Goal: Task Accomplishment & Management: Use online tool/utility

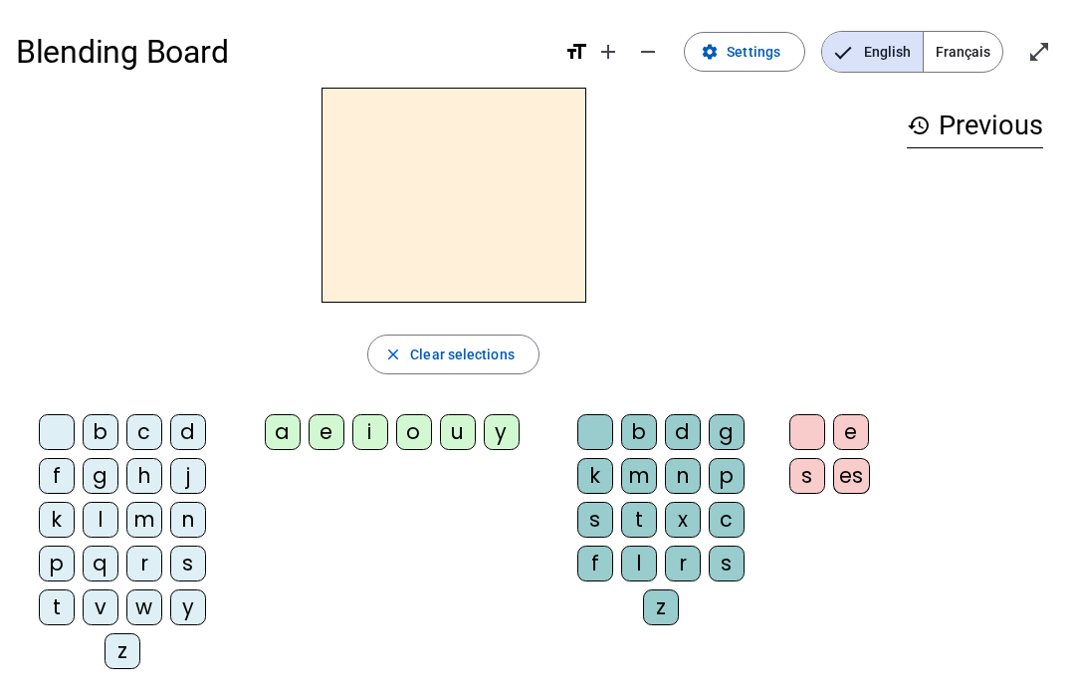
click at [55, 603] on div "t" at bounding box center [57, 607] width 36 height 36
click at [265, 428] on div "a" at bounding box center [283, 432] width 36 height 36
click at [416, 342] on span "button" at bounding box center [453, 355] width 170 height 48
click at [955, 226] on div "history Previous ta t" at bounding box center [975, 371] width 168 height 566
click at [980, 205] on div "t" at bounding box center [975, 206] width 136 height 24
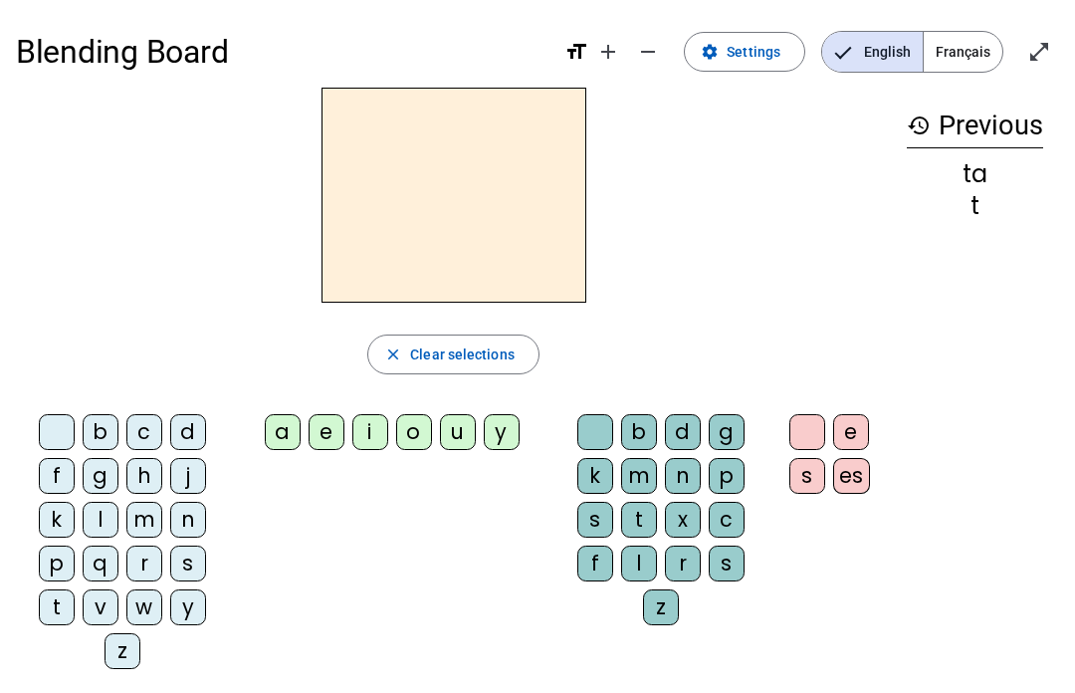
click at [989, 196] on div "t" at bounding box center [975, 206] width 136 height 24
click at [977, 199] on div "t" at bounding box center [975, 206] width 136 height 24
click at [995, 165] on div "ta" at bounding box center [975, 174] width 136 height 24
click at [969, 182] on div "ta" at bounding box center [975, 174] width 136 height 24
click at [943, 117] on h3 "history Previous" at bounding box center [975, 126] width 136 height 45
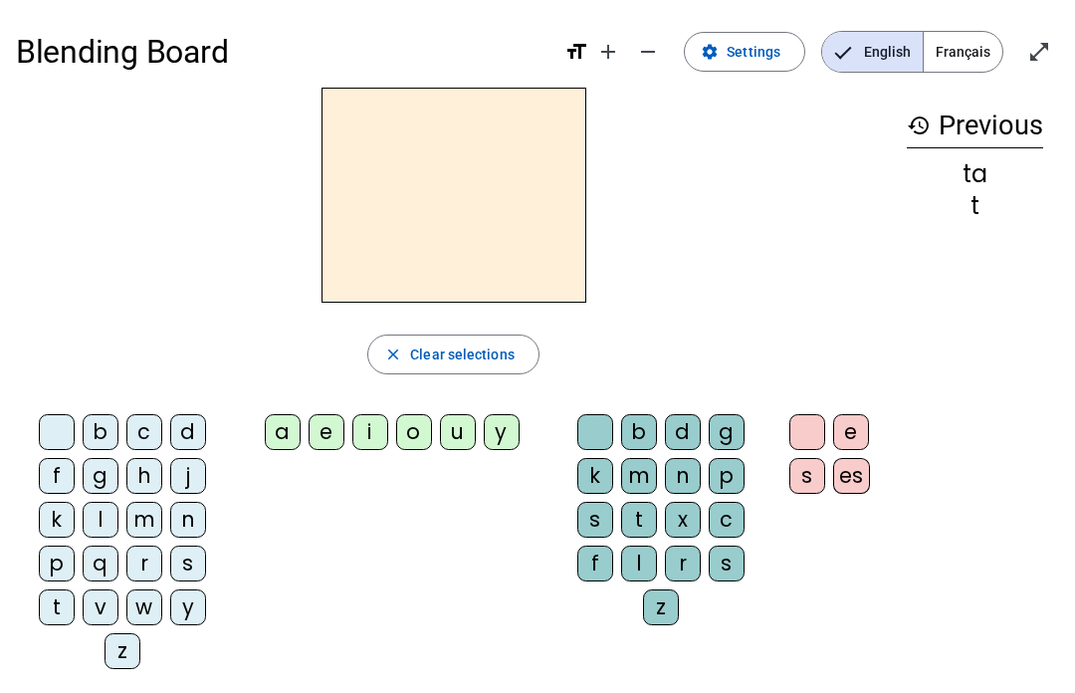
click at [50, 599] on div "t" at bounding box center [57, 607] width 36 height 36
click at [323, 428] on div "e" at bounding box center [327, 432] width 36 height 36
click at [970, 172] on div "t" at bounding box center [975, 174] width 136 height 24
click at [960, 184] on div "t" at bounding box center [975, 174] width 136 height 24
click at [363, 448] on div "i" at bounding box center [370, 432] width 36 height 36
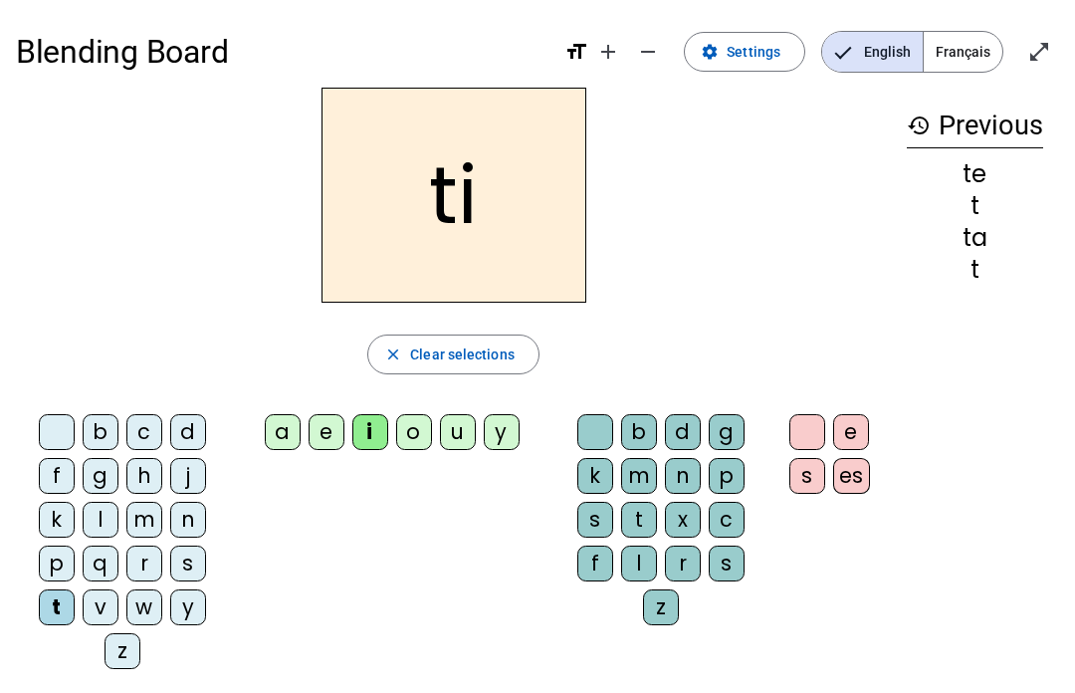
click at [451, 429] on div "u" at bounding box center [458, 432] width 36 height 36
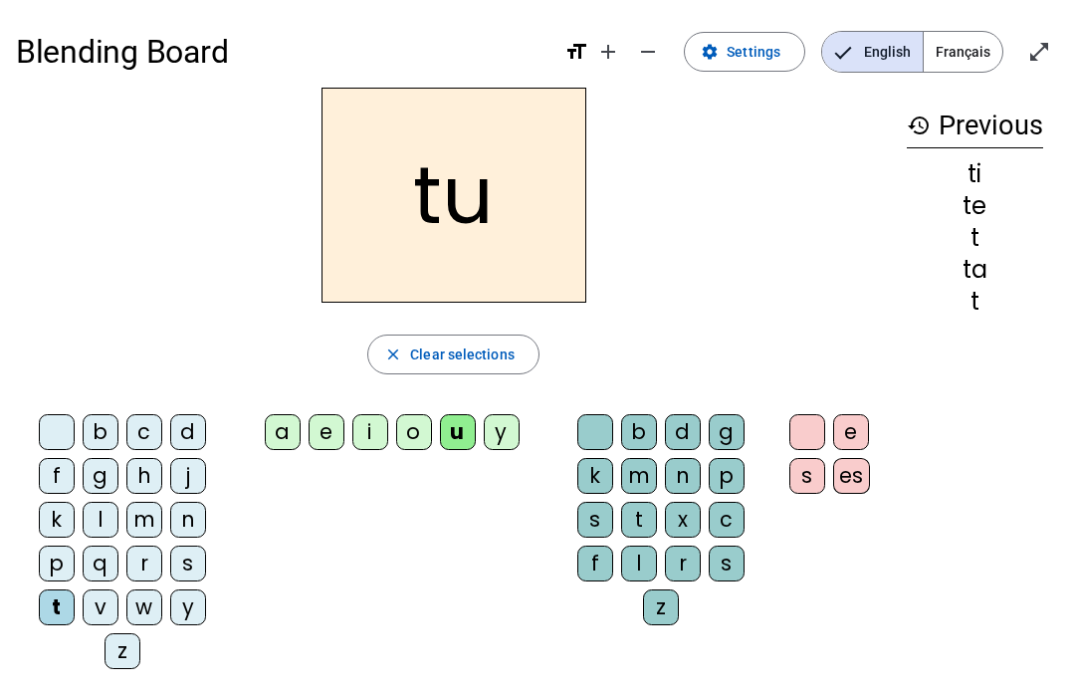
click at [178, 473] on div "j" at bounding box center [188, 476] width 36 height 36
click at [183, 483] on div "j" at bounding box center [188, 476] width 36 height 36
click at [321, 431] on div "e" at bounding box center [327, 432] width 36 height 36
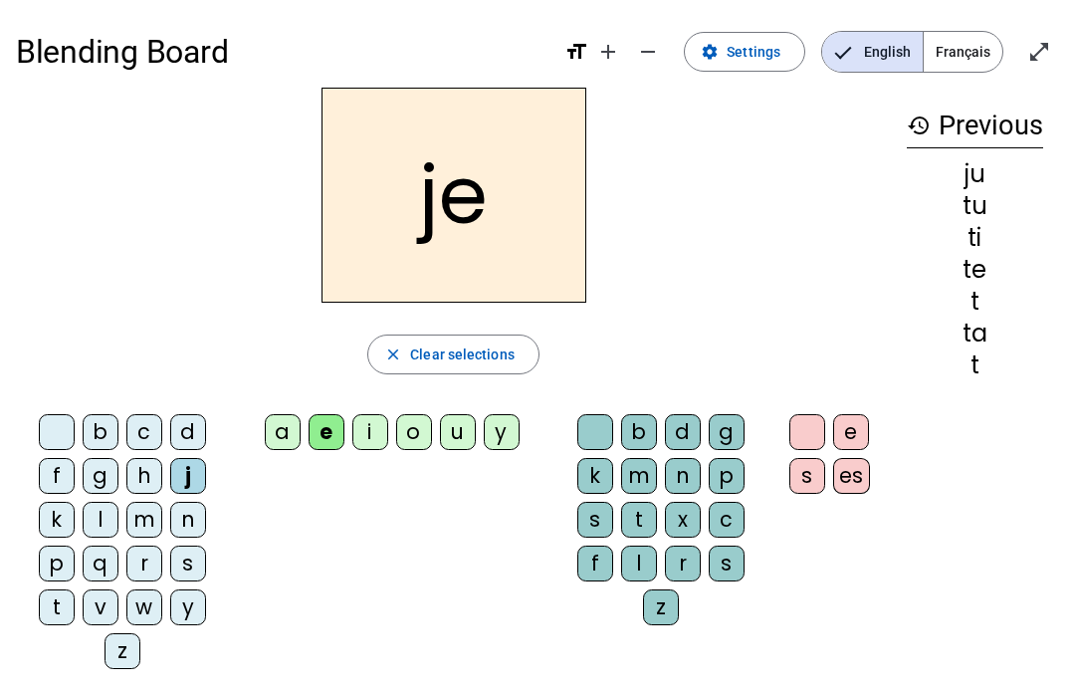
click at [427, 354] on span "Clear selections" at bounding box center [462, 355] width 105 height 24
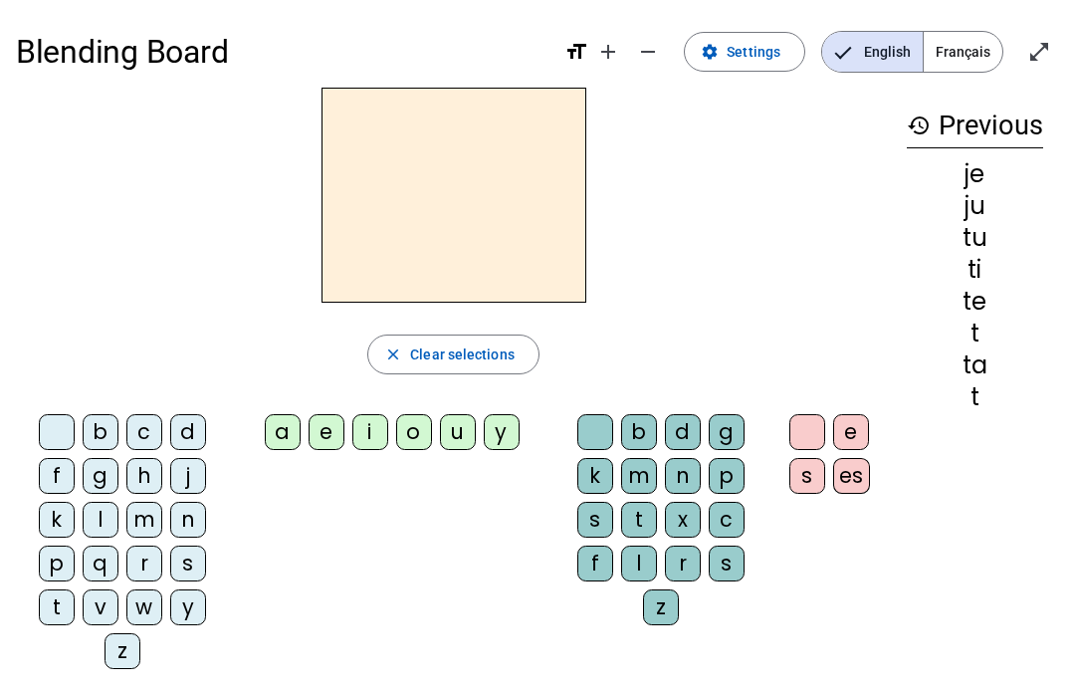
click at [438, 365] on span "Clear selections" at bounding box center [462, 355] width 105 height 24
click at [440, 356] on span "Clear selections" at bounding box center [462, 355] width 105 height 24
click at [448, 347] on span "Clear selections" at bounding box center [462, 355] width 105 height 24
click at [446, 350] on span "Clear selections" at bounding box center [462, 355] width 105 height 24
click at [440, 363] on span "Clear selections" at bounding box center [462, 355] width 105 height 24
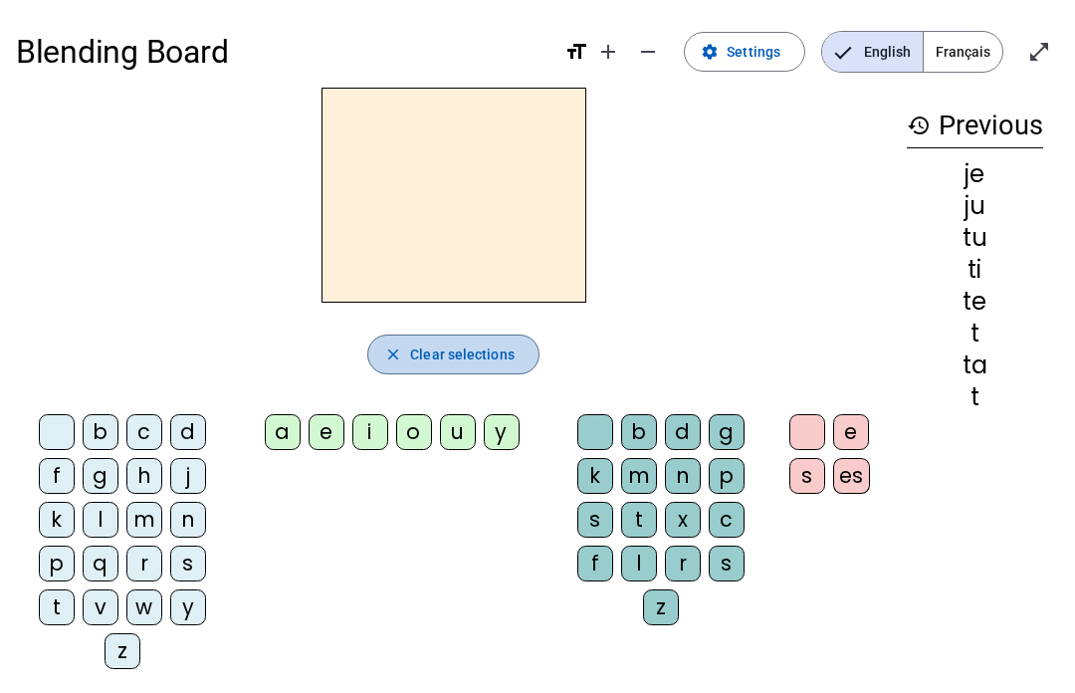
click at [427, 355] on span "Clear selections" at bounding box center [462, 355] width 105 height 24
click at [434, 354] on span "Clear selections" at bounding box center [462, 355] width 105 height 24
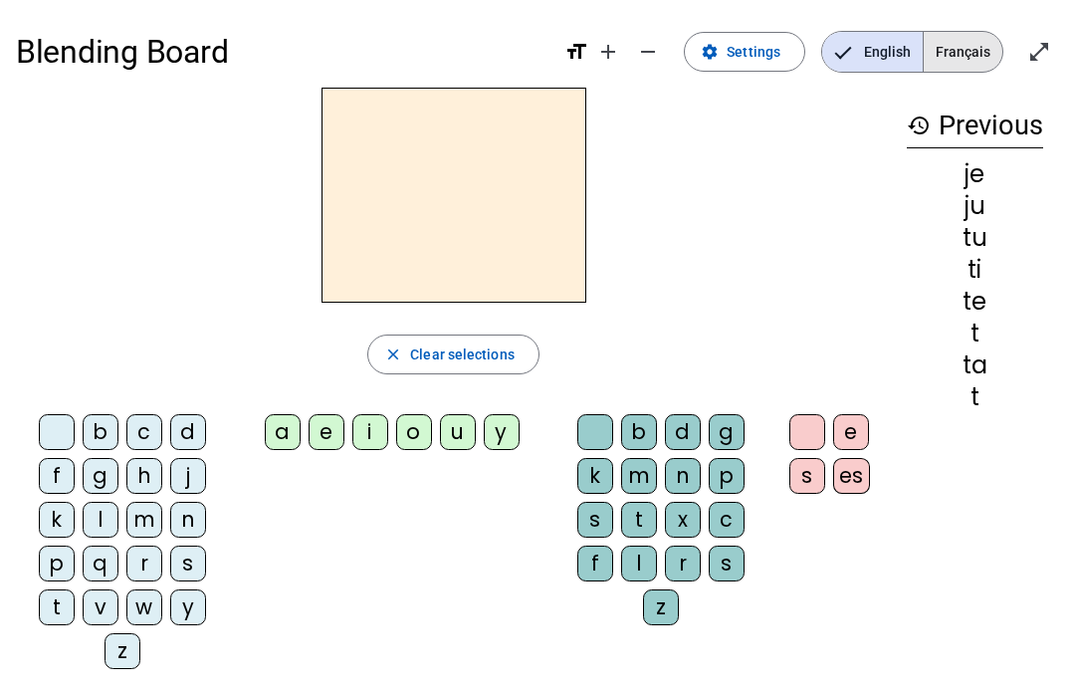
click at [986, 50] on span "Français" at bounding box center [963, 52] width 79 height 40
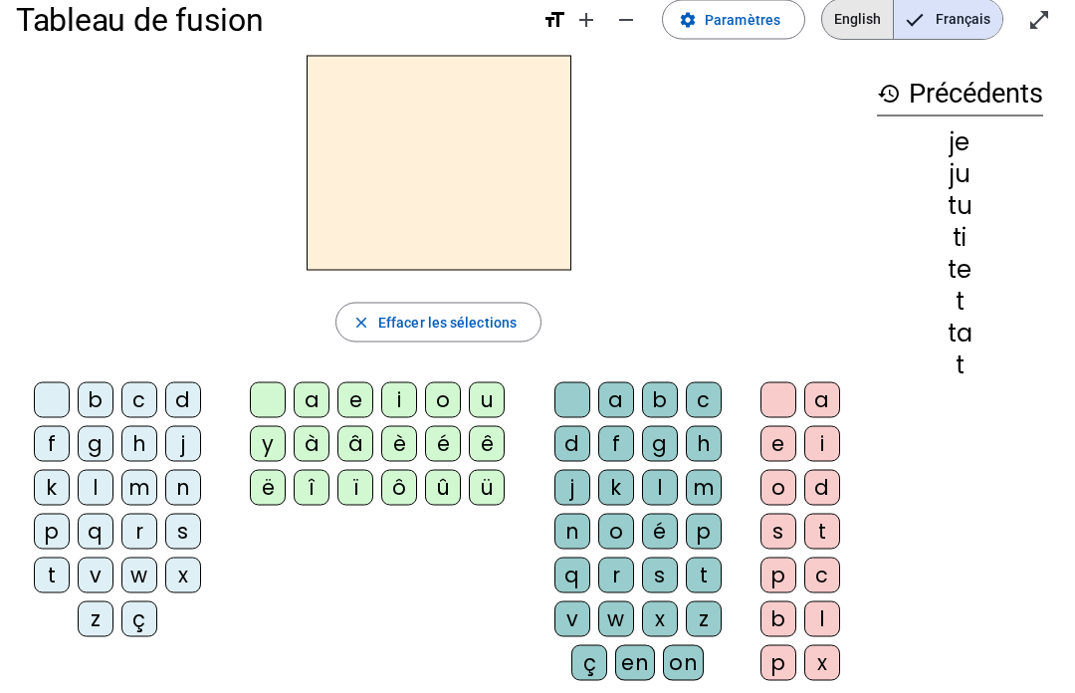
scroll to position [33, 0]
click at [875, 8] on span "English" at bounding box center [857, 19] width 71 height 40
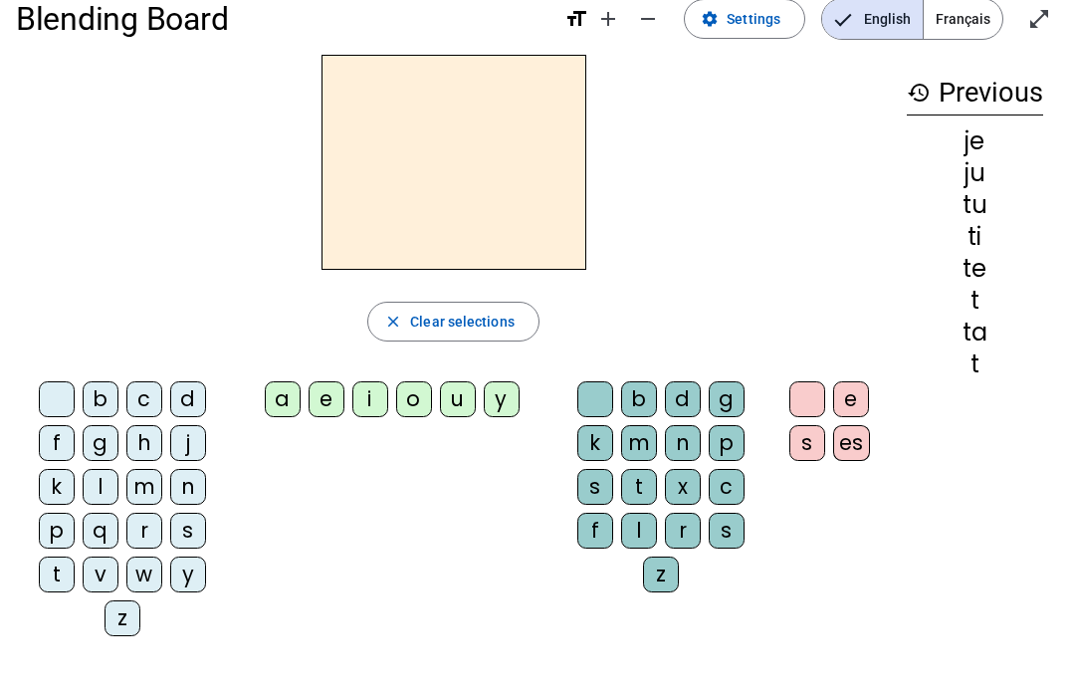
click at [989, 12] on span "Français" at bounding box center [963, 19] width 79 height 40
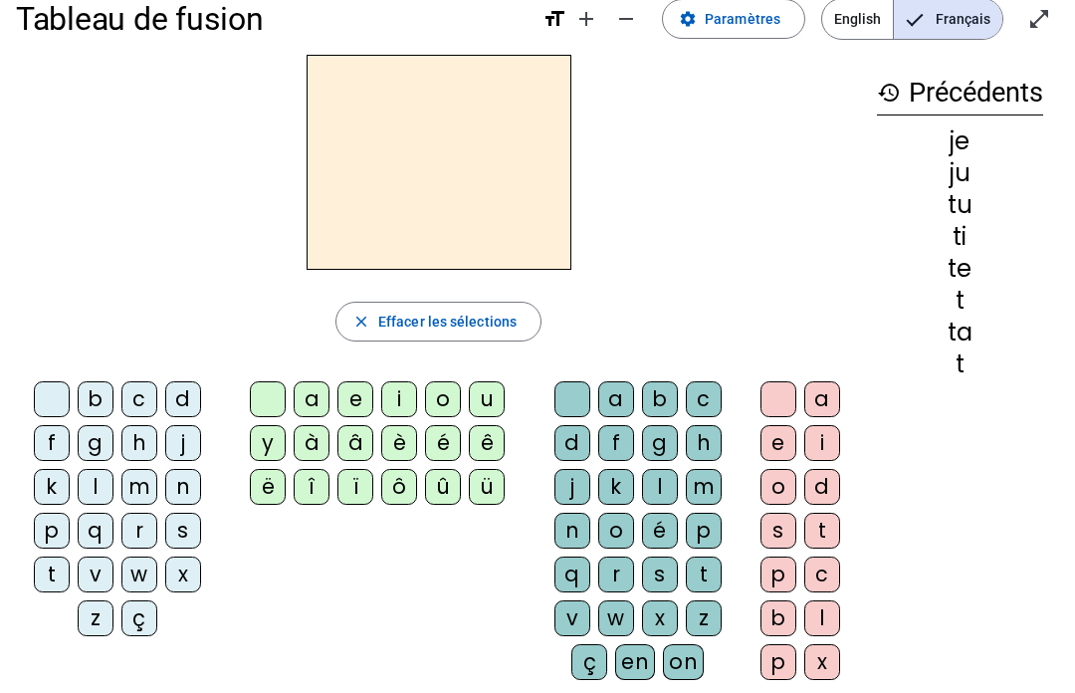
click at [388, 310] on span "Effacer les sélections" at bounding box center [447, 322] width 138 height 24
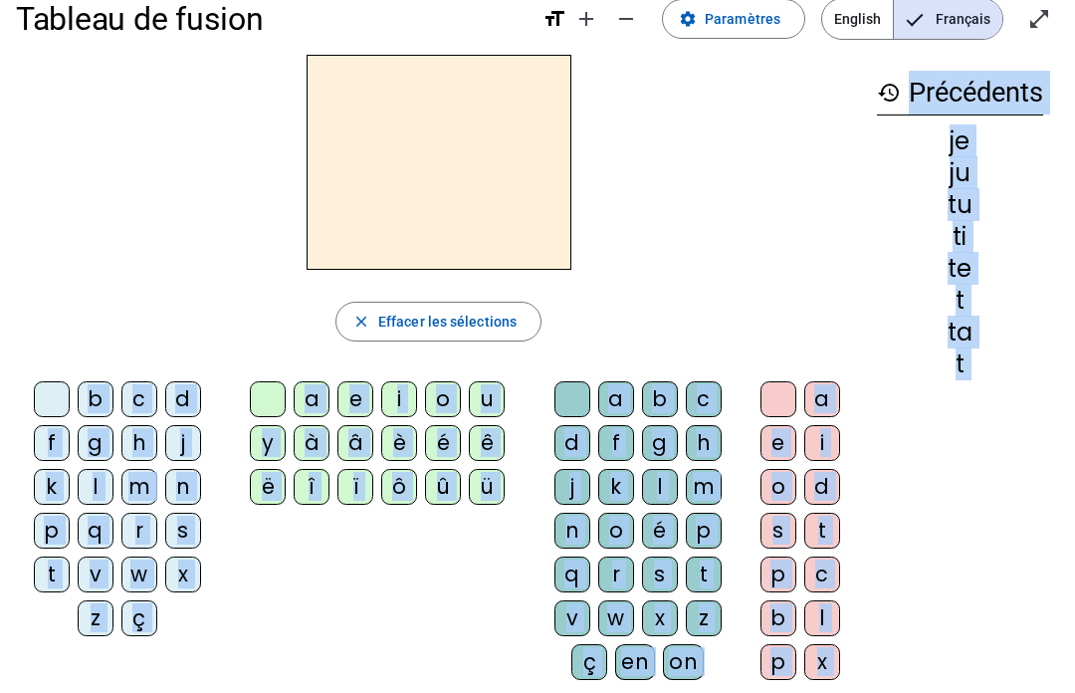
click at [400, 332] on span "Effacer les sélections" at bounding box center [447, 322] width 138 height 24
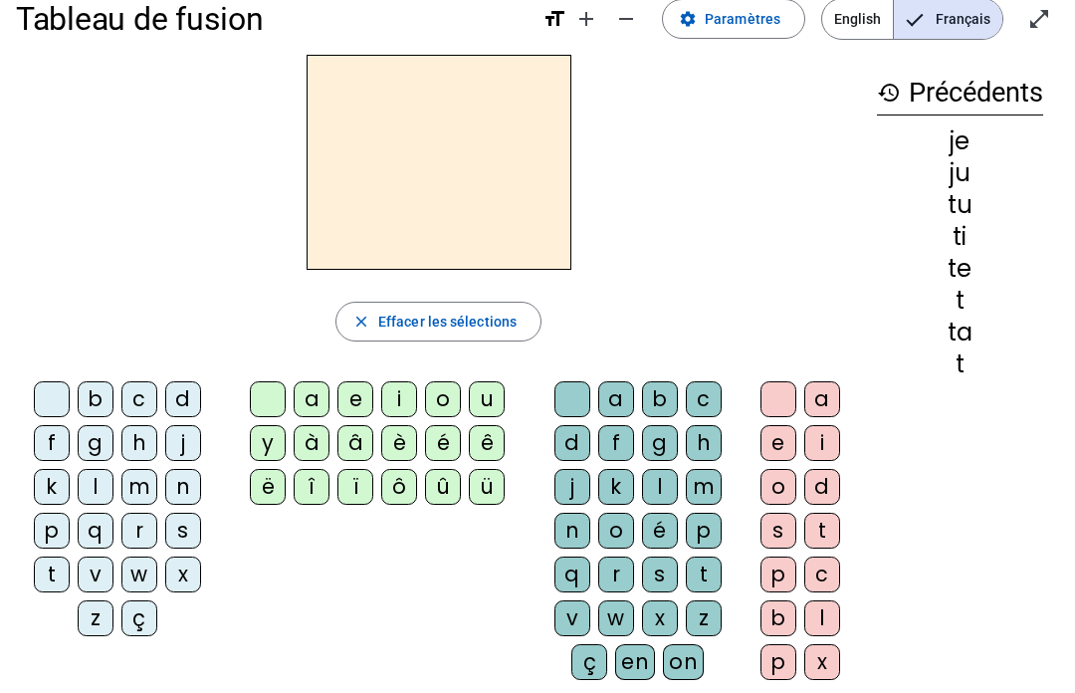
click at [369, 318] on mat-icon "close" at bounding box center [361, 322] width 18 height 18
click at [368, 344] on span "button" at bounding box center [439, 322] width 204 height 48
click at [393, 323] on span "Effacer les sélections" at bounding box center [447, 322] width 138 height 24
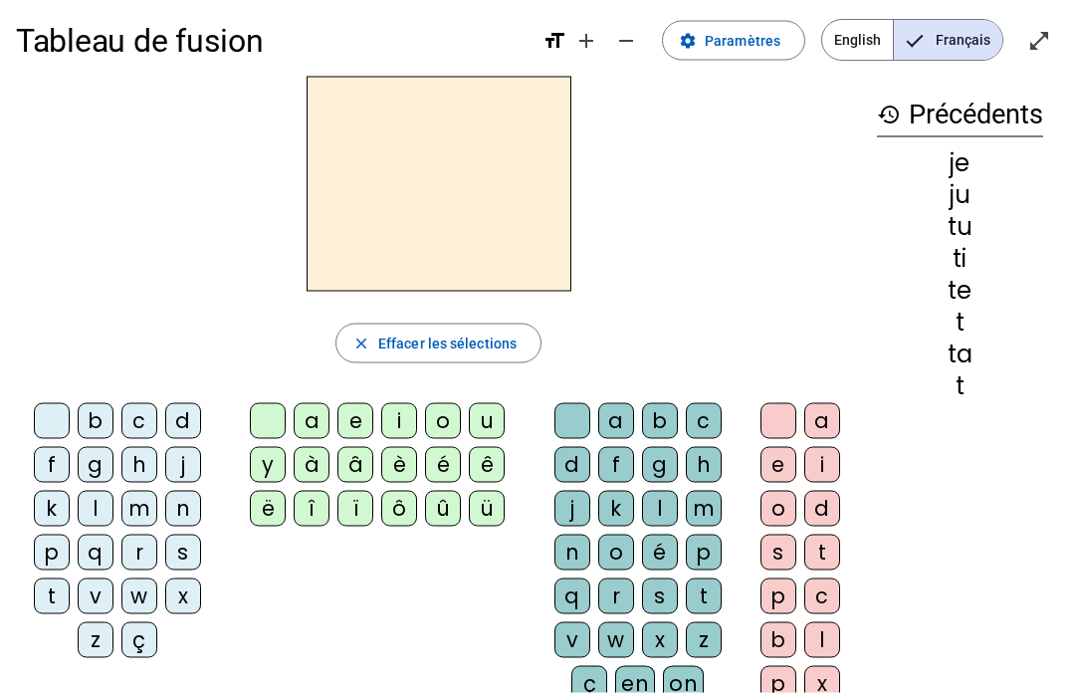
scroll to position [0, 0]
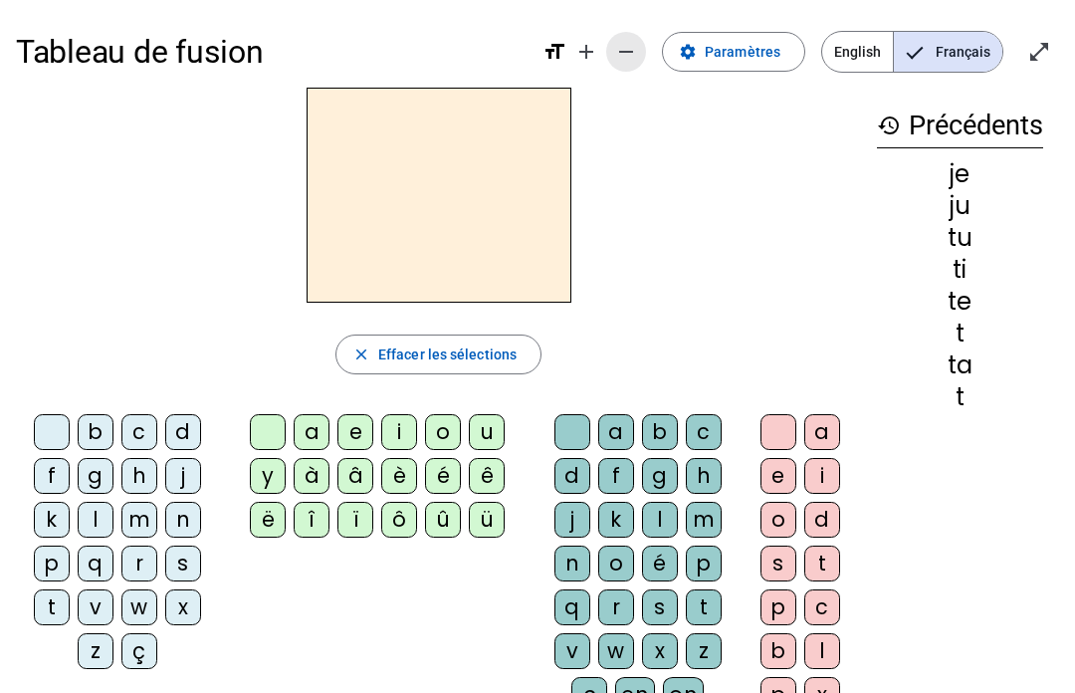
click at [633, 47] on mat-icon "remove" at bounding box center [626, 52] width 24 height 24
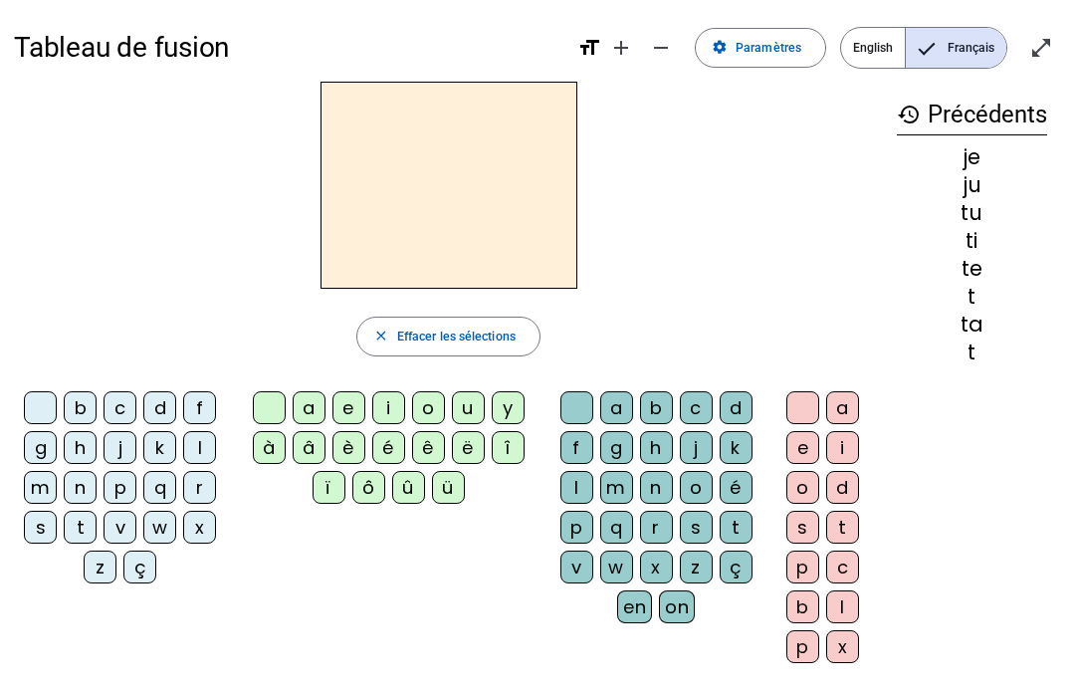
click at [655, 42] on mat-icon "remove" at bounding box center [661, 48] width 24 height 24
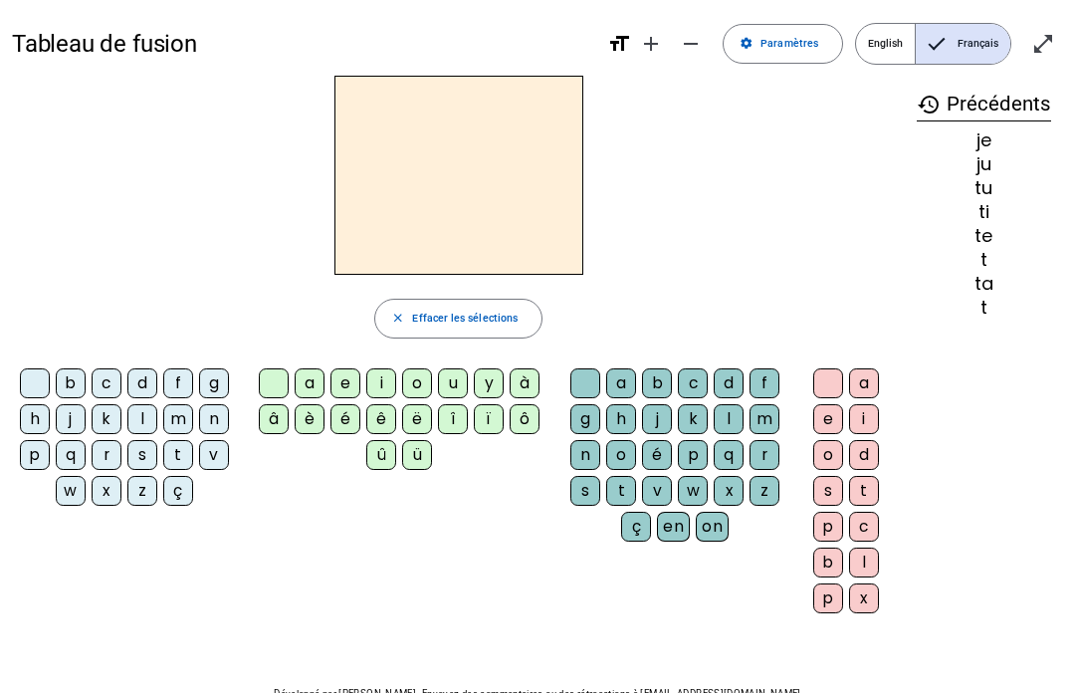
click at [673, 46] on span "Diminuer la taille de la police" at bounding box center [691, 44] width 48 height 48
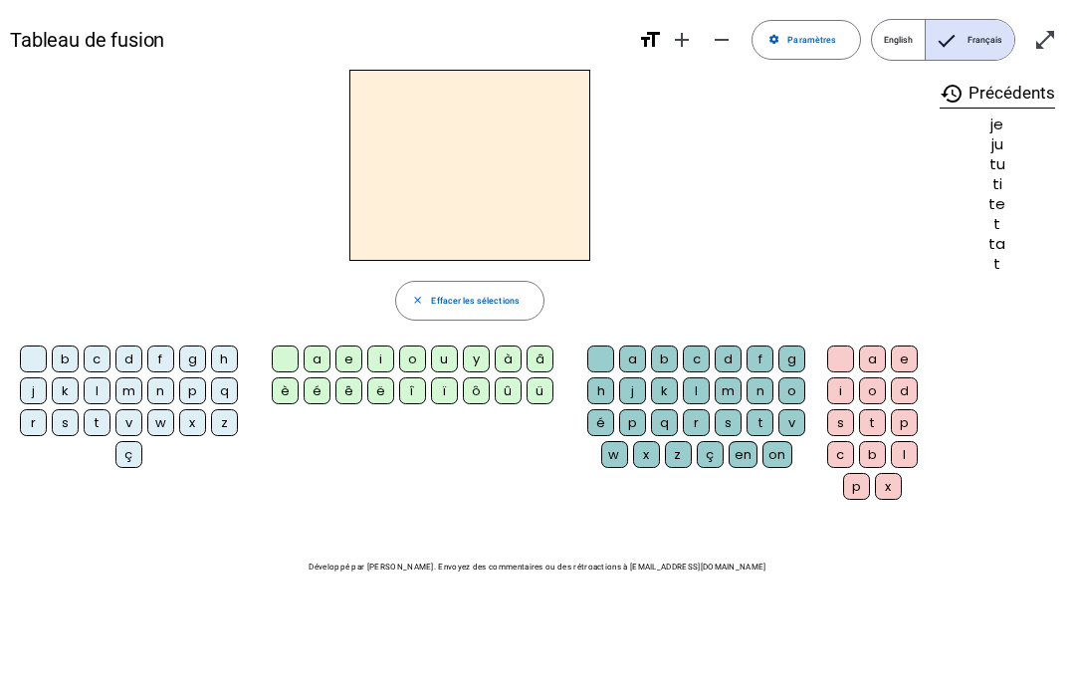
click at [683, 38] on mat-icon "add" at bounding box center [682, 40] width 24 height 24
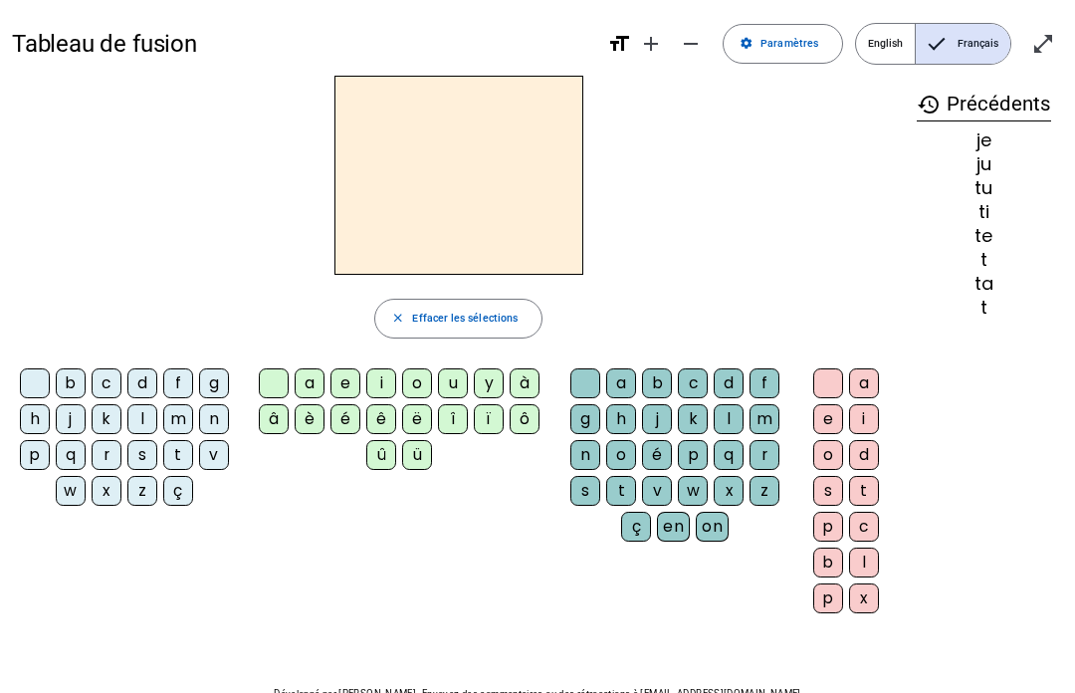
click at [662, 54] on mat-icon "add" at bounding box center [651, 44] width 24 height 24
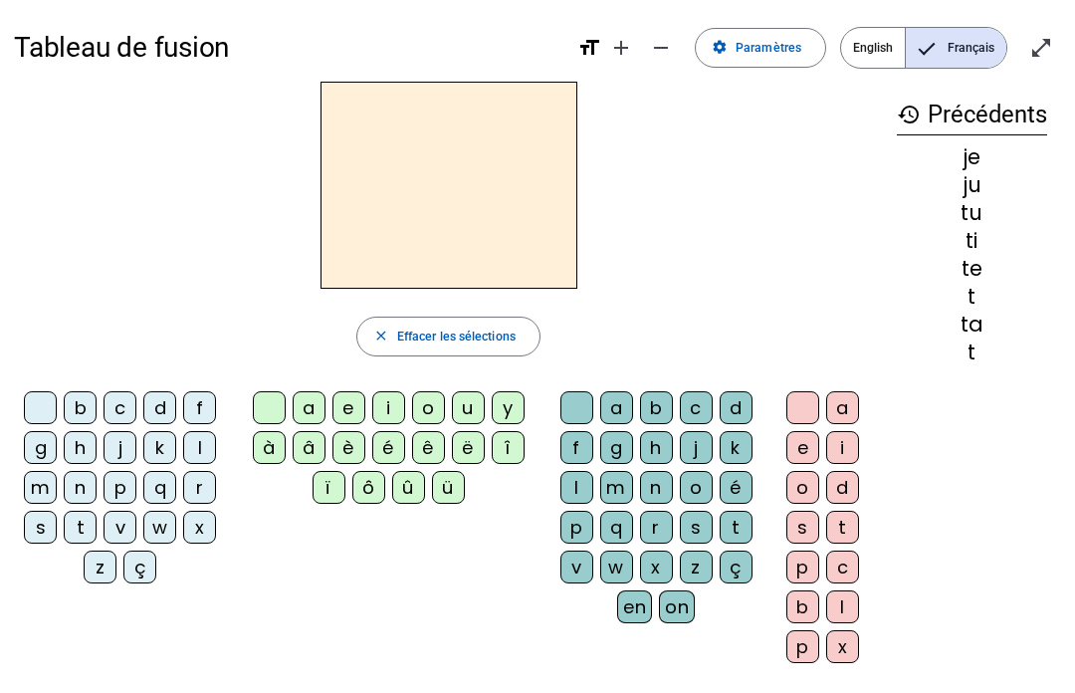
click at [623, 51] on mat-icon "add" at bounding box center [621, 48] width 24 height 24
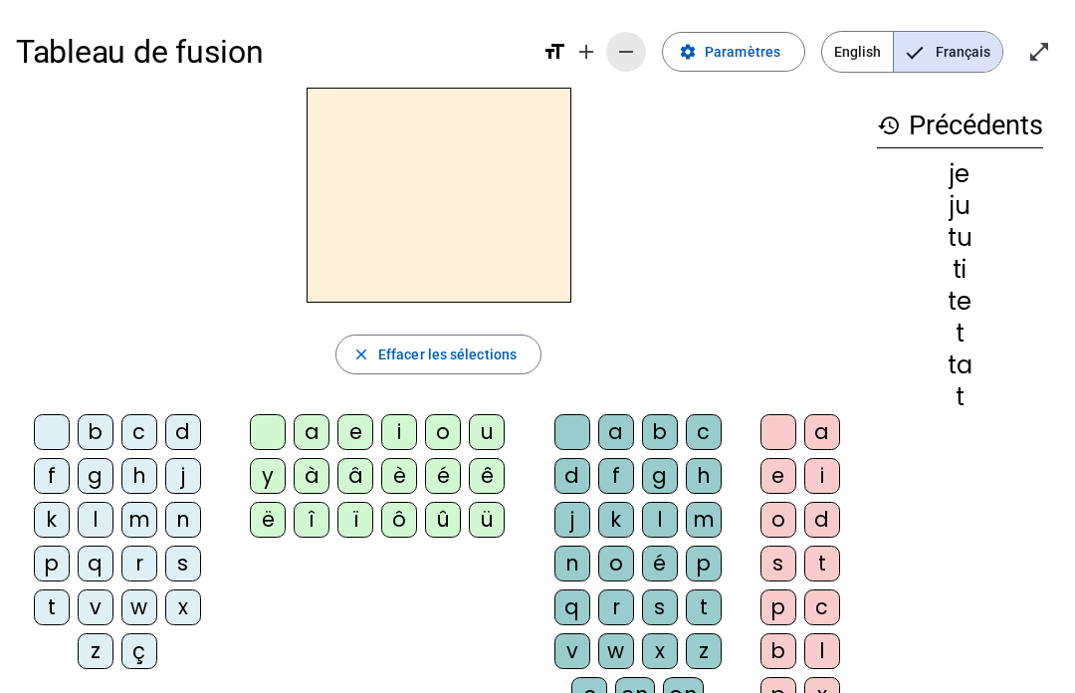
click at [616, 56] on span "Diminuer la taille de la police" at bounding box center [626, 52] width 48 height 48
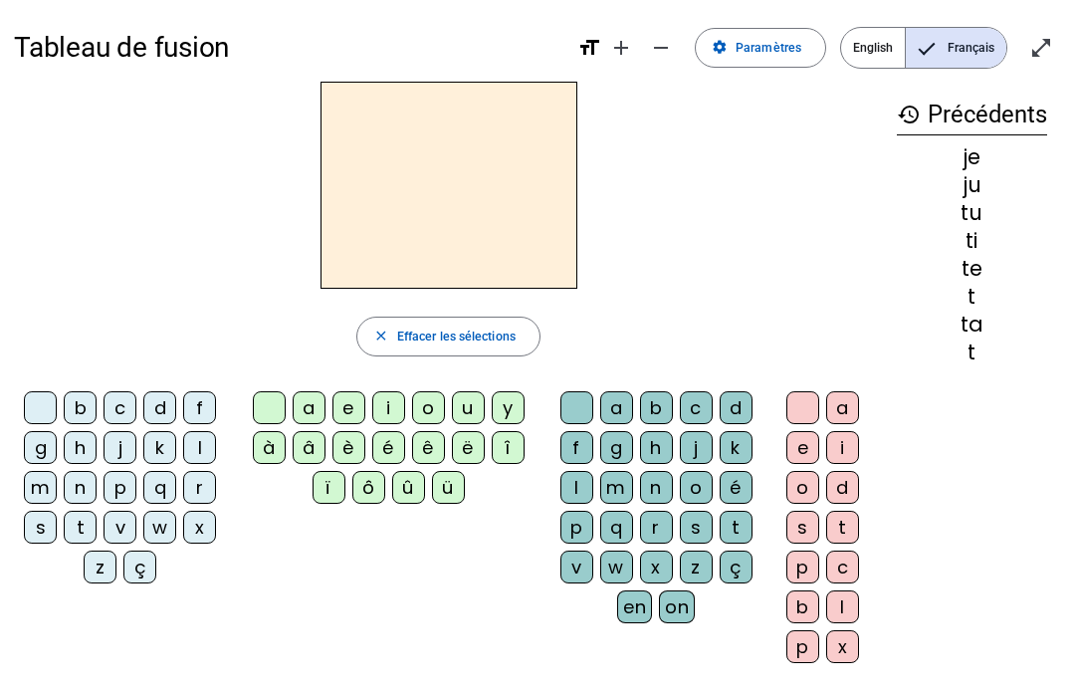
click at [609, 38] on span "Augmenter la taille de la police" at bounding box center [621, 48] width 48 height 48
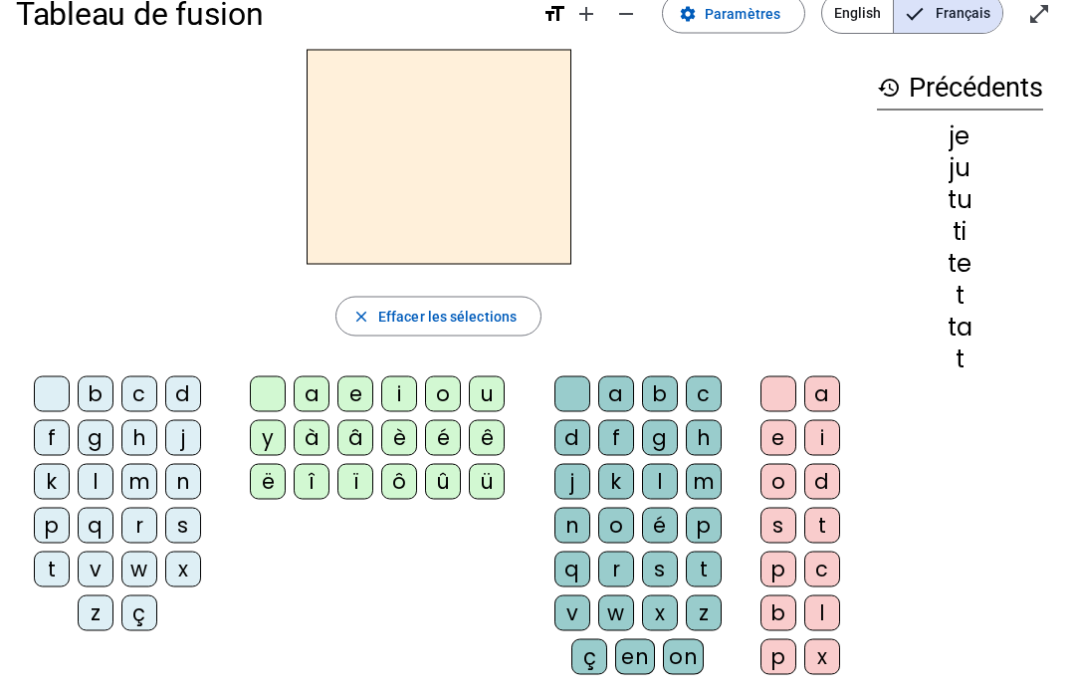
scroll to position [42, 0]
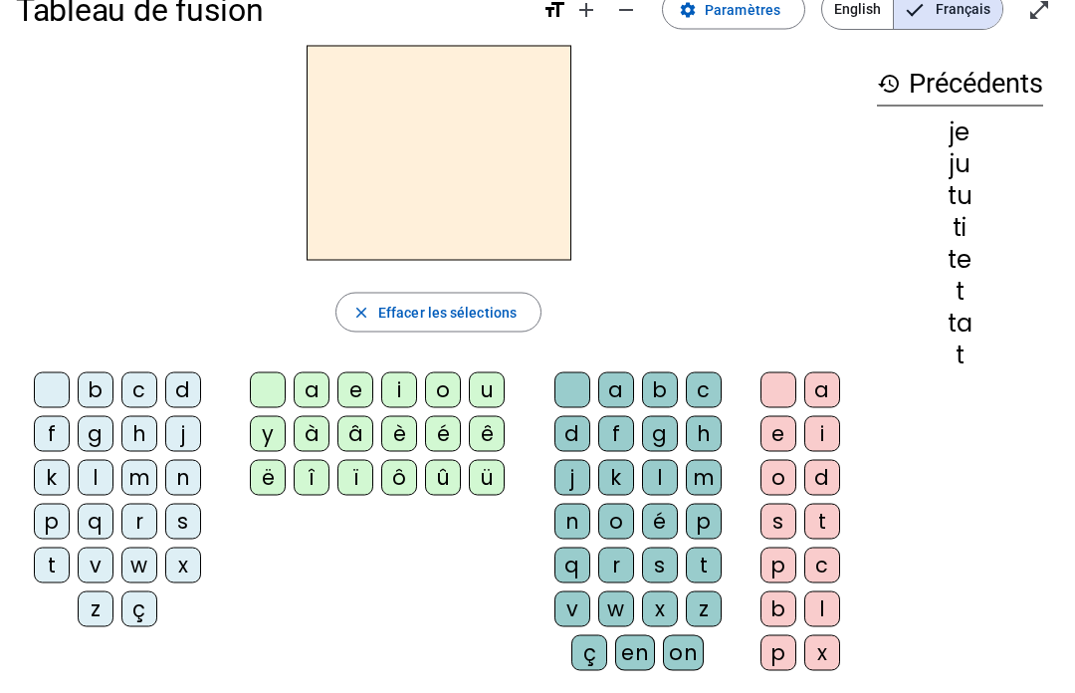
click at [882, 72] on mat-icon "history" at bounding box center [889, 84] width 24 height 24
click at [888, 78] on mat-icon "history" at bounding box center [889, 84] width 24 height 24
click at [899, 98] on h3 "history Précédents" at bounding box center [960, 84] width 166 height 45
click at [917, 85] on h3 "history Précédents" at bounding box center [960, 84] width 166 height 45
click at [956, 120] on div "je" at bounding box center [960, 132] width 166 height 24
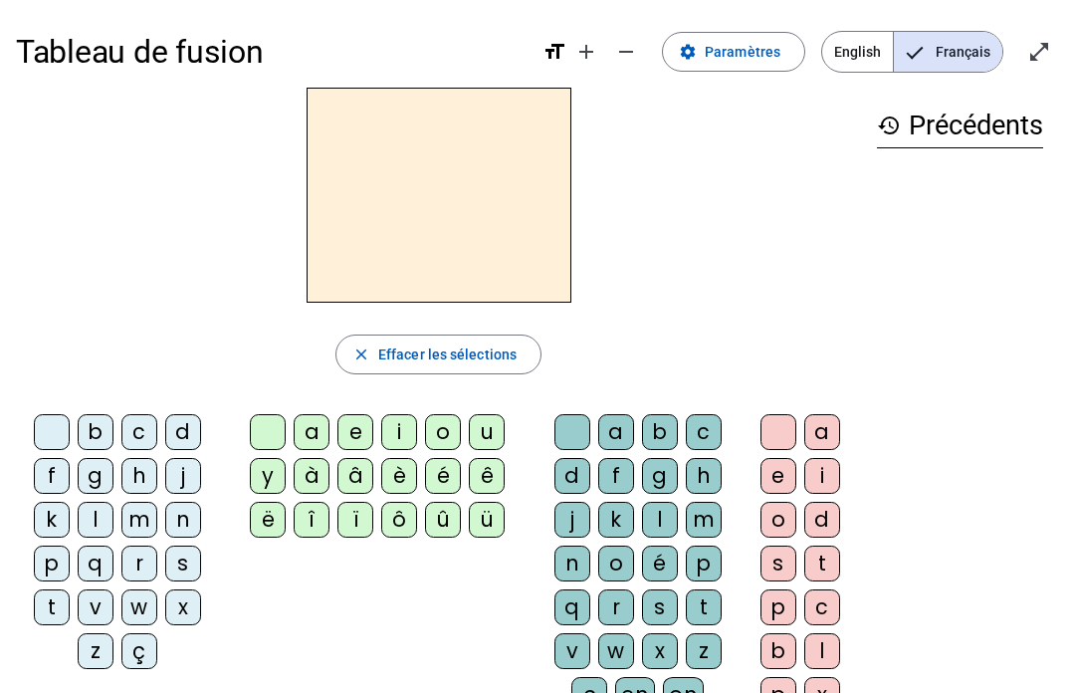
scroll to position [43, 0]
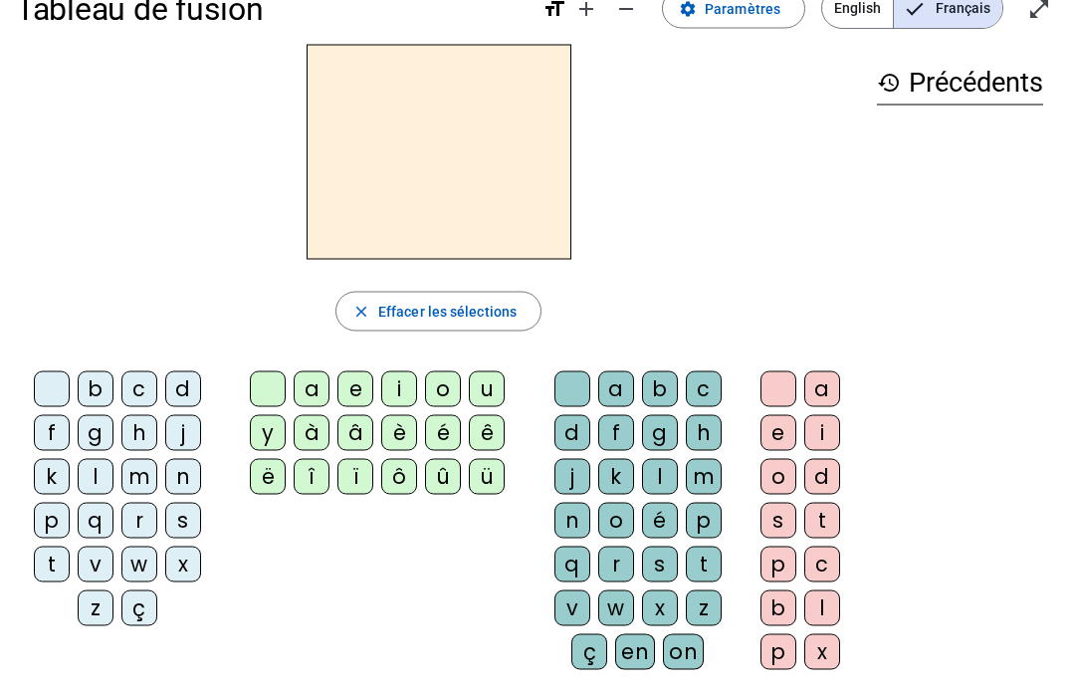
click at [127, 473] on div "m" at bounding box center [139, 477] width 36 height 36
click at [299, 396] on div "a" at bounding box center [312, 389] width 36 height 36
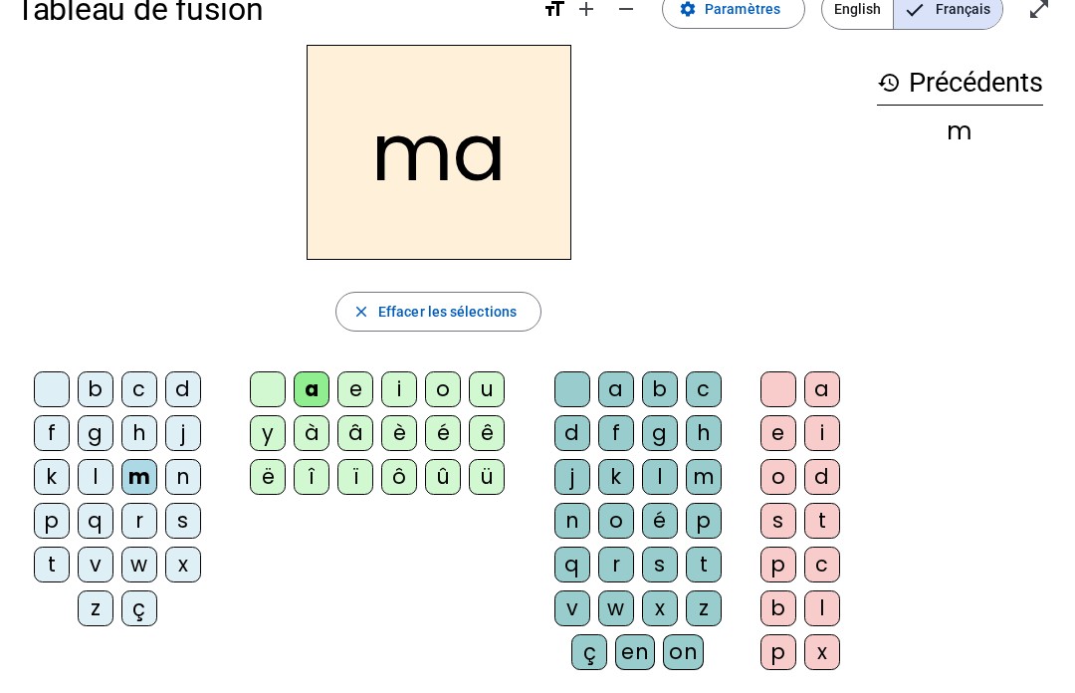
click at [351, 388] on div "e" at bounding box center [356, 389] width 36 height 36
click at [36, 566] on div "t" at bounding box center [52, 565] width 36 height 36
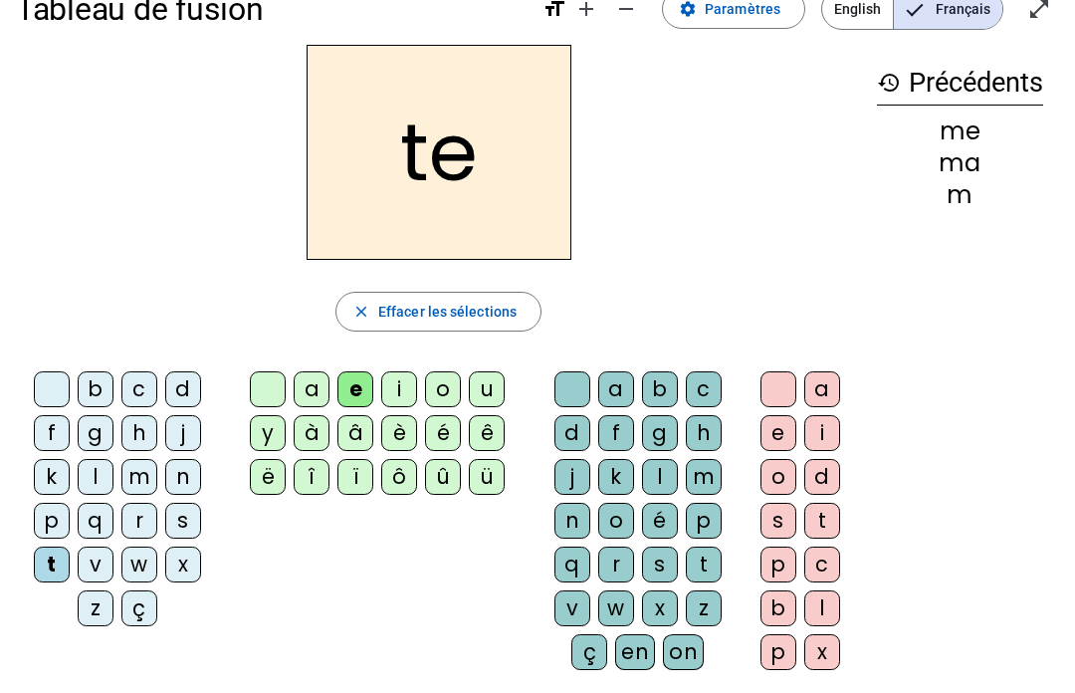
click at [407, 398] on div "i" at bounding box center [399, 389] width 36 height 36
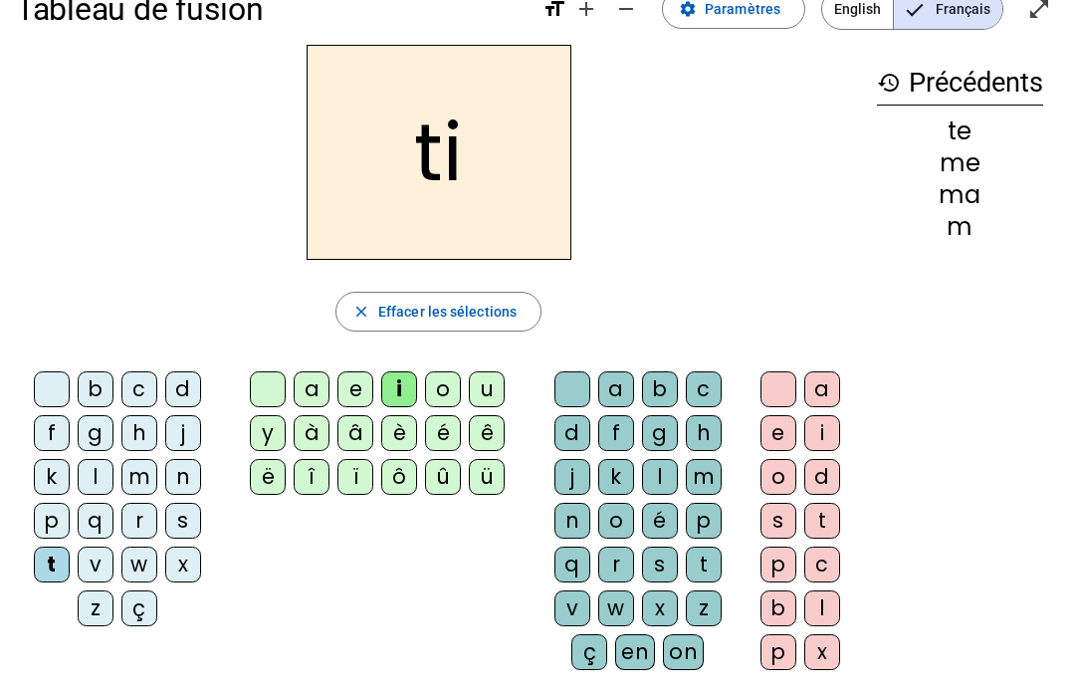
click at [439, 390] on div "o" at bounding box center [443, 389] width 36 height 36
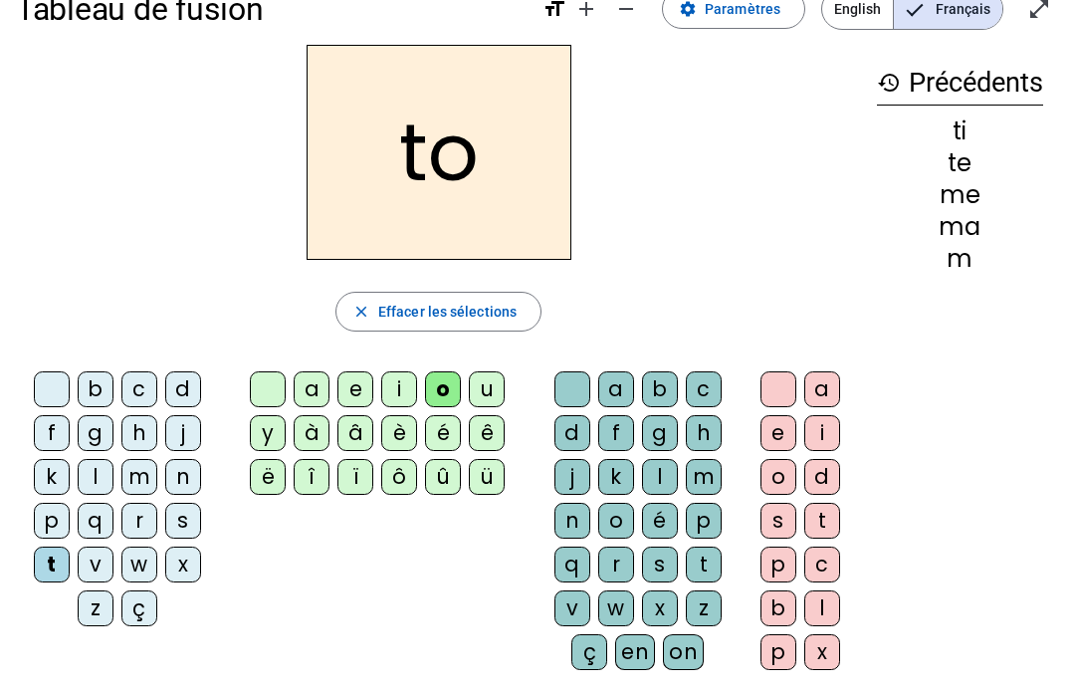
click at [485, 394] on div "u" at bounding box center [487, 389] width 36 height 36
click at [304, 383] on div "a" at bounding box center [312, 389] width 36 height 36
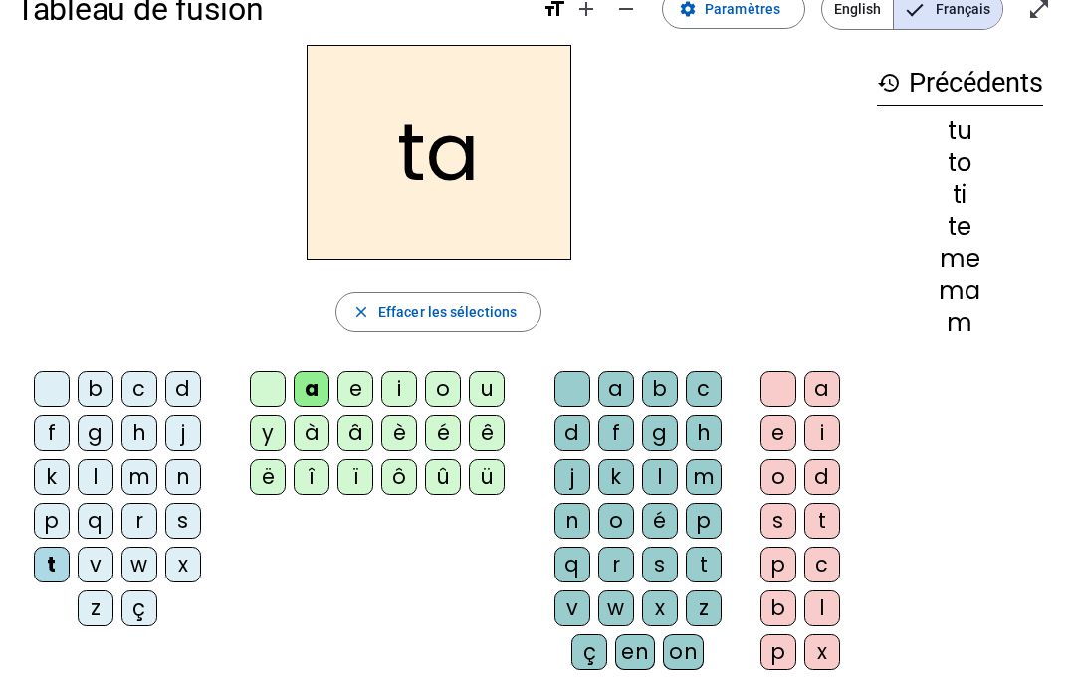
click at [347, 385] on div "e" at bounding box center [356, 389] width 36 height 36
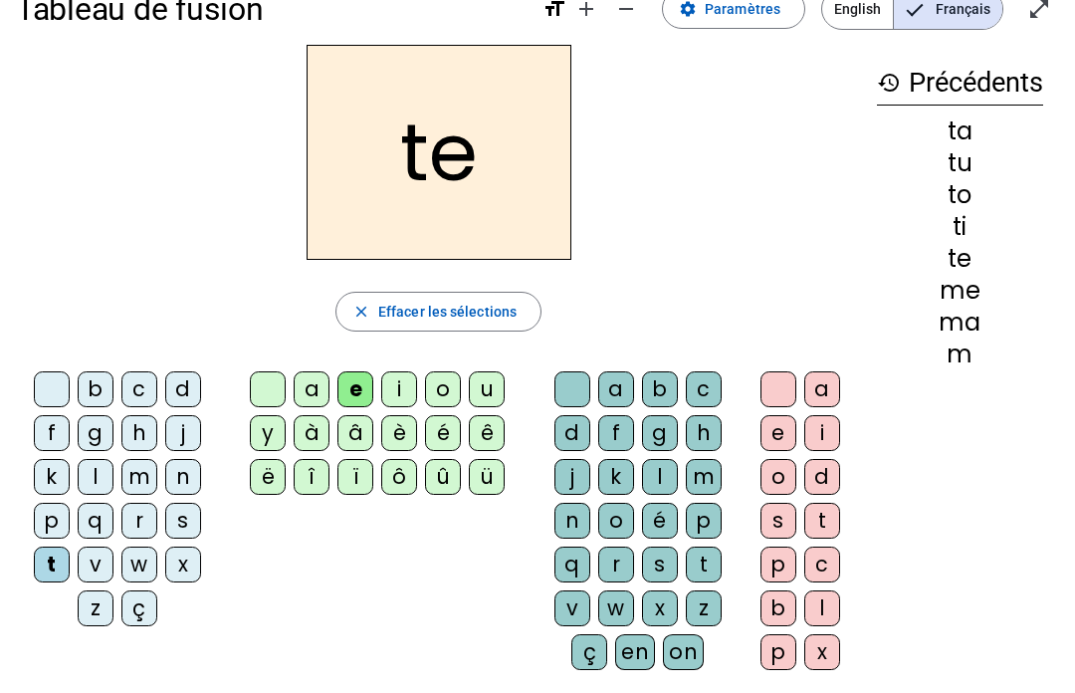
scroll to position [0, 0]
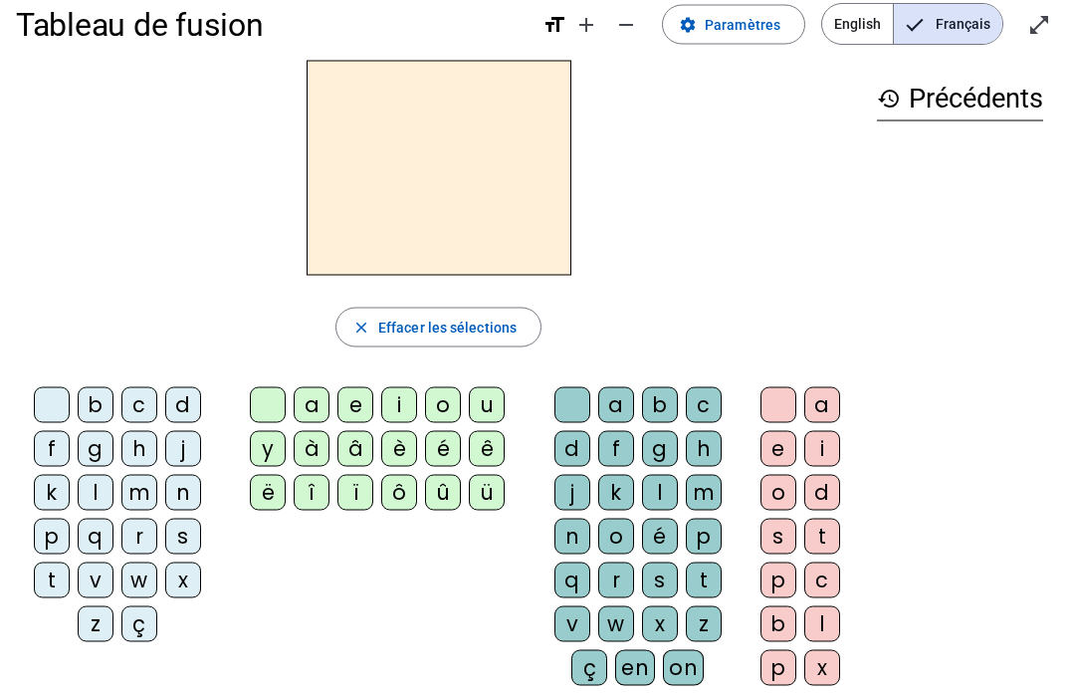
scroll to position [26, 0]
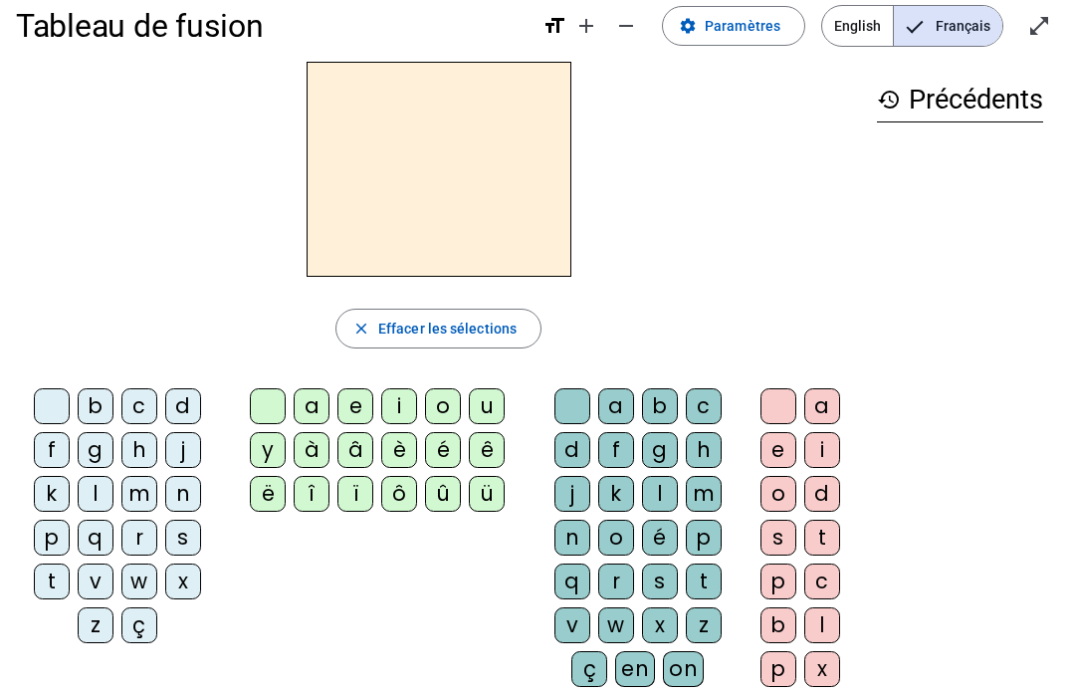
click at [595, 12] on span "Augmenter la taille de la police" at bounding box center [587, 26] width 48 height 48
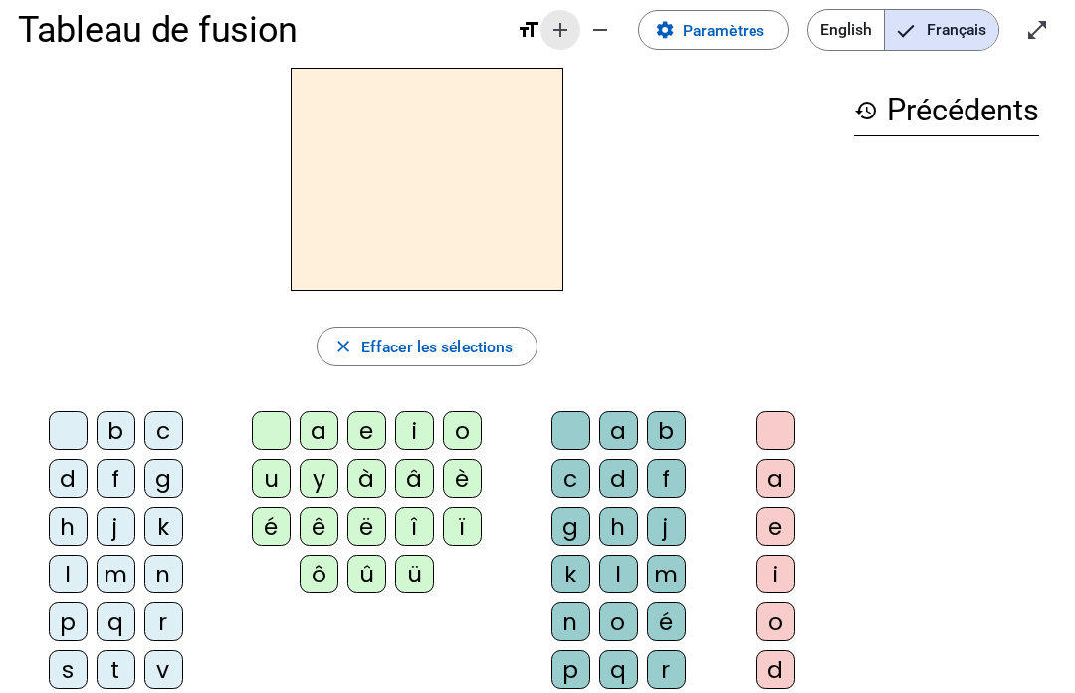
click at [557, 37] on mat-icon "add" at bounding box center [561, 30] width 24 height 24
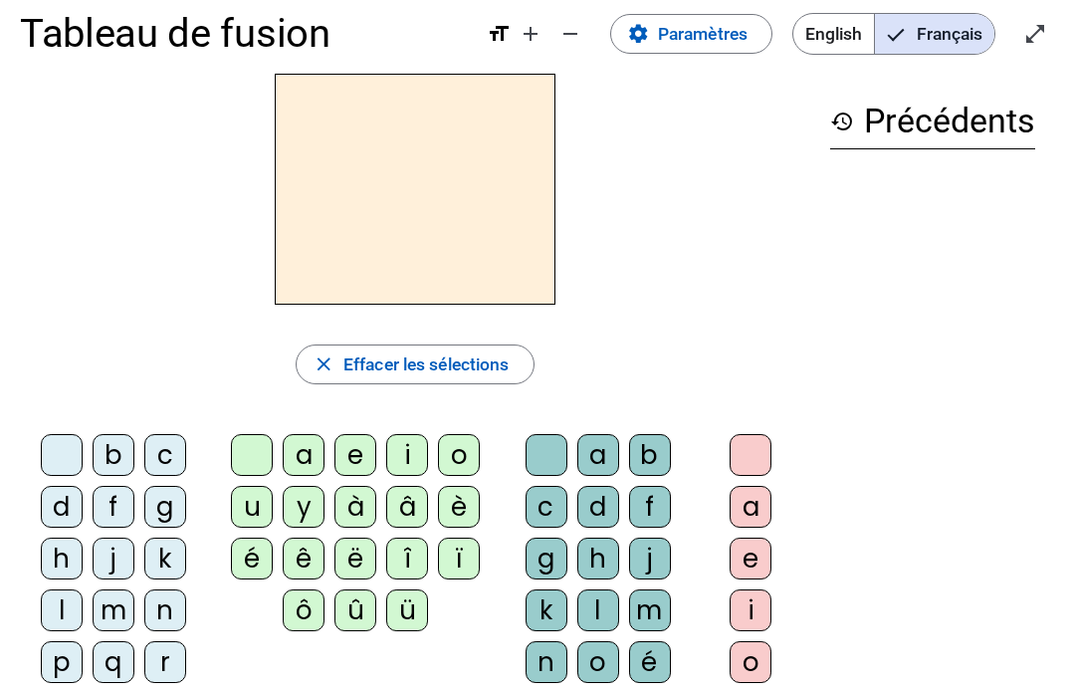
click at [529, 27] on mat-icon "add" at bounding box center [531, 34] width 24 height 24
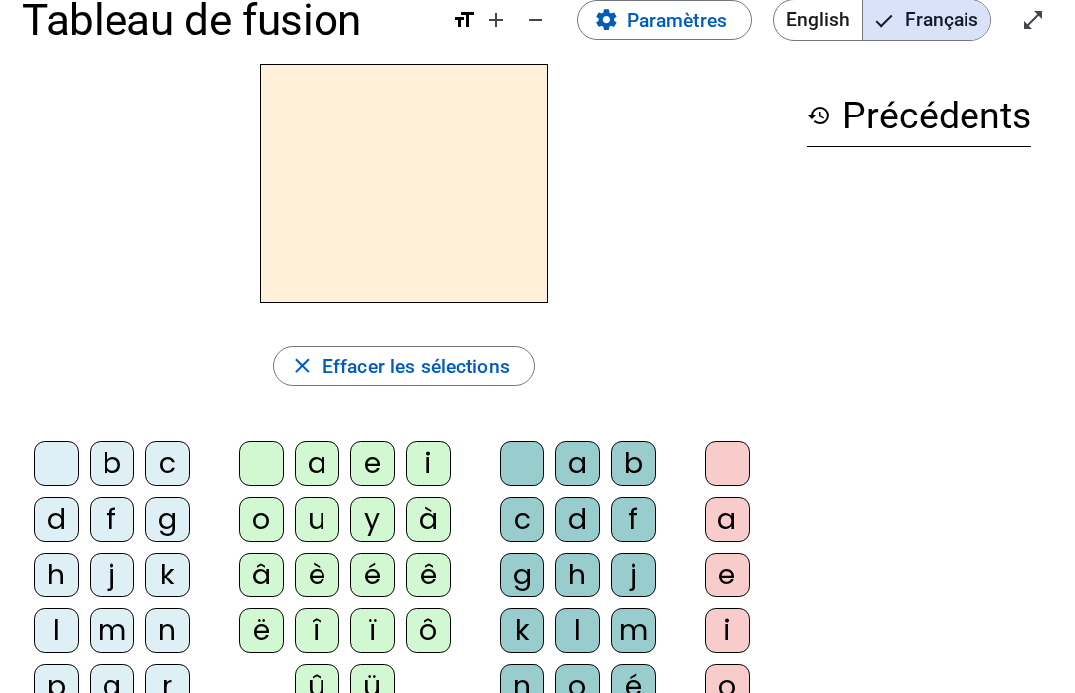
scroll to position [0, 0]
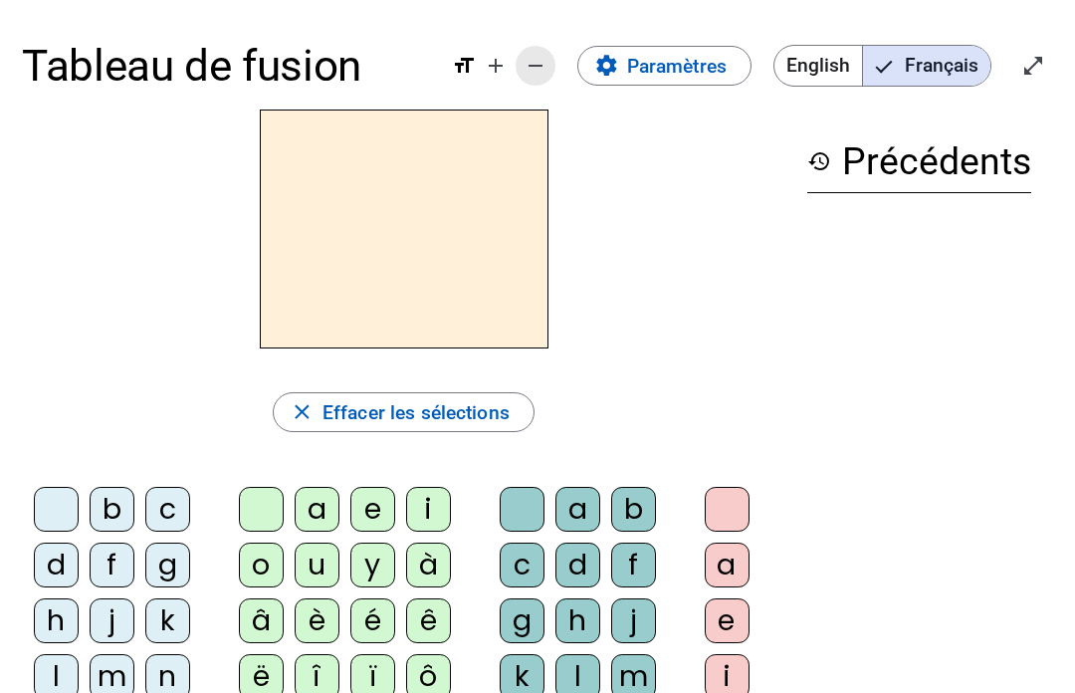
click at [544, 74] on mat-icon "remove" at bounding box center [536, 66] width 24 height 24
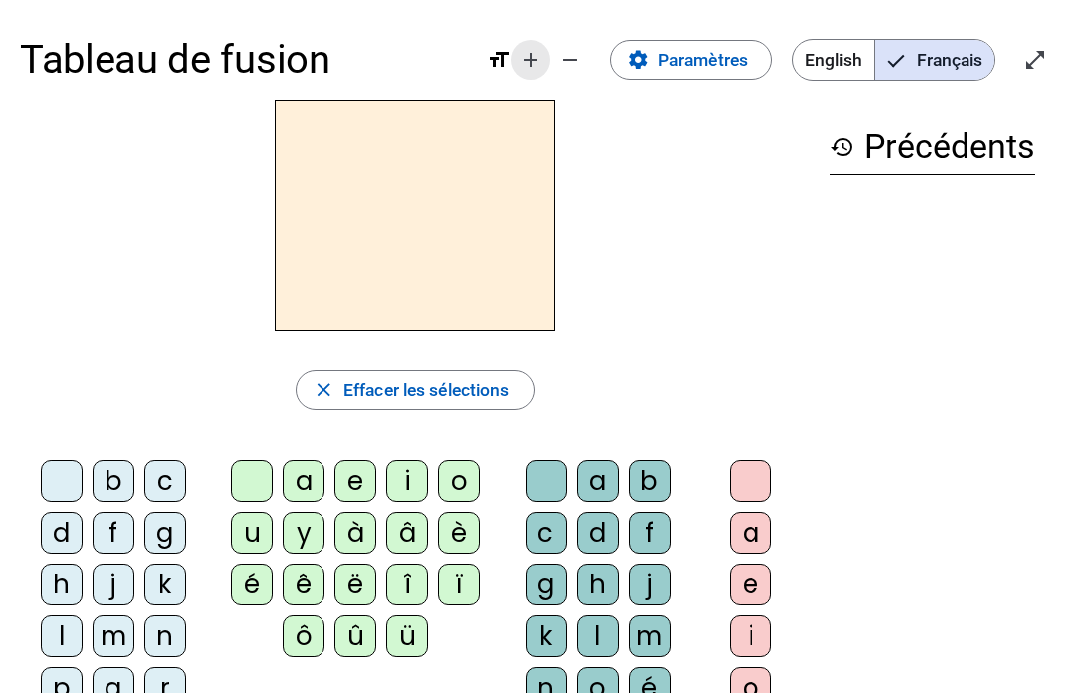
click at [544, 60] on span "Augmenter la taille de la police" at bounding box center [531, 60] width 48 height 48
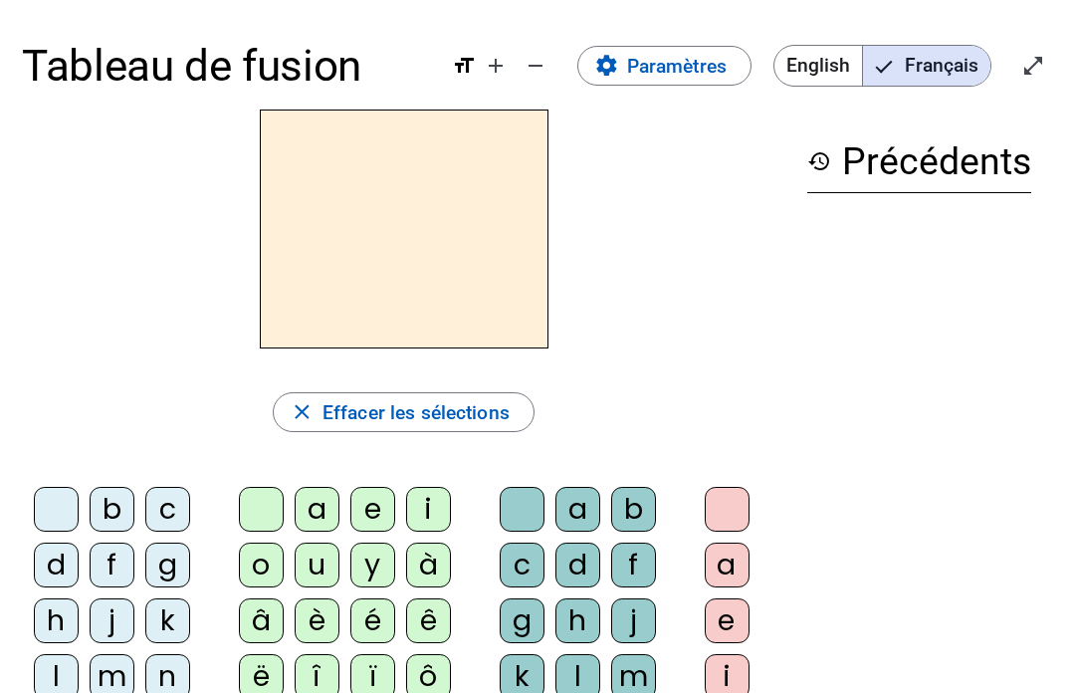
click at [542, 65] on mat-icon "remove" at bounding box center [536, 66] width 24 height 24
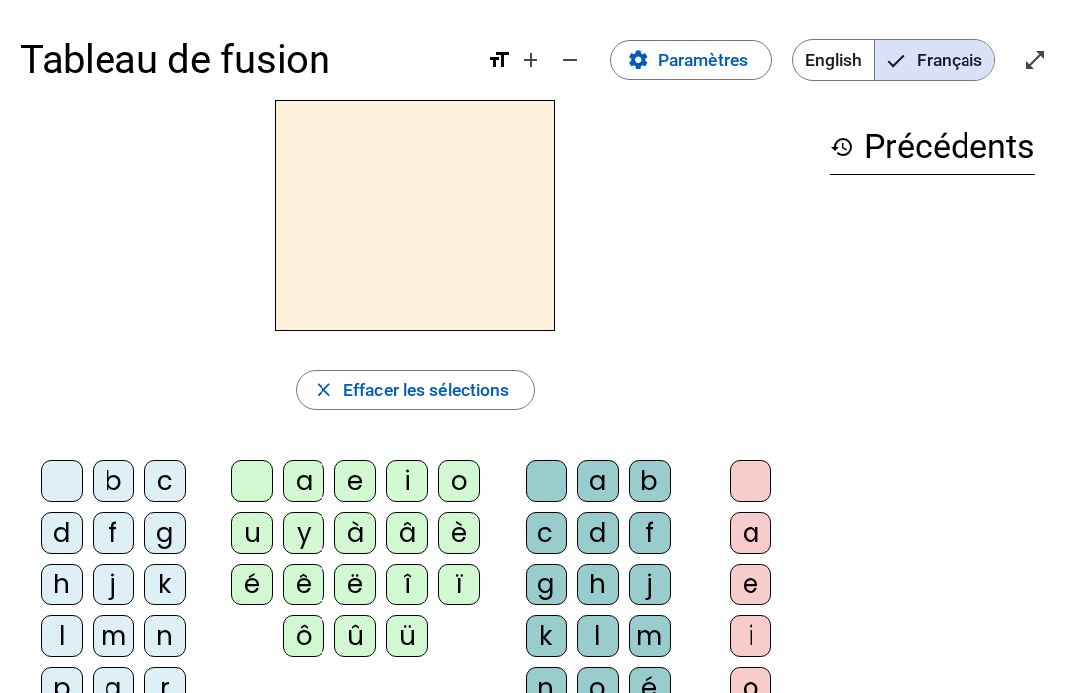
click at [555, 63] on span "Diminuer la taille de la police" at bounding box center [571, 60] width 48 height 48
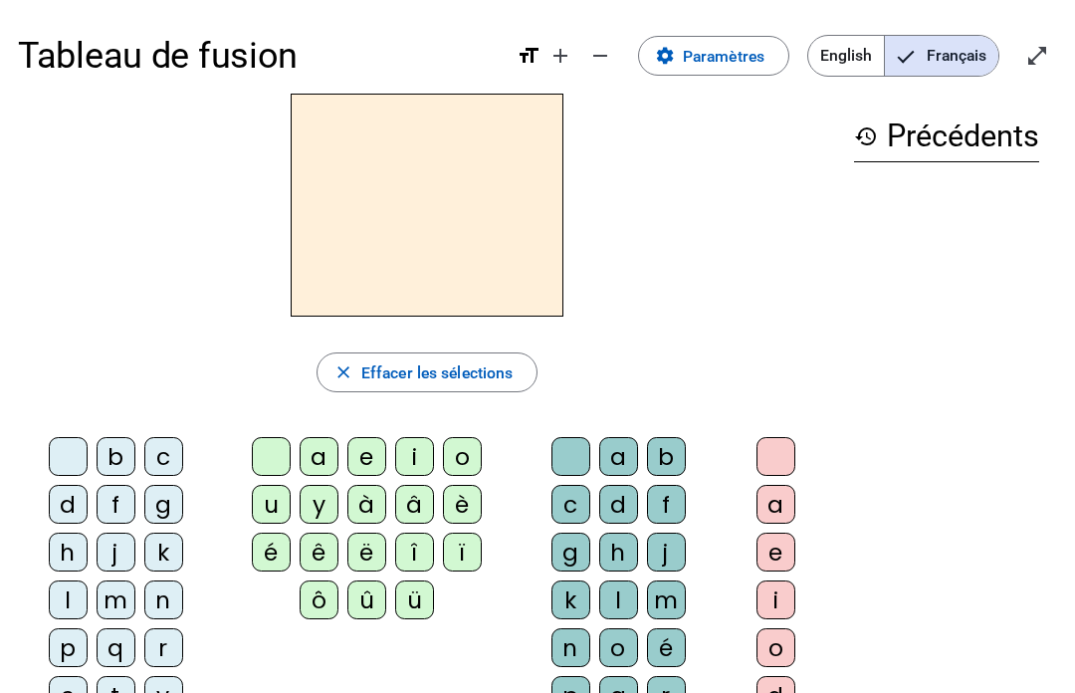
click at [554, 51] on mat-icon "add" at bounding box center [561, 56] width 24 height 24
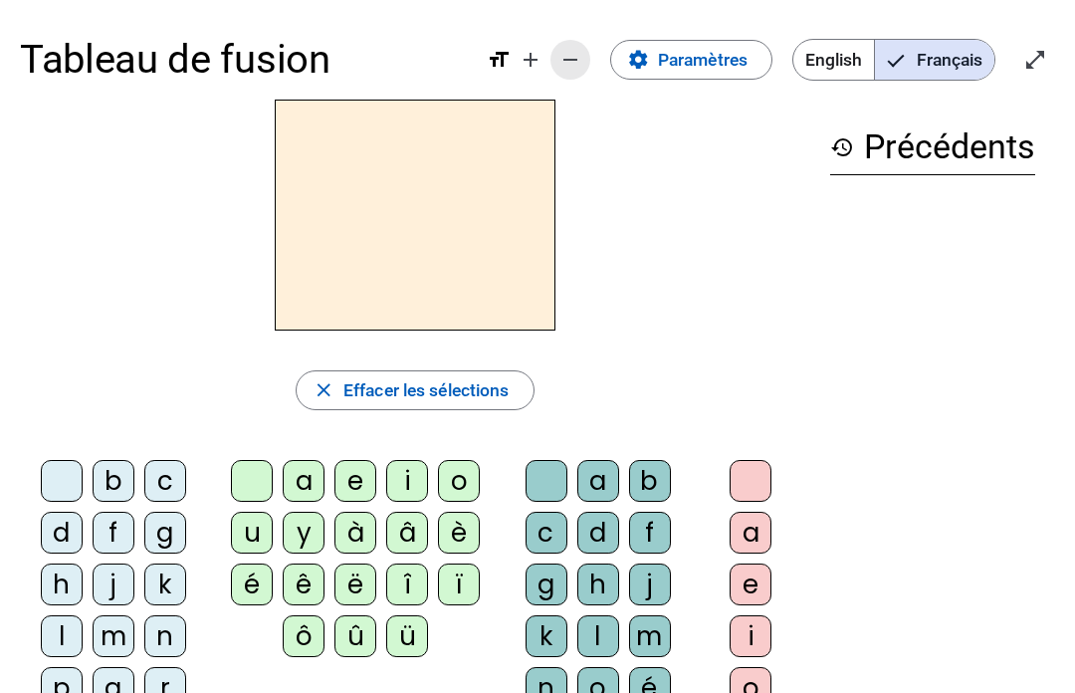
click at [559, 55] on mat-icon "remove" at bounding box center [571, 60] width 24 height 24
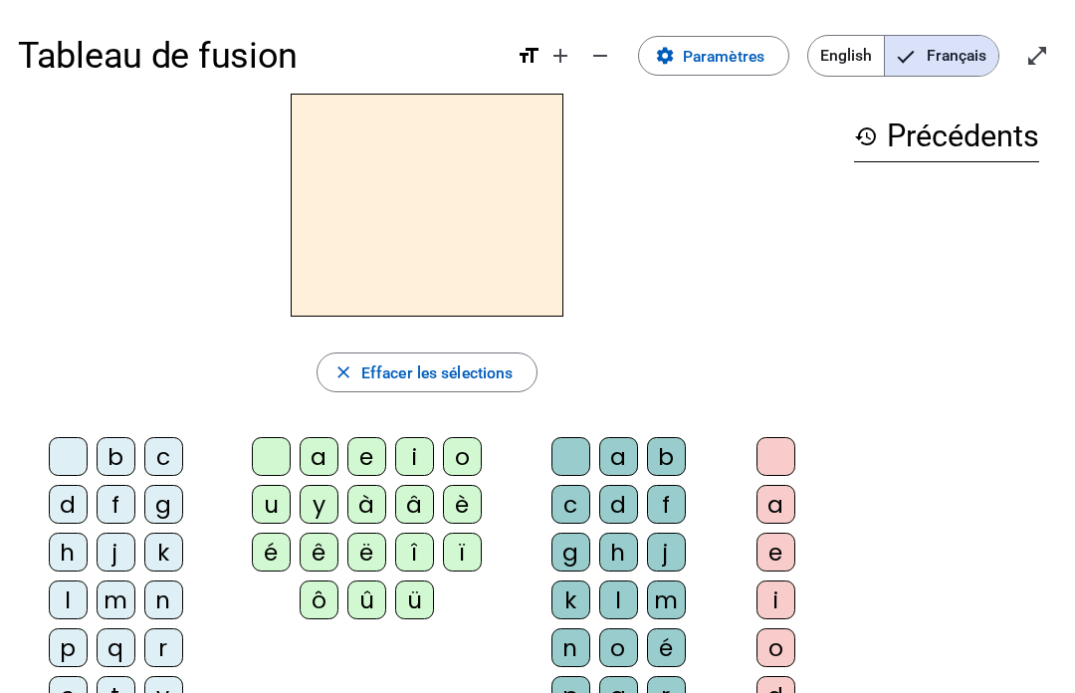
click at [590, 63] on mat-icon "remove" at bounding box center [600, 56] width 24 height 24
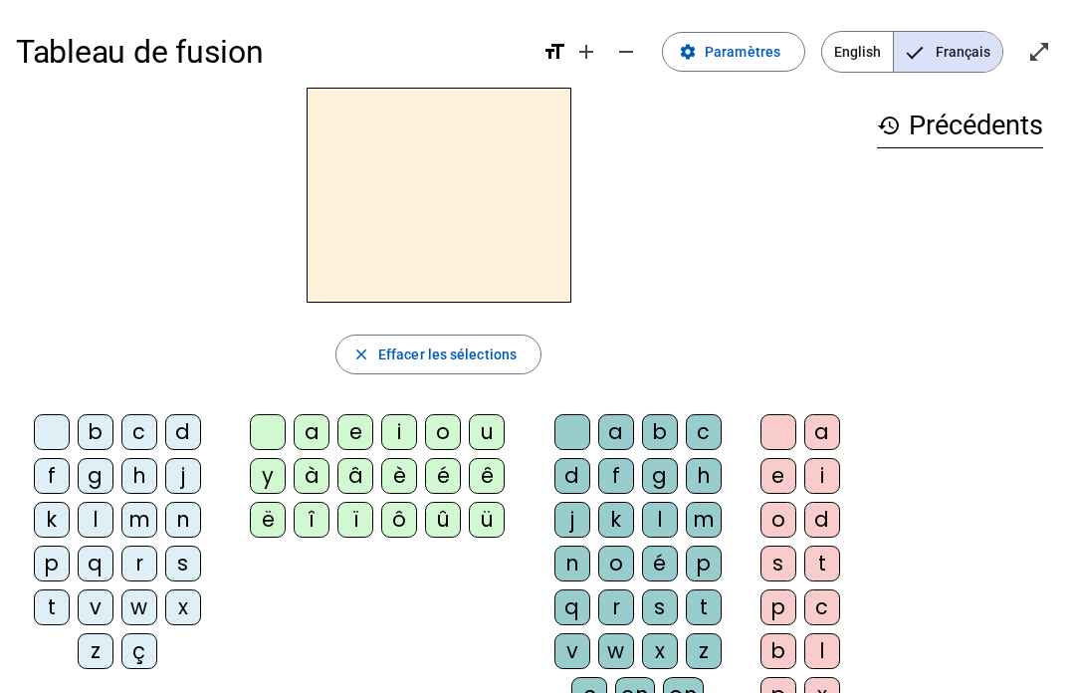
click at [623, 50] on mat-icon "remove" at bounding box center [626, 52] width 24 height 24
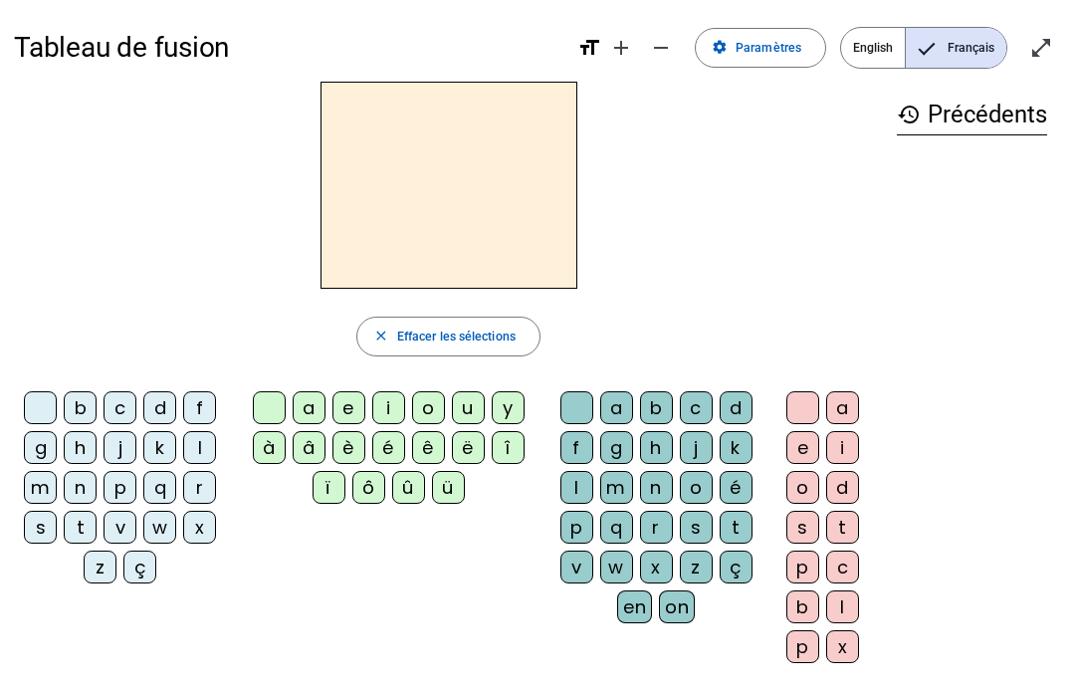
click at [619, 63] on span "Augmenter la taille de la police" at bounding box center [621, 48] width 48 height 48
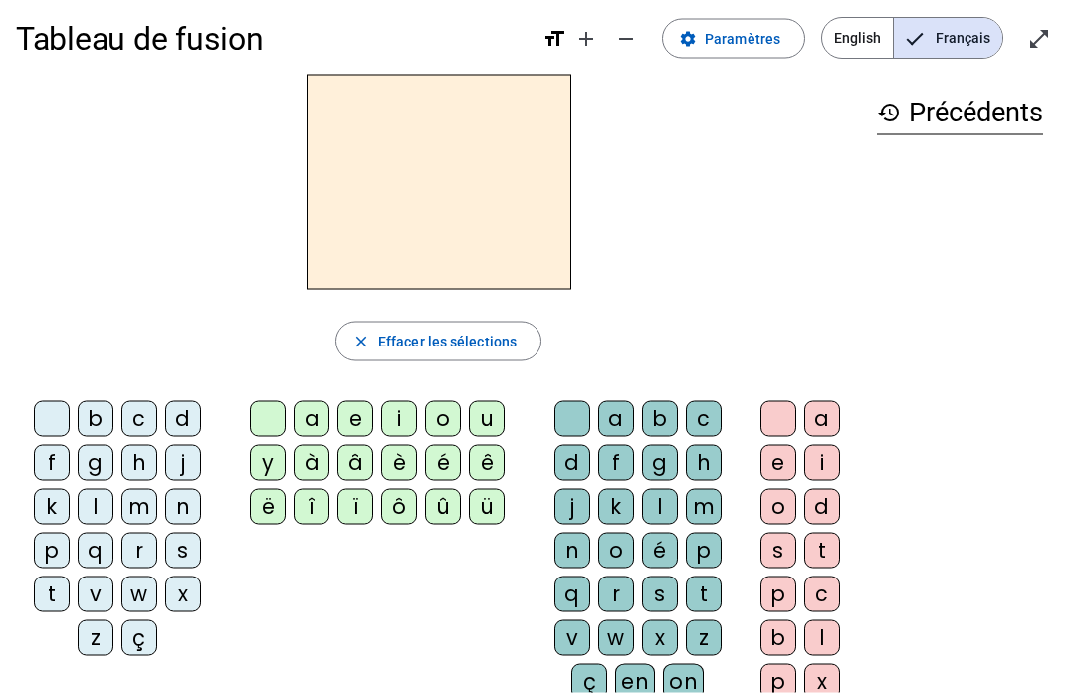
scroll to position [10, 0]
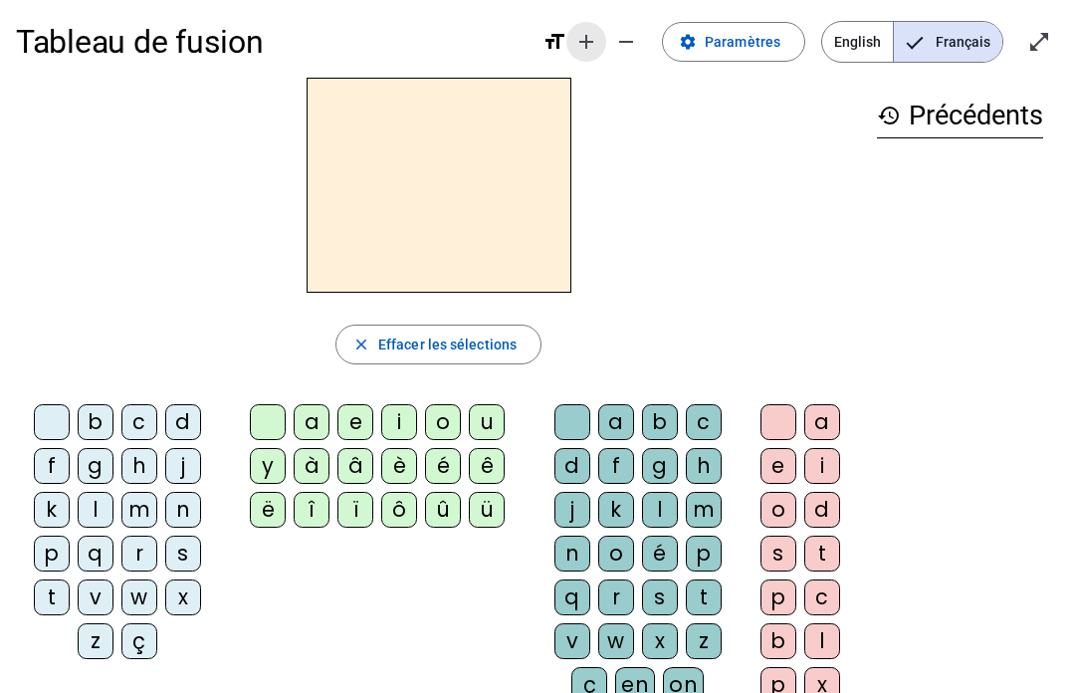
click at [591, 47] on mat-icon "add" at bounding box center [587, 42] width 24 height 24
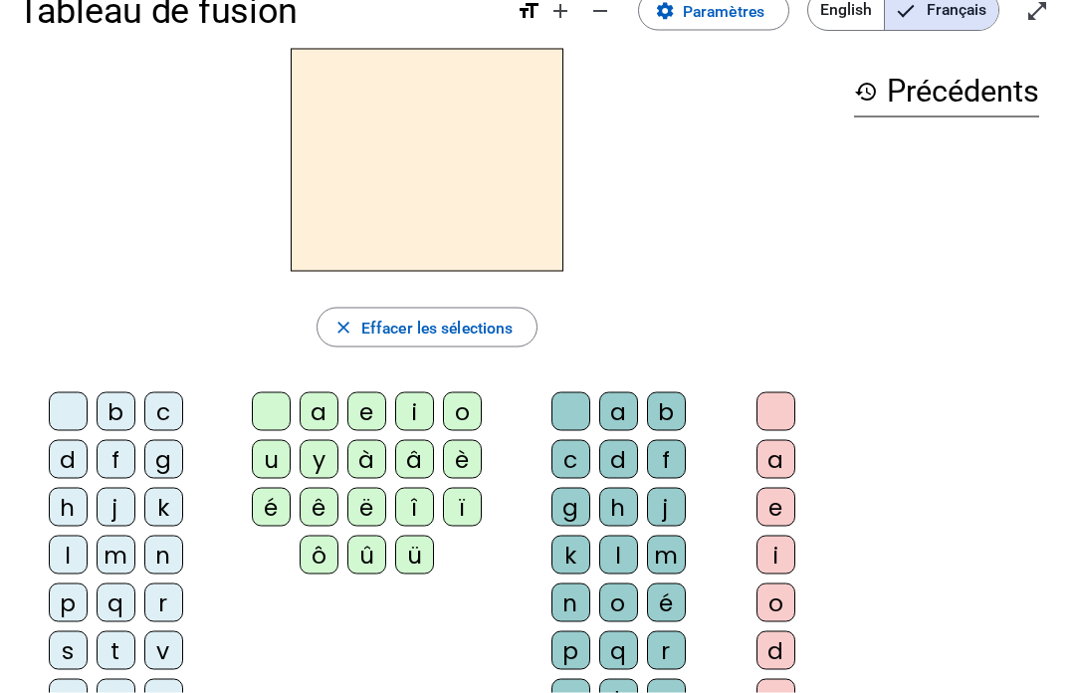
scroll to position [46, 0]
click at [599, 9] on mat-icon "remove" at bounding box center [600, 10] width 24 height 24
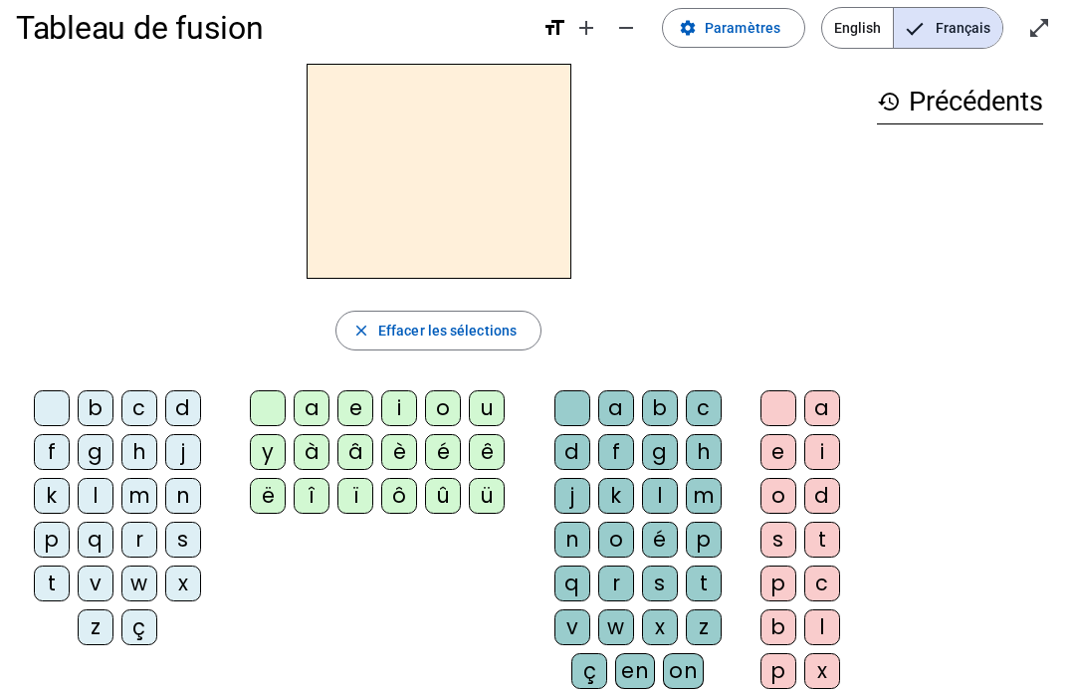
scroll to position [22, 0]
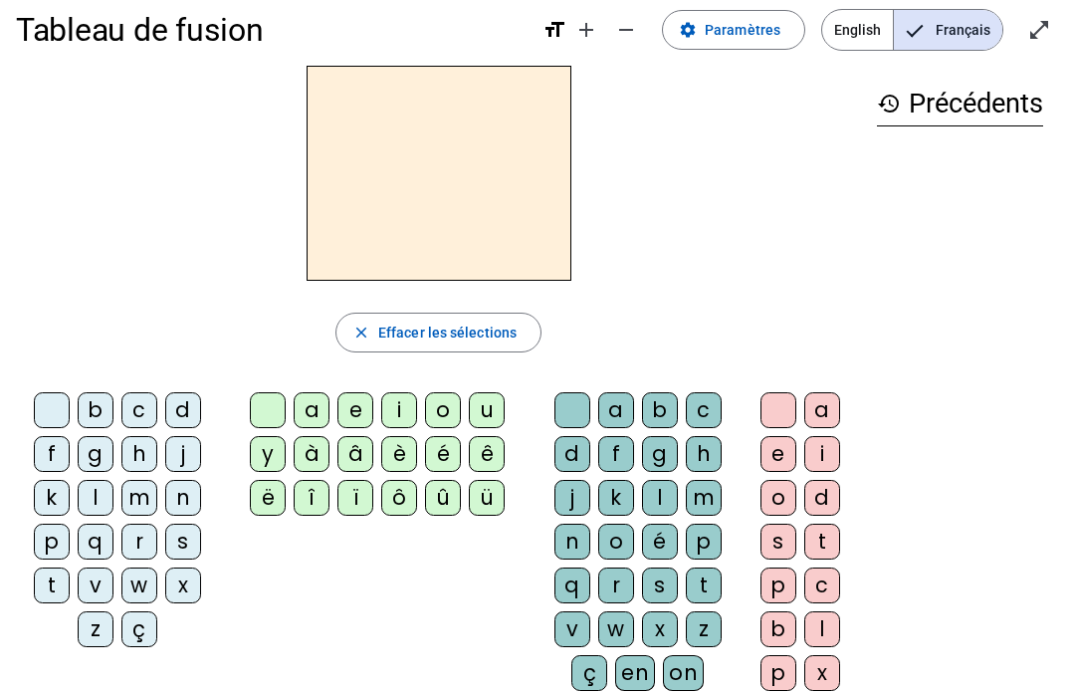
click at [140, 495] on div "m" at bounding box center [139, 498] width 36 height 36
click at [173, 538] on div "s" at bounding box center [183, 542] width 36 height 36
click at [355, 408] on div "e" at bounding box center [356, 410] width 36 height 36
click at [396, 414] on div "i" at bounding box center [399, 410] width 36 height 36
click at [309, 410] on div "a" at bounding box center [312, 410] width 36 height 36
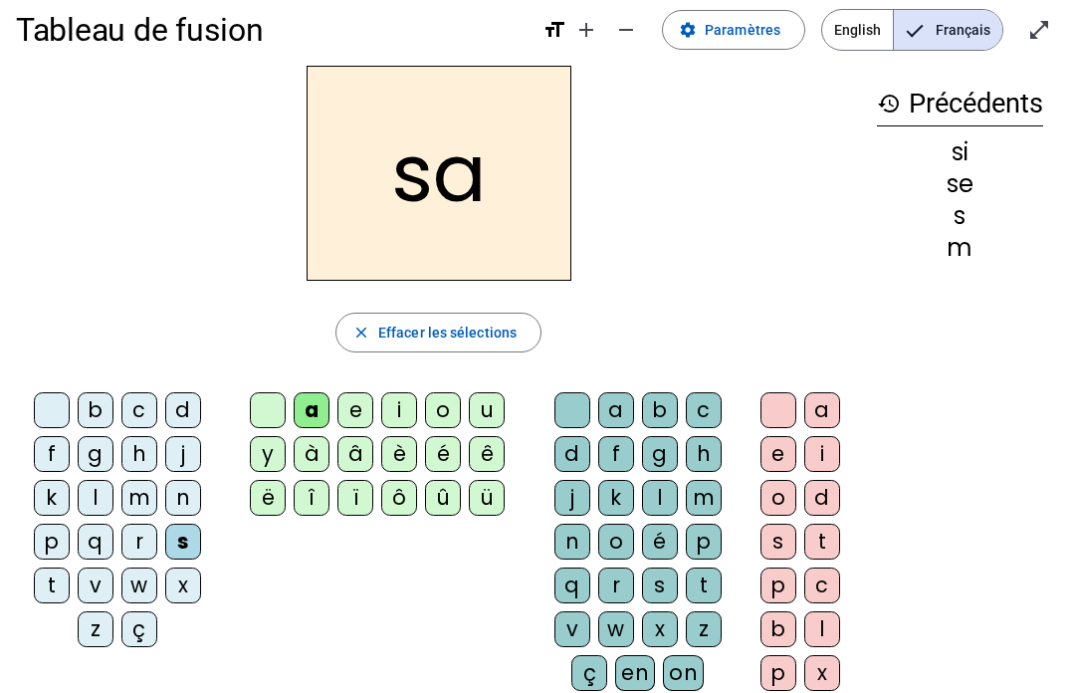
click at [701, 405] on div "c" at bounding box center [704, 410] width 36 height 36
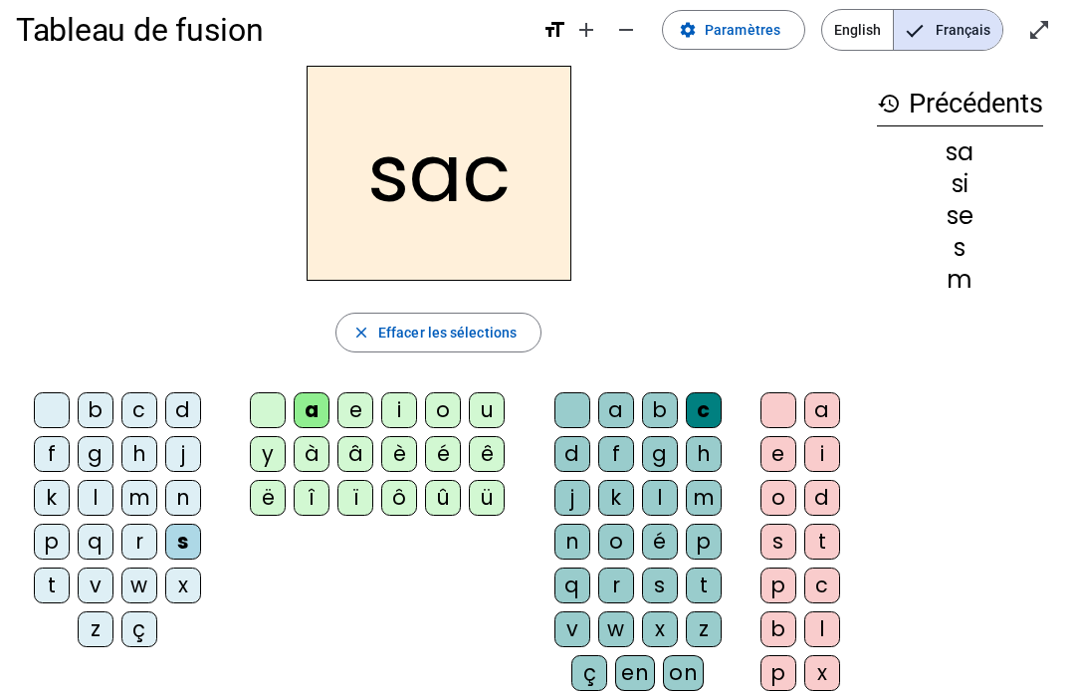
click at [385, 327] on span "Effacer les sélections" at bounding box center [447, 333] width 138 height 24
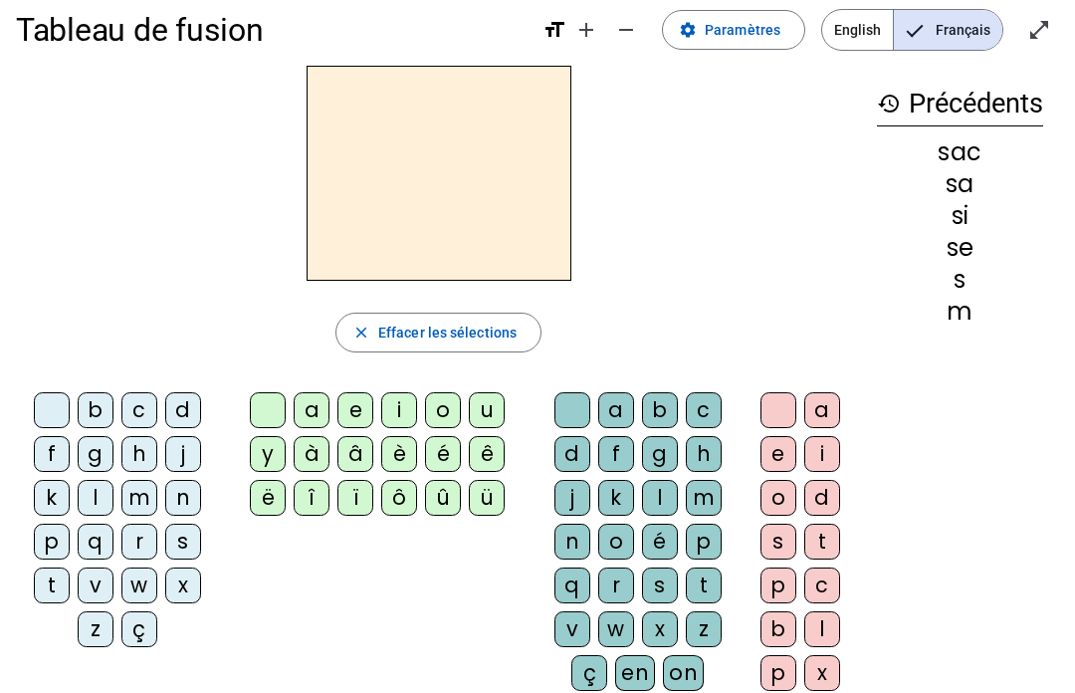
click at [355, 469] on div "â" at bounding box center [356, 454] width 36 height 36
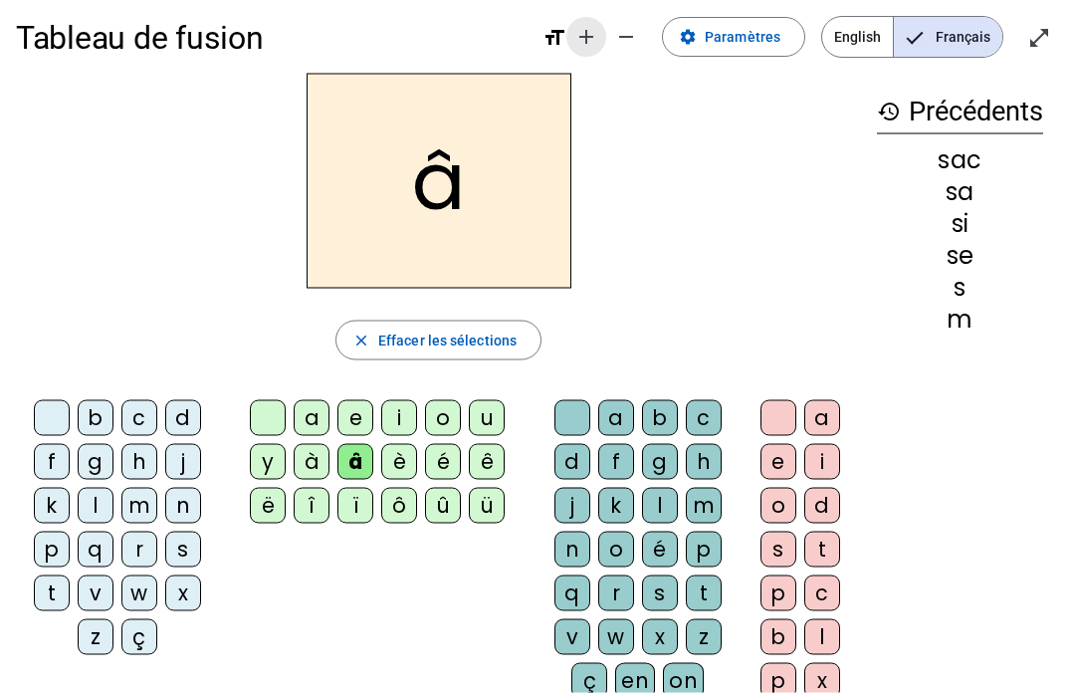
scroll to position [0, 0]
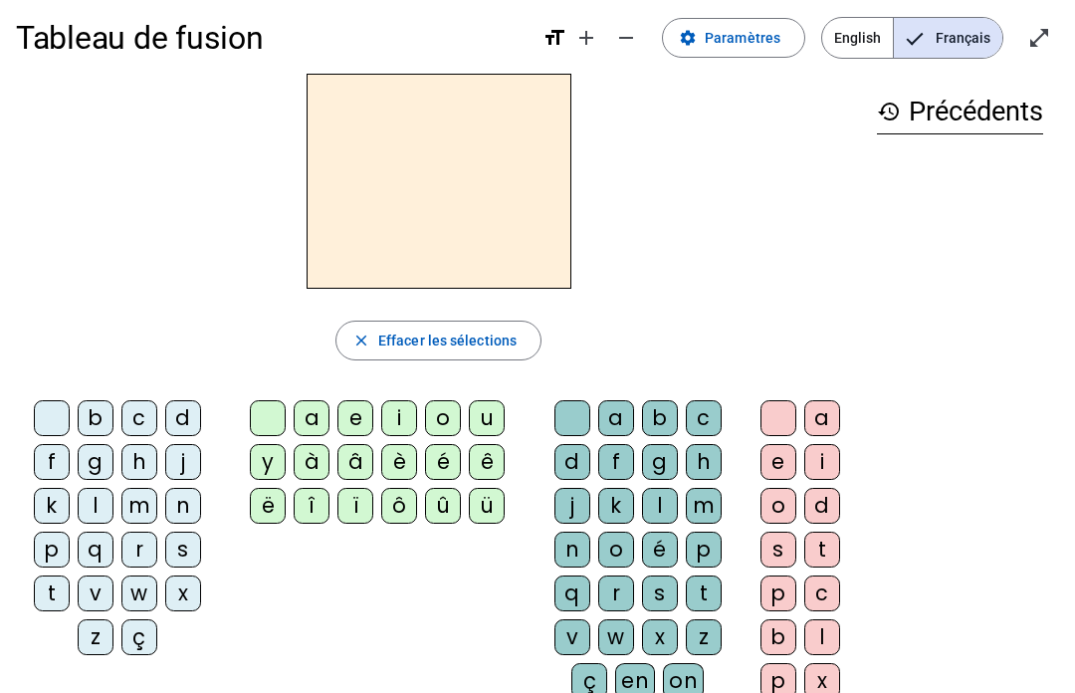
scroll to position [13, 0]
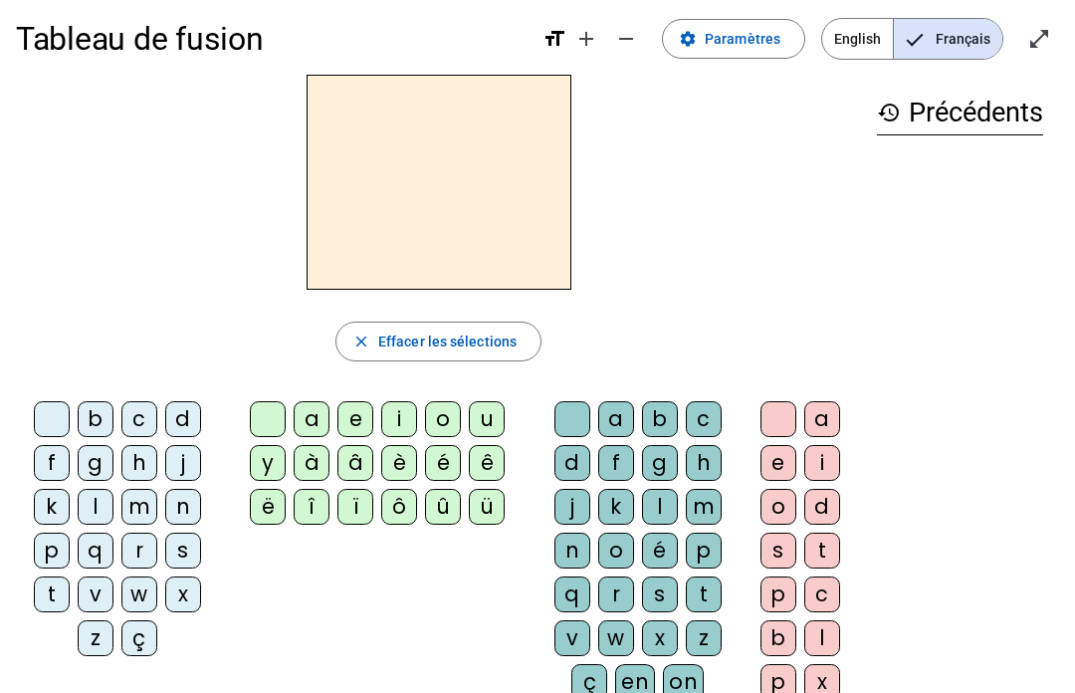
click at [302, 457] on div "à" at bounding box center [312, 463] width 36 height 36
click at [364, 343] on mat-icon "close" at bounding box center [361, 342] width 18 height 18
click at [180, 416] on div "d" at bounding box center [183, 419] width 36 height 36
click at [433, 410] on div "o" at bounding box center [443, 419] width 36 height 36
click at [651, 579] on div "s" at bounding box center [660, 595] width 36 height 36
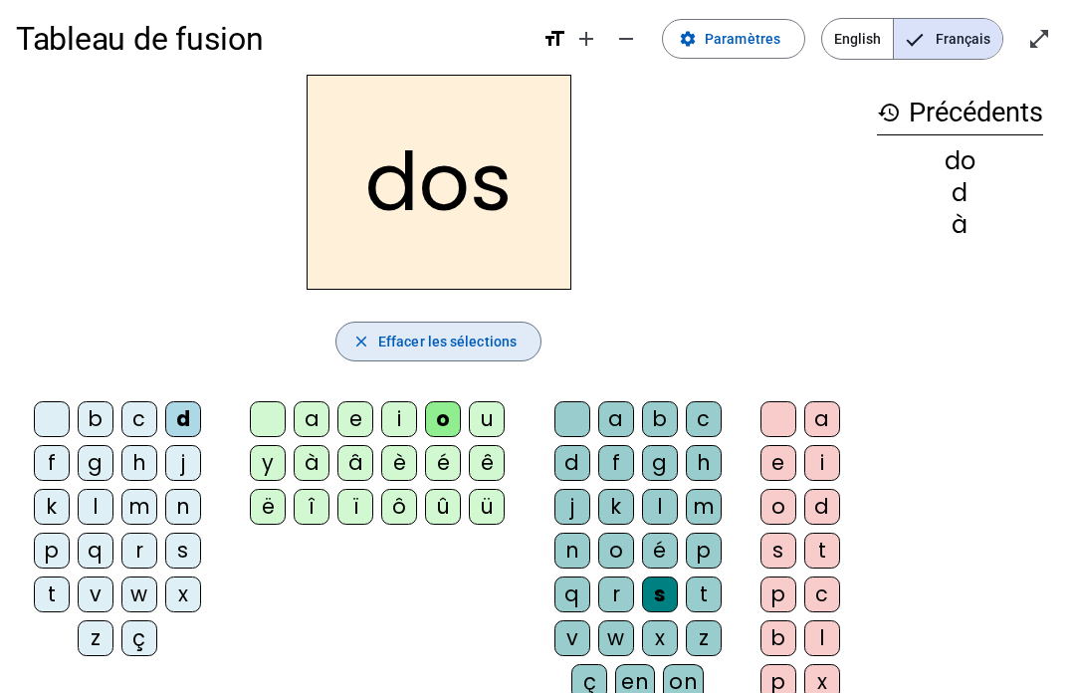
click at [363, 332] on span "button" at bounding box center [439, 342] width 204 height 48
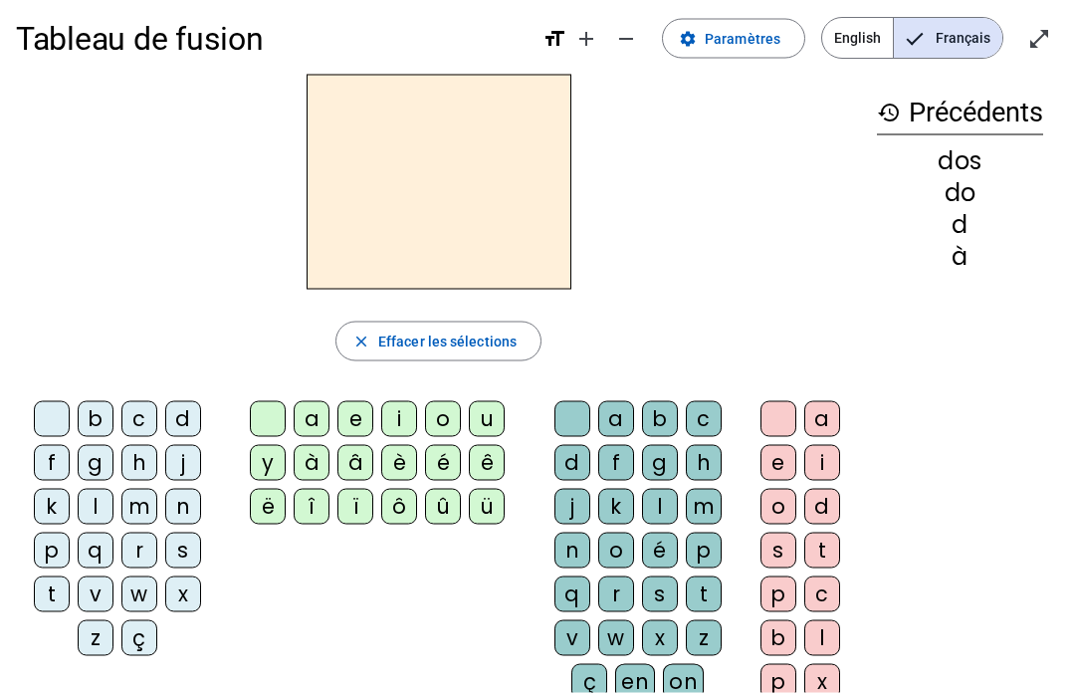
scroll to position [0, 0]
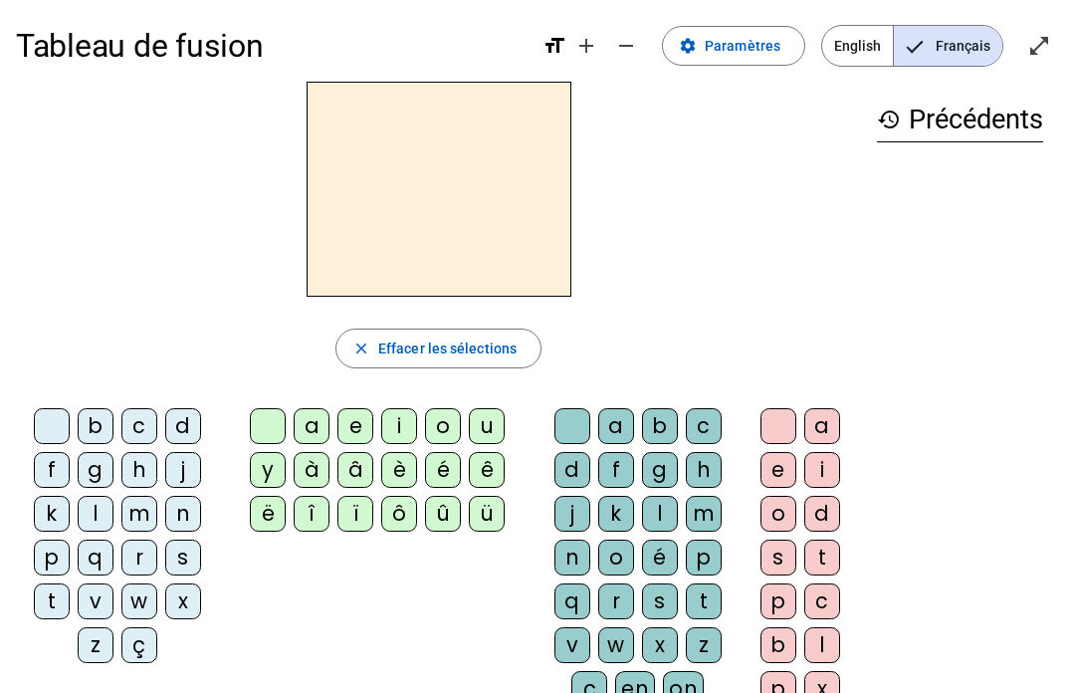
scroll to position [18, 0]
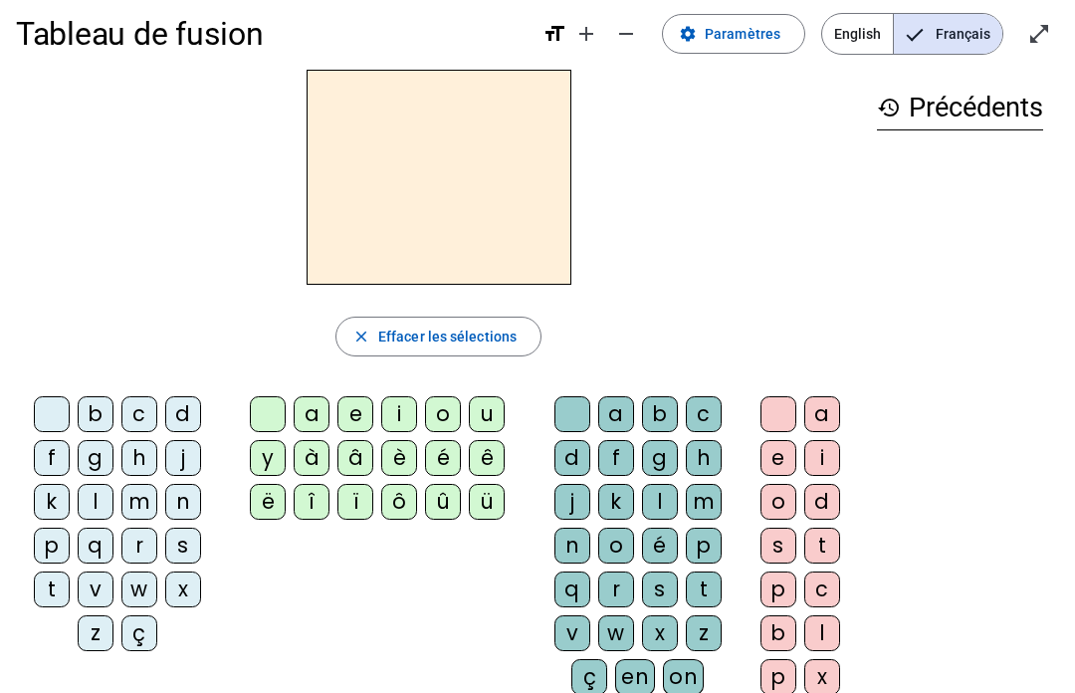
click at [266, 424] on div at bounding box center [268, 414] width 36 height 36
click at [265, 418] on div at bounding box center [268, 414] width 36 height 36
click at [50, 418] on div at bounding box center [52, 414] width 36 height 36
click at [58, 423] on div at bounding box center [52, 414] width 36 height 36
click at [87, 413] on div "b" at bounding box center [96, 414] width 36 height 36
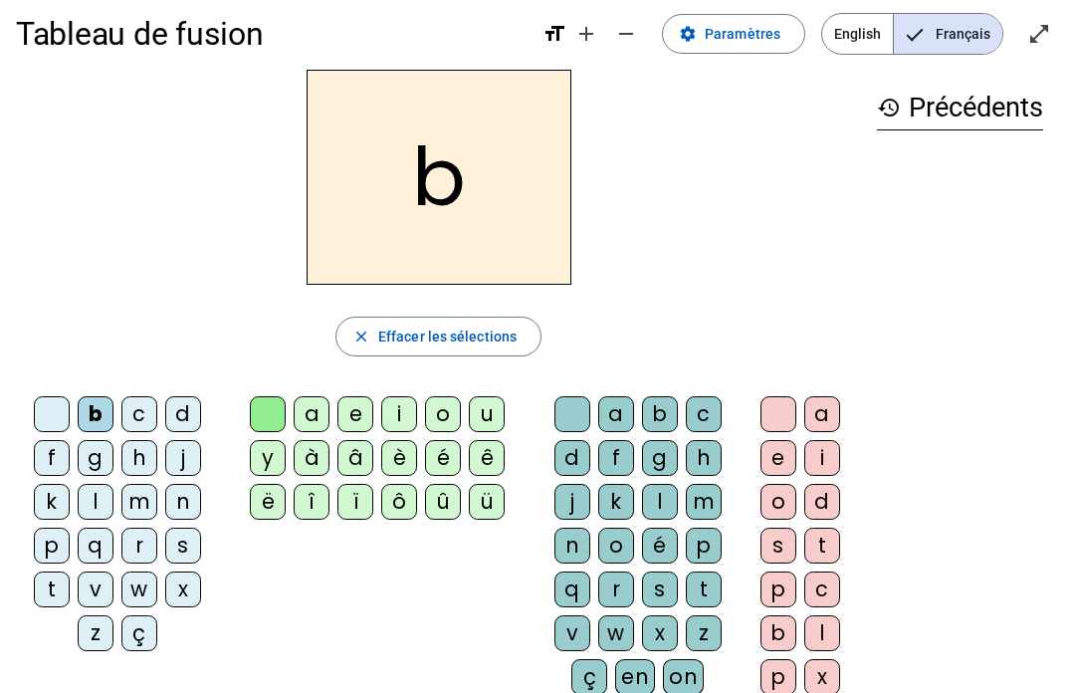
click at [52, 419] on div at bounding box center [52, 414] width 36 height 36
click at [140, 412] on div "c" at bounding box center [139, 414] width 36 height 36
click at [138, 494] on div "m" at bounding box center [139, 502] width 36 height 36
click at [111, 495] on div "l" at bounding box center [96, 502] width 36 height 36
click at [145, 415] on div "c" at bounding box center [139, 414] width 36 height 36
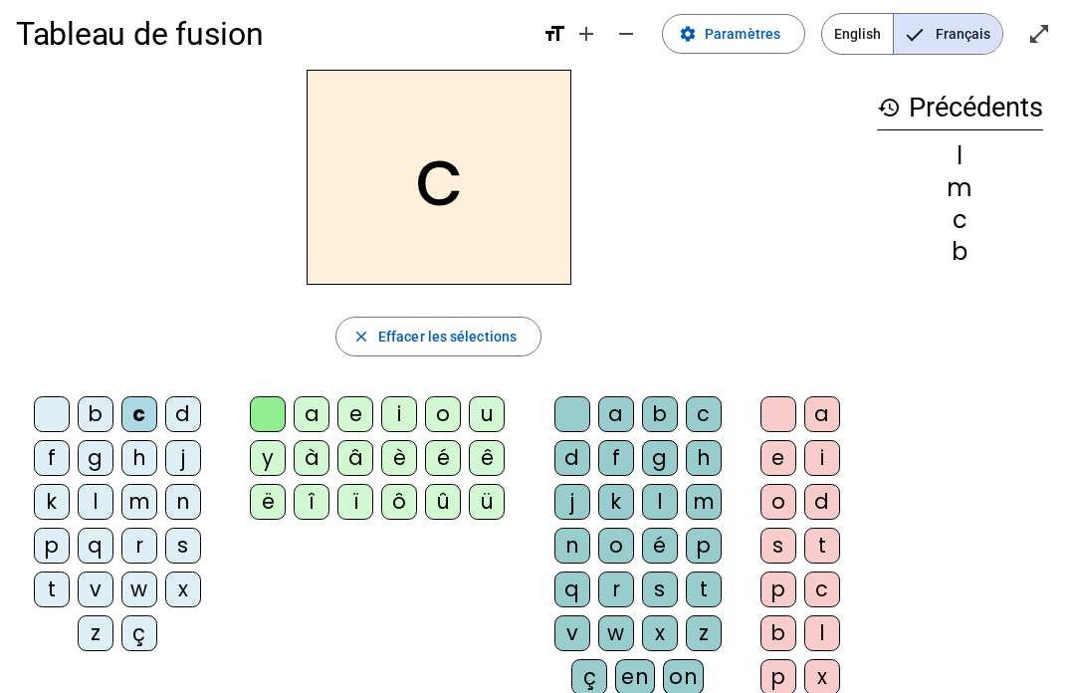
click at [371, 464] on div "â" at bounding box center [356, 458] width 36 height 36
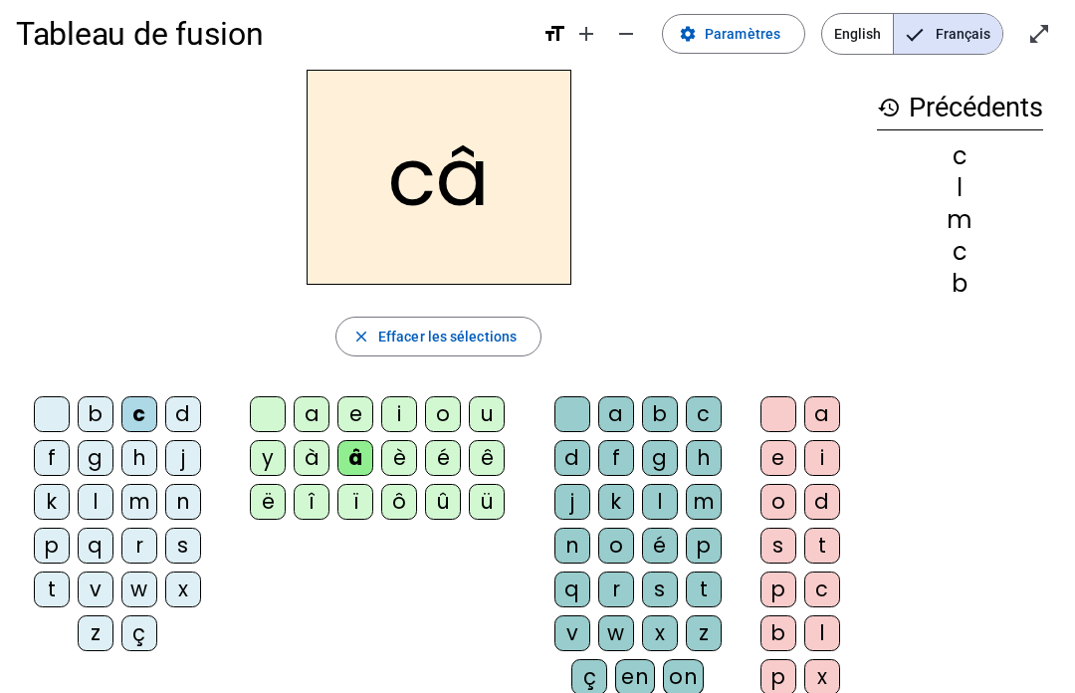
click at [296, 491] on div "î" at bounding box center [312, 502] width 36 height 36
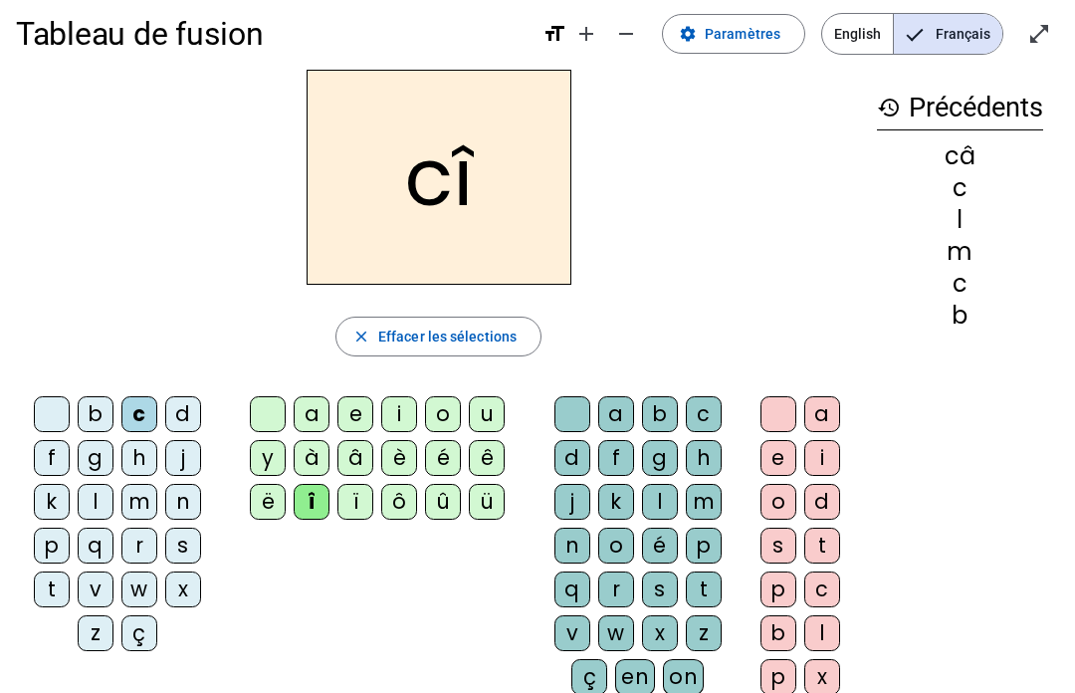
click at [472, 456] on div "ê" at bounding box center [487, 458] width 36 height 36
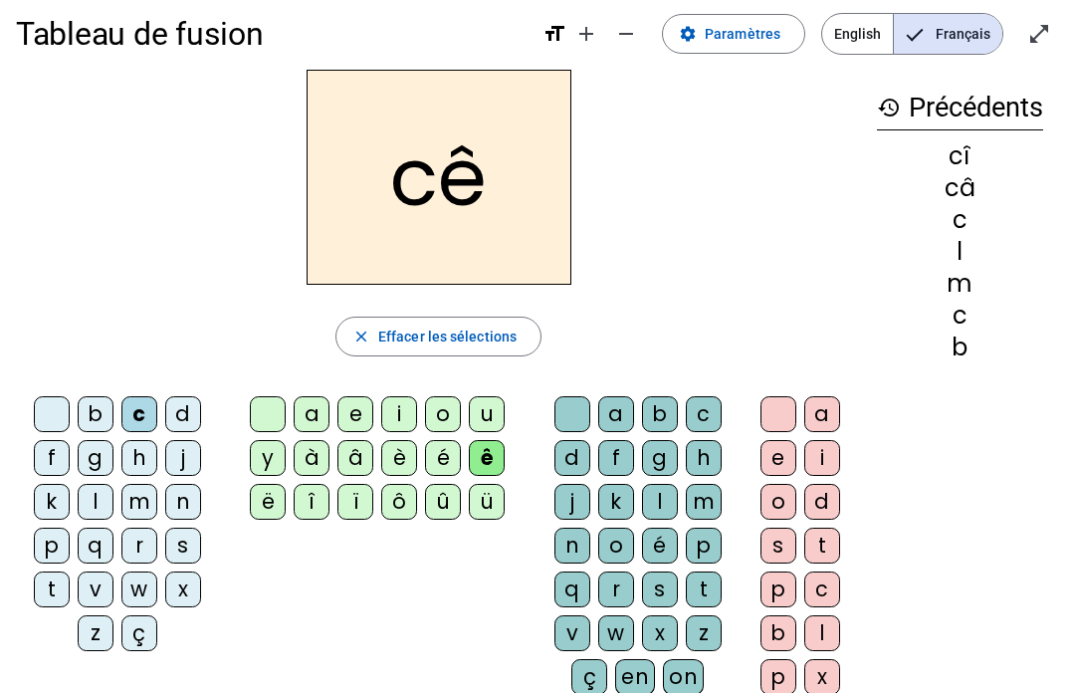
click at [319, 464] on div "à" at bounding box center [312, 458] width 36 height 36
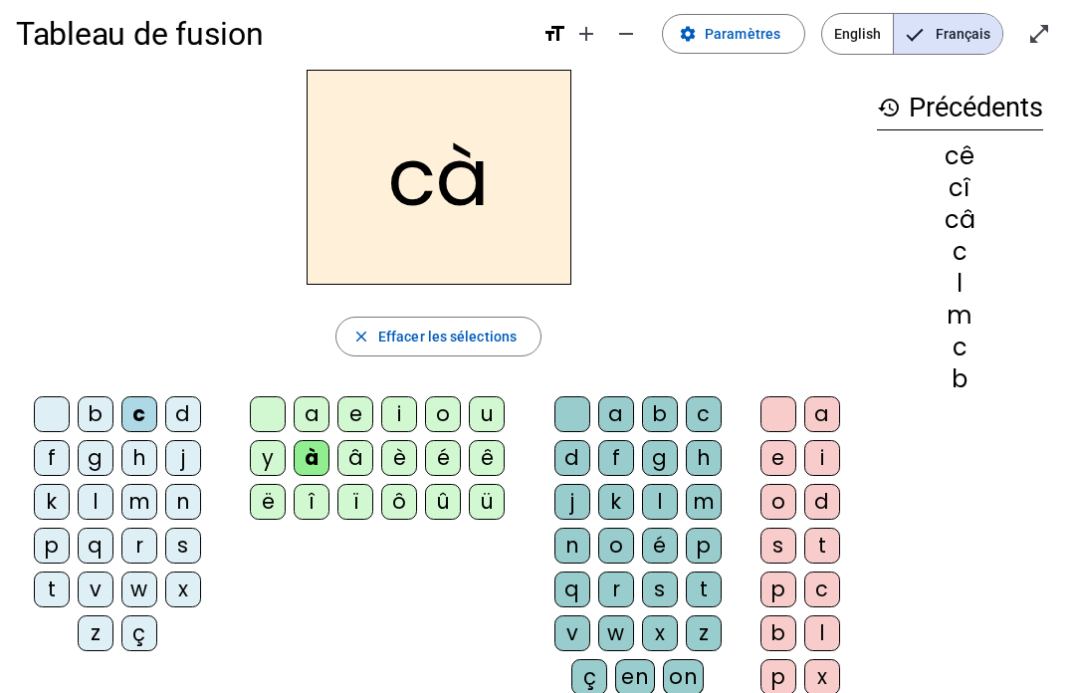
click at [414, 413] on div "i" at bounding box center [399, 414] width 36 height 36
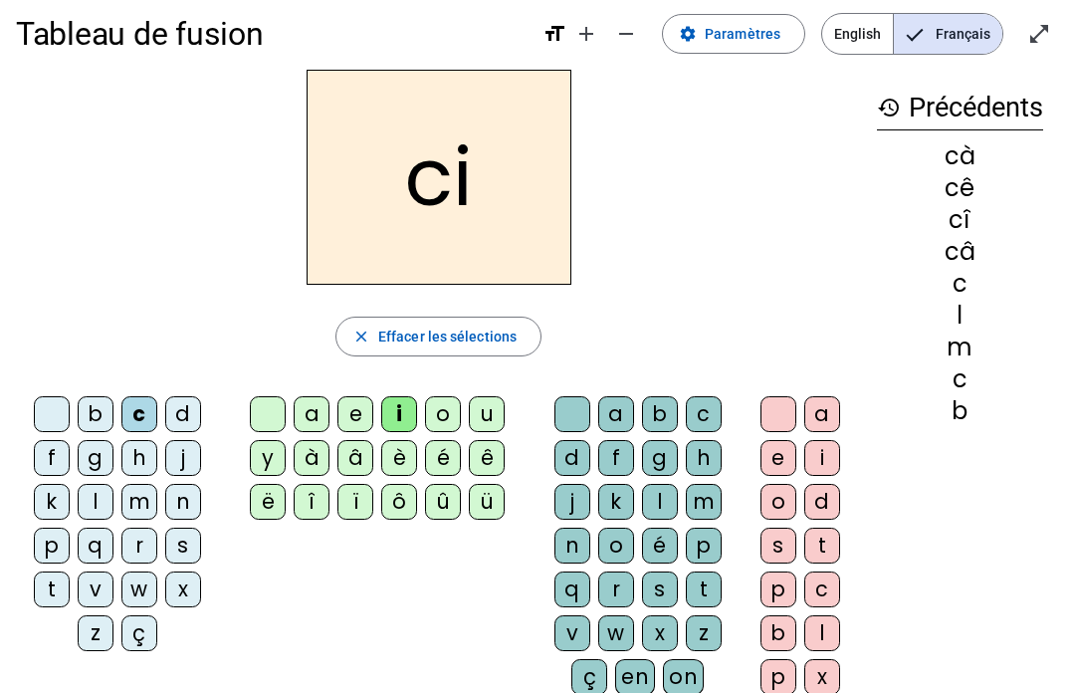
click at [598, 459] on div "f" at bounding box center [616, 458] width 36 height 36
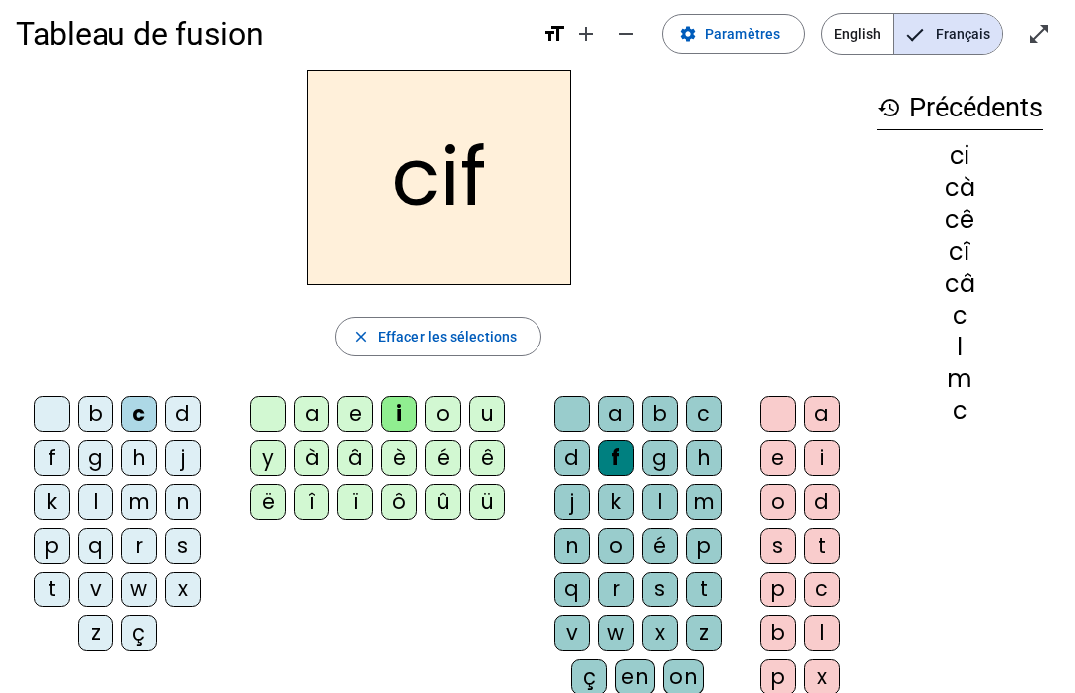
click at [779, 510] on div "o" at bounding box center [779, 502] width 36 height 36
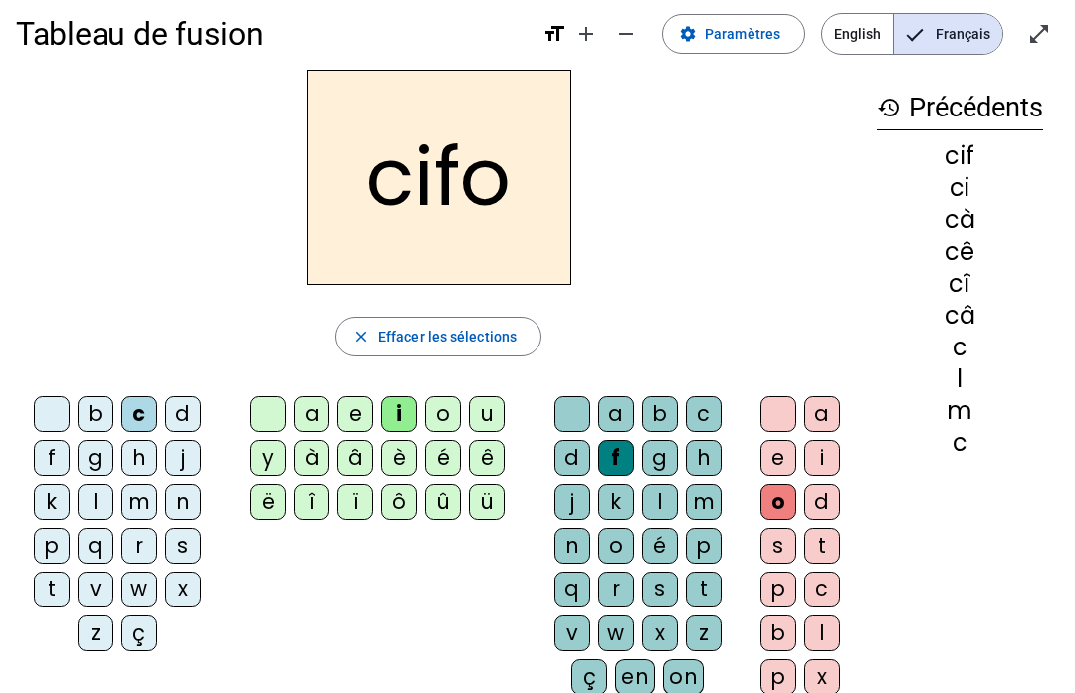
click at [50, 414] on div at bounding box center [52, 414] width 36 height 36
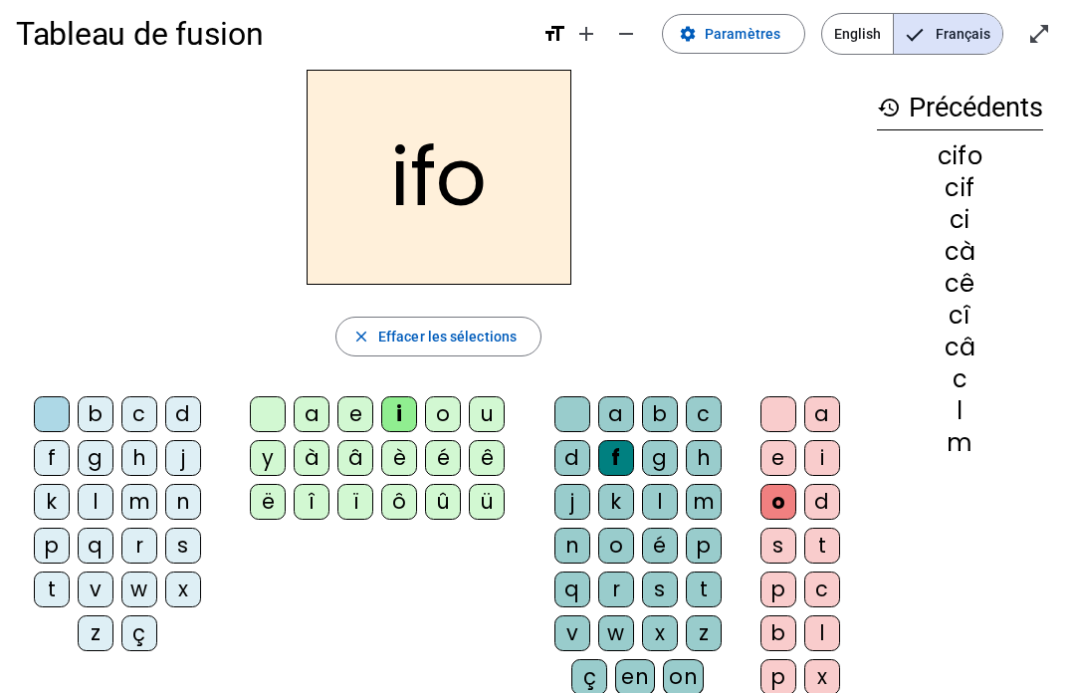
click at [259, 404] on div at bounding box center [268, 414] width 36 height 36
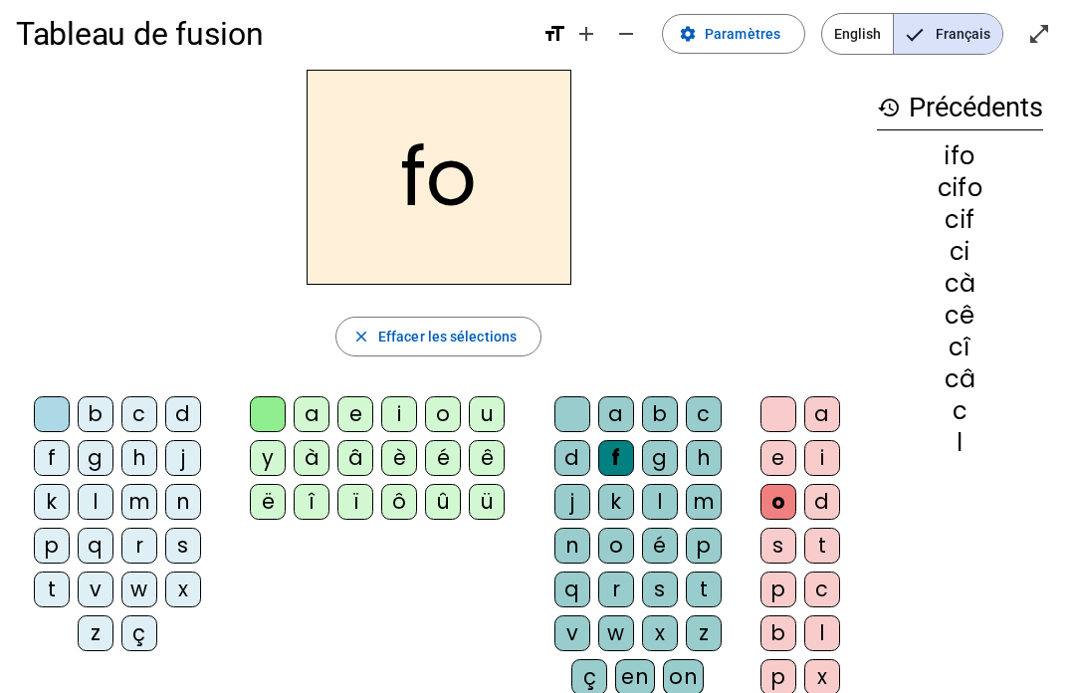
click at [578, 416] on div at bounding box center [573, 414] width 36 height 36
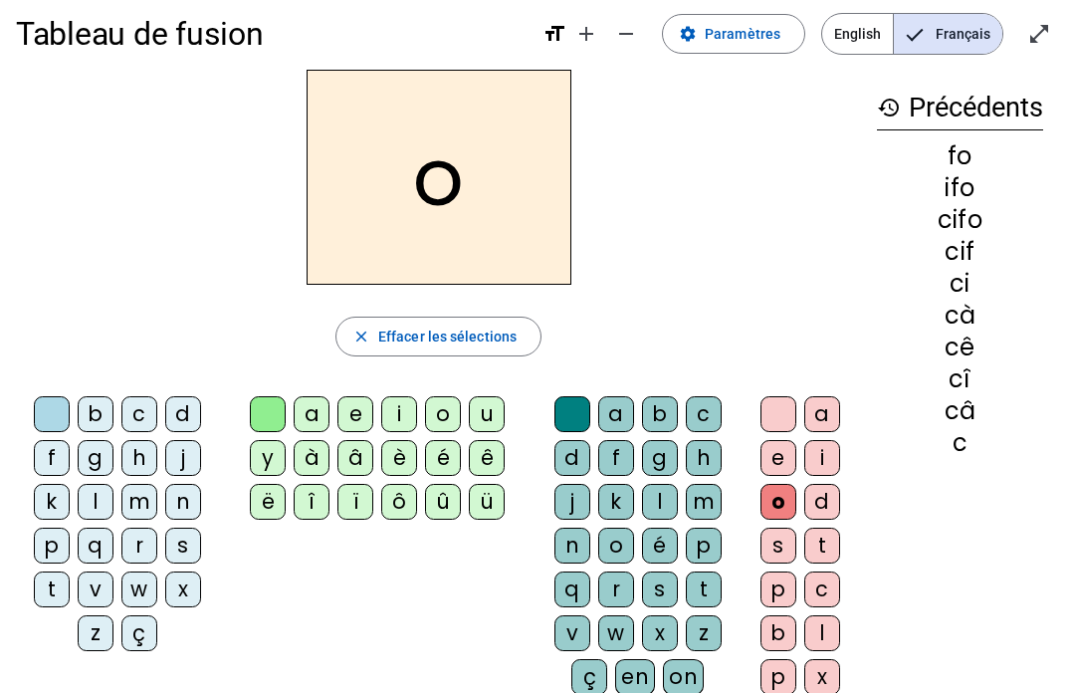
click at [773, 408] on div at bounding box center [779, 414] width 36 height 36
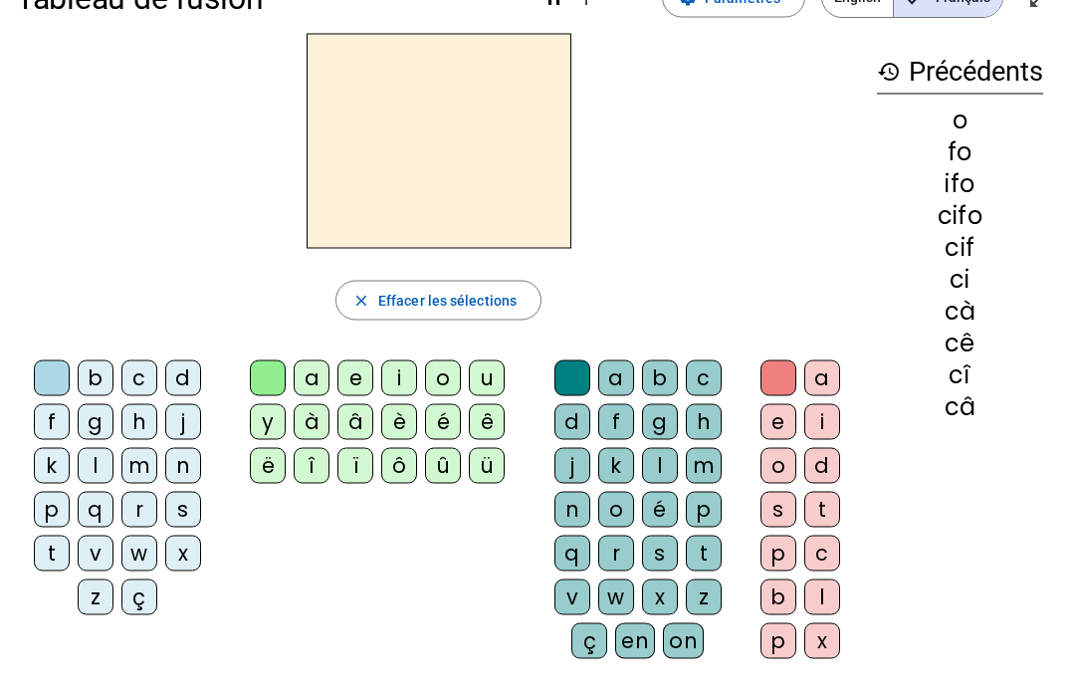
click at [136, 469] on div "m" at bounding box center [139, 466] width 36 height 36
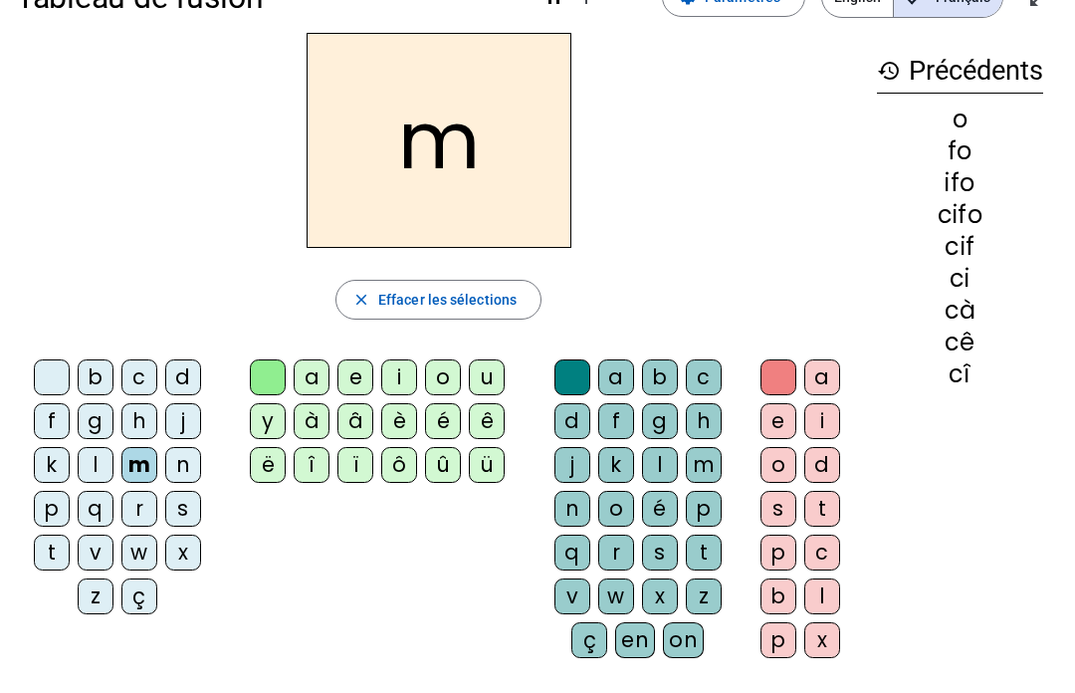
click at [362, 454] on div "ï" at bounding box center [356, 465] width 36 height 36
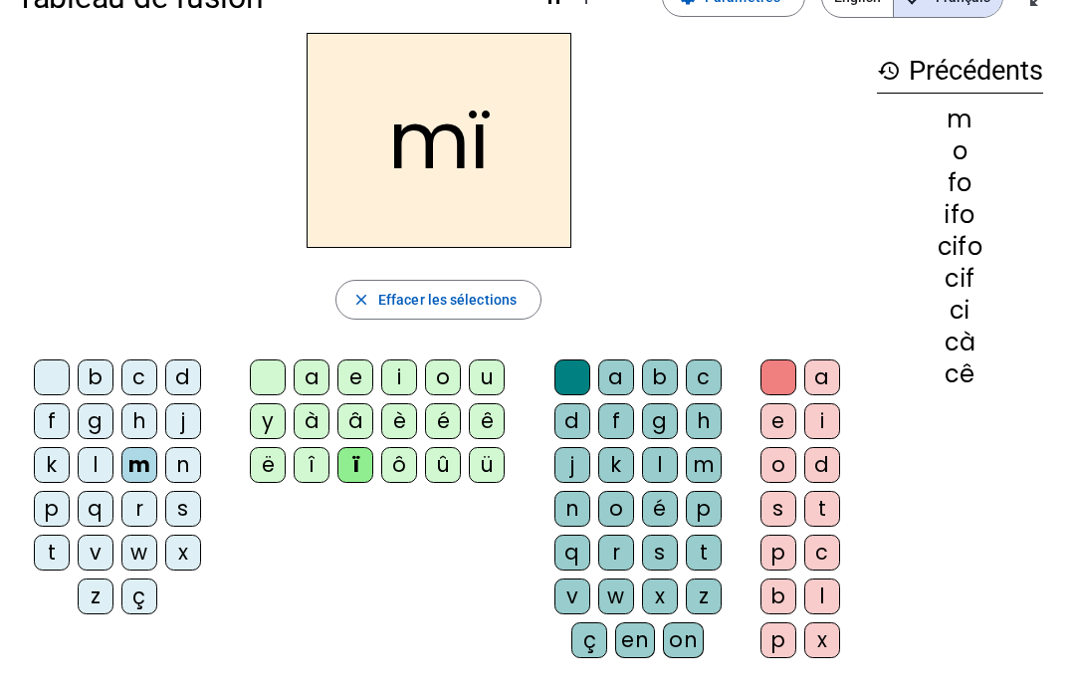
click at [598, 441] on letter-bubble "f" at bounding box center [620, 425] width 44 height 44
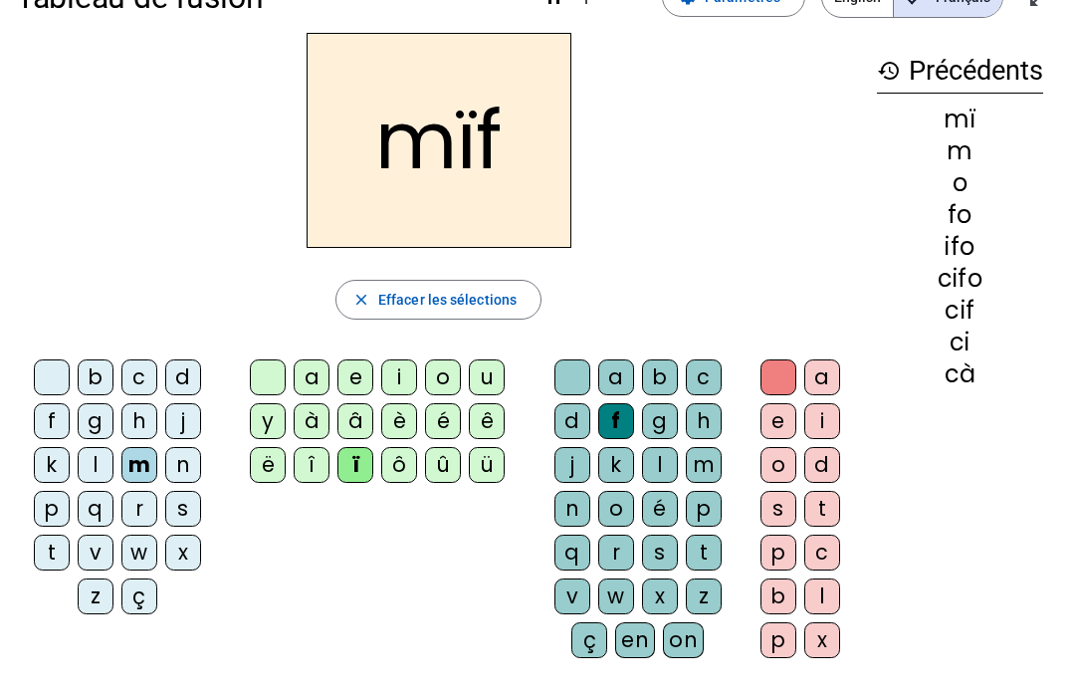
click at [874, 462] on div "history Précédents mï m o fo ifo cifo cif ci cà" at bounding box center [960, 337] width 198 height 609
click at [789, 502] on div "s" at bounding box center [779, 509] width 36 height 36
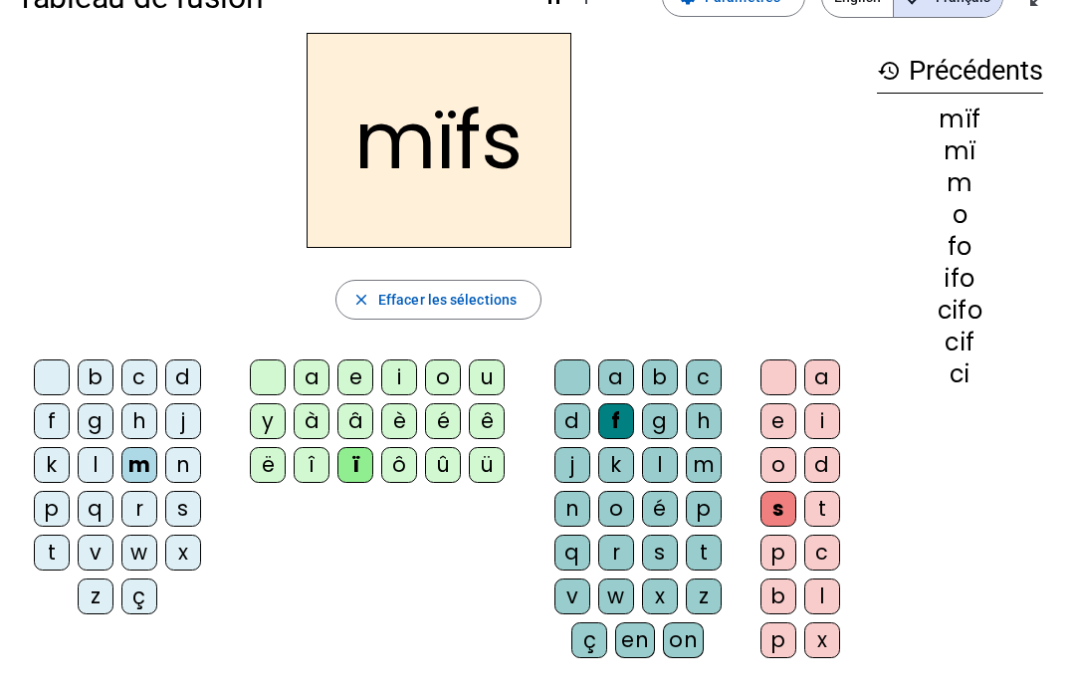
click at [569, 372] on div at bounding box center [573, 377] width 36 height 36
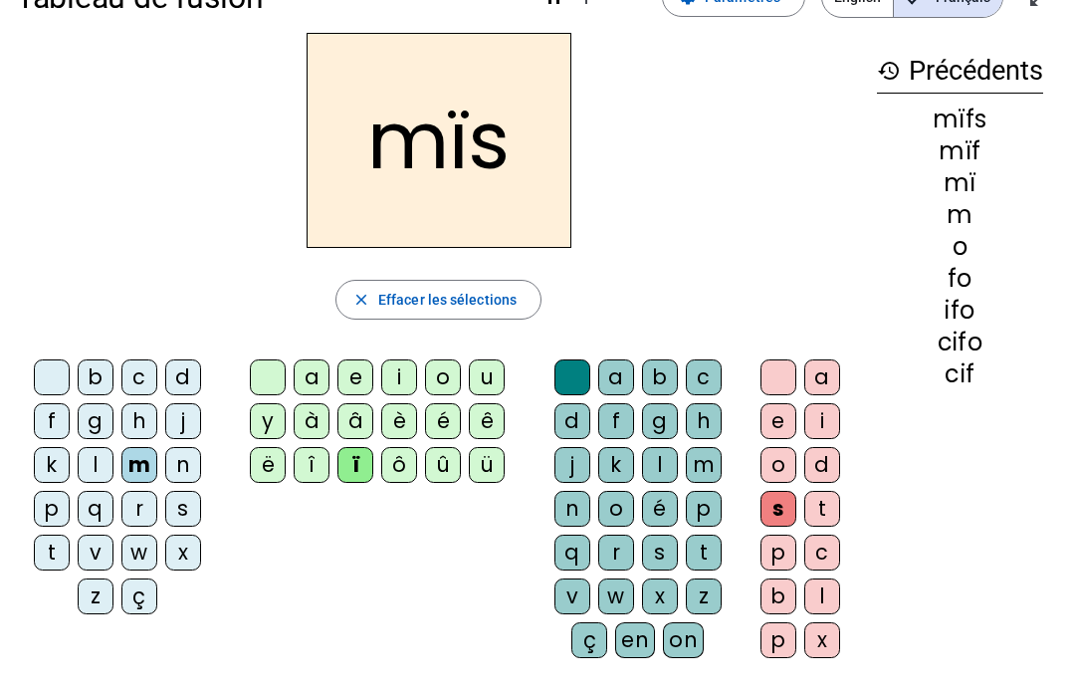
click at [786, 373] on div at bounding box center [779, 377] width 36 height 36
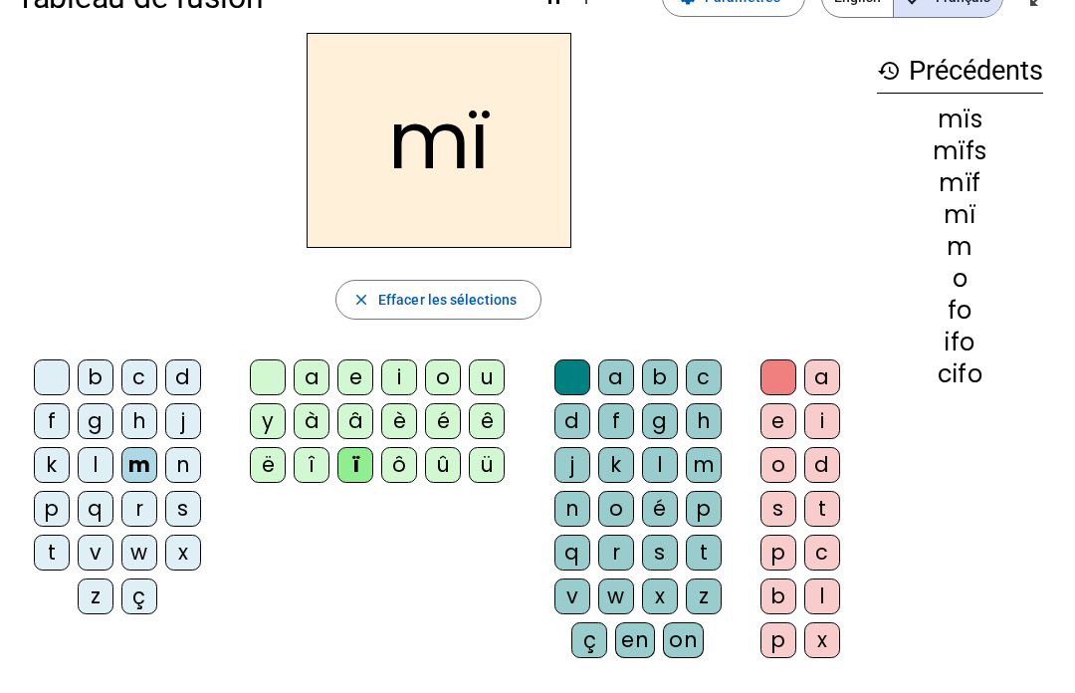
click at [252, 375] on div at bounding box center [268, 377] width 36 height 36
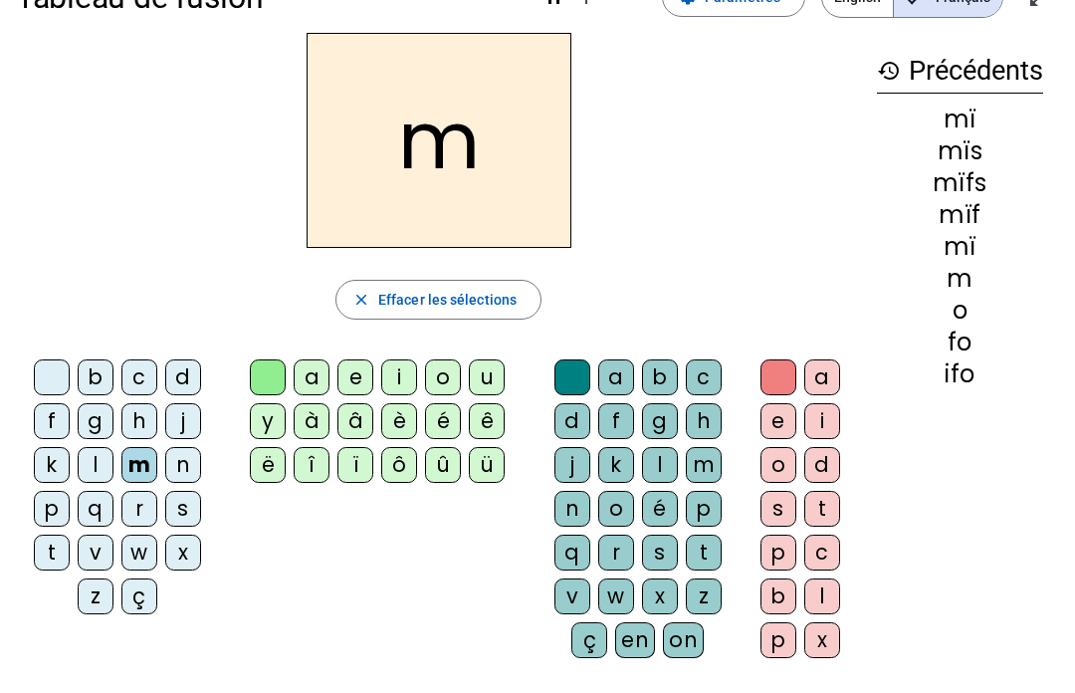
click at [40, 363] on div at bounding box center [52, 377] width 36 height 36
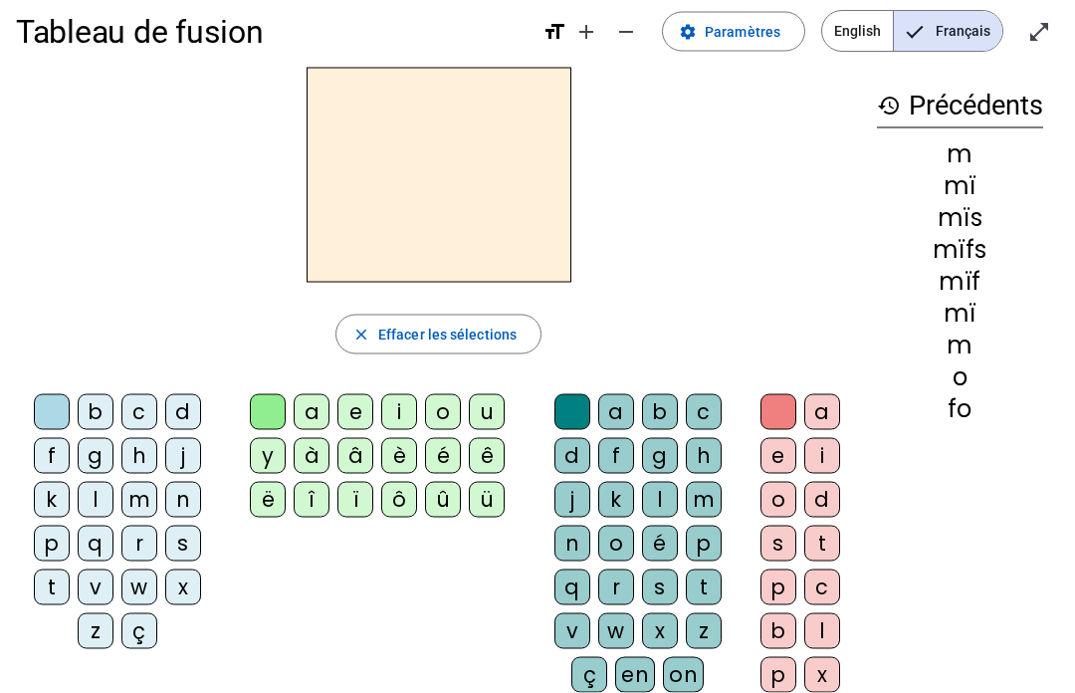
scroll to position [22, 0]
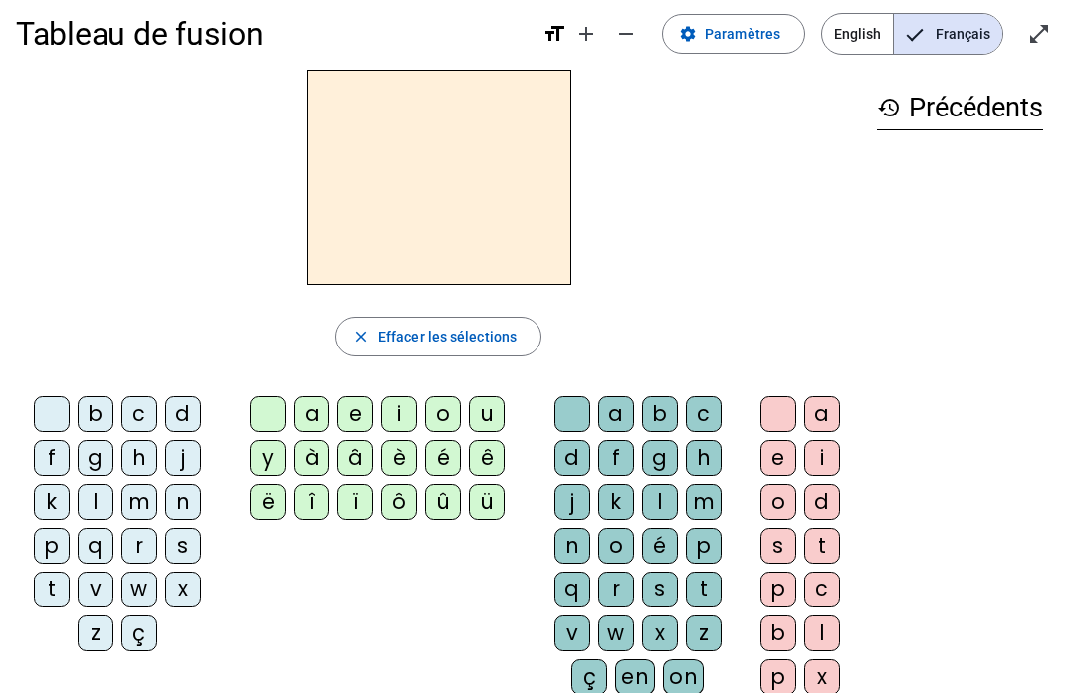
scroll to position [17, 0]
click at [110, 510] on div "l" at bounding box center [96, 503] width 36 height 36
click at [67, 415] on div at bounding box center [52, 415] width 36 height 36
click at [141, 505] on div "m" at bounding box center [139, 503] width 36 height 36
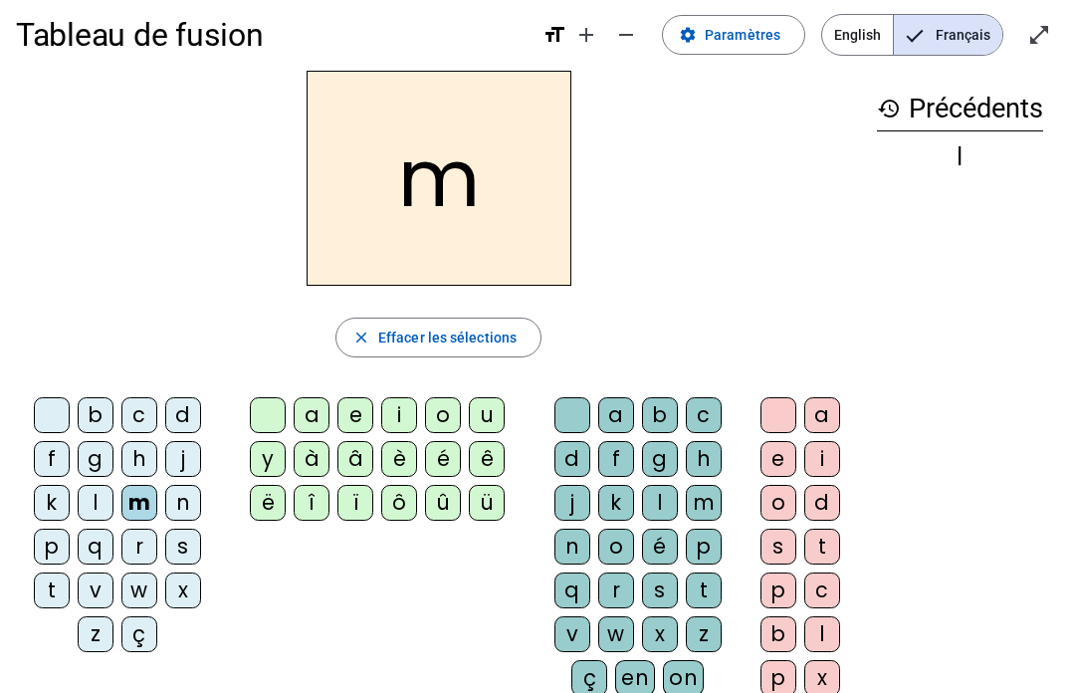
click at [361, 505] on div "ï" at bounding box center [356, 503] width 36 height 36
click at [268, 427] on div at bounding box center [268, 415] width 36 height 36
click at [302, 414] on div "a" at bounding box center [312, 415] width 36 height 36
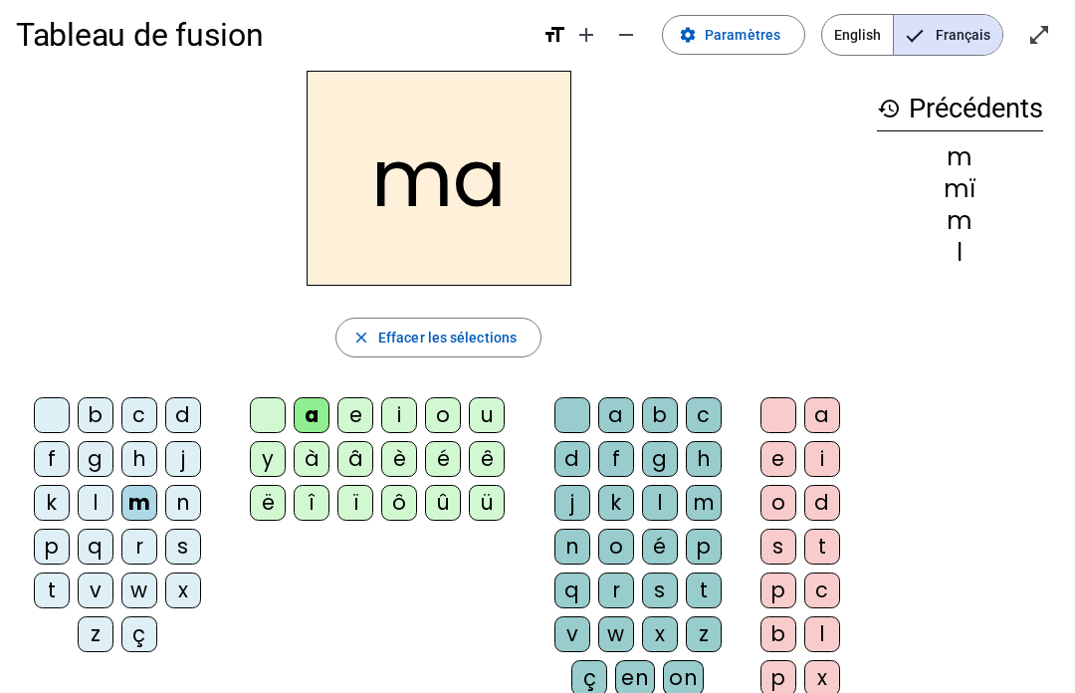
click at [347, 518] on div "ï" at bounding box center [356, 503] width 36 height 36
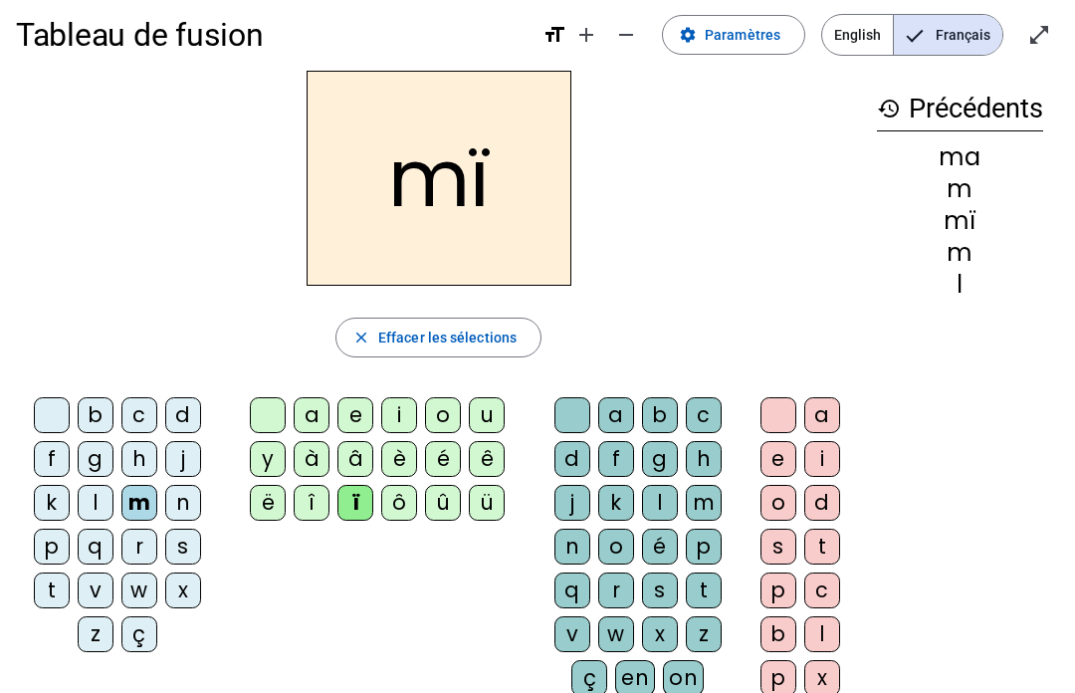
click at [268, 410] on div at bounding box center [268, 415] width 36 height 36
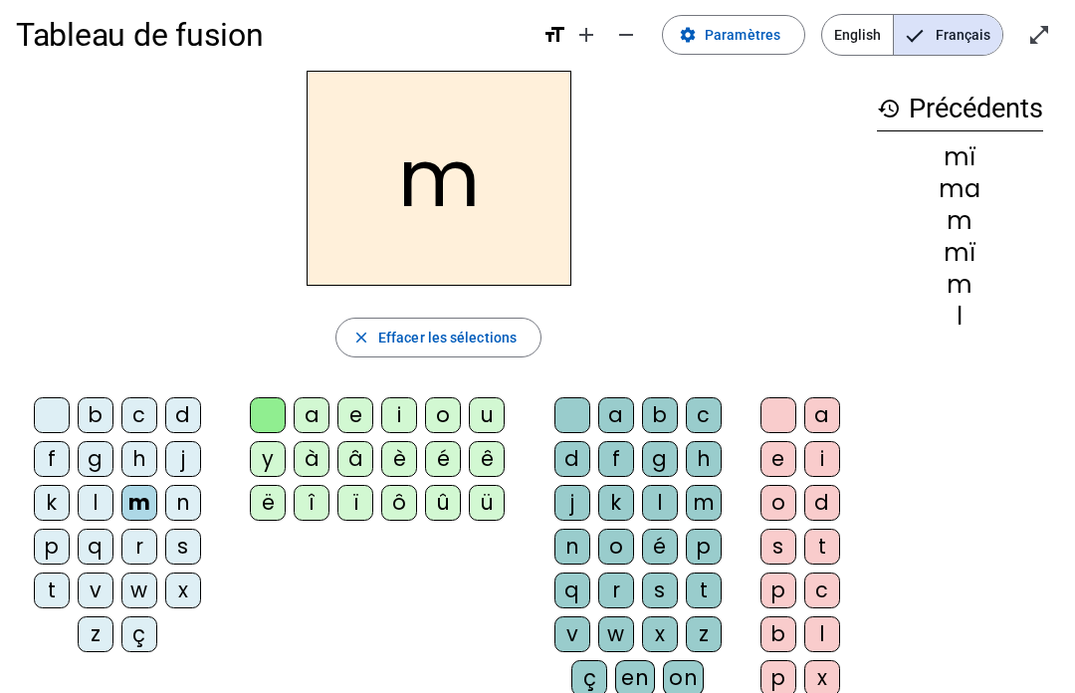
click at [309, 408] on div "a" at bounding box center [312, 415] width 36 height 36
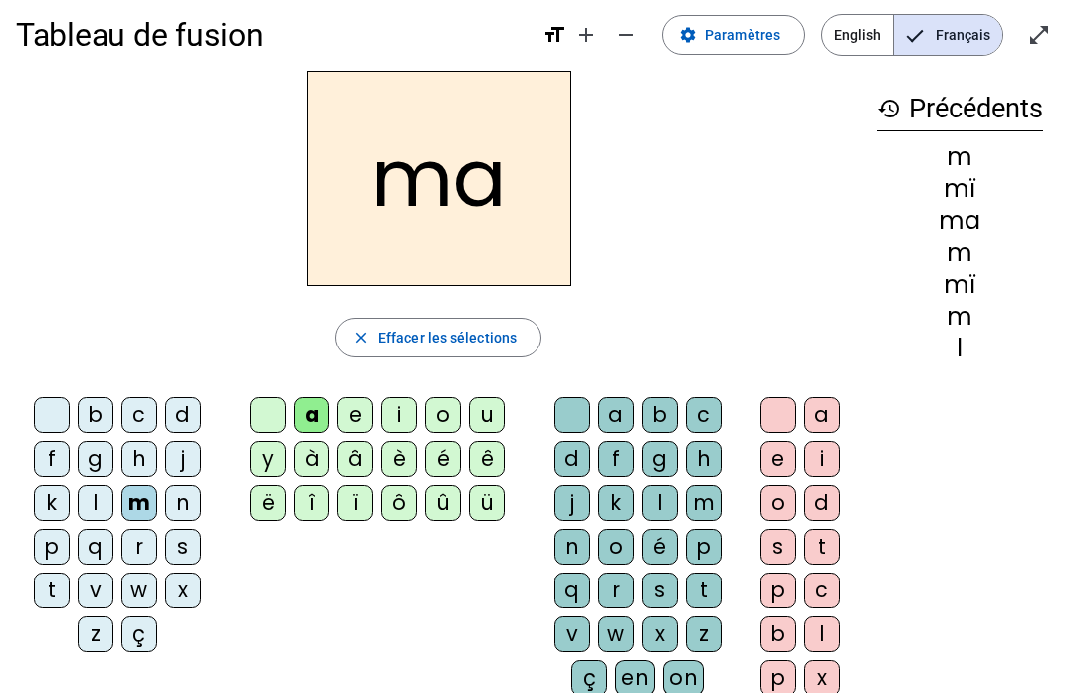
click at [855, 26] on span "English" at bounding box center [857, 35] width 71 height 40
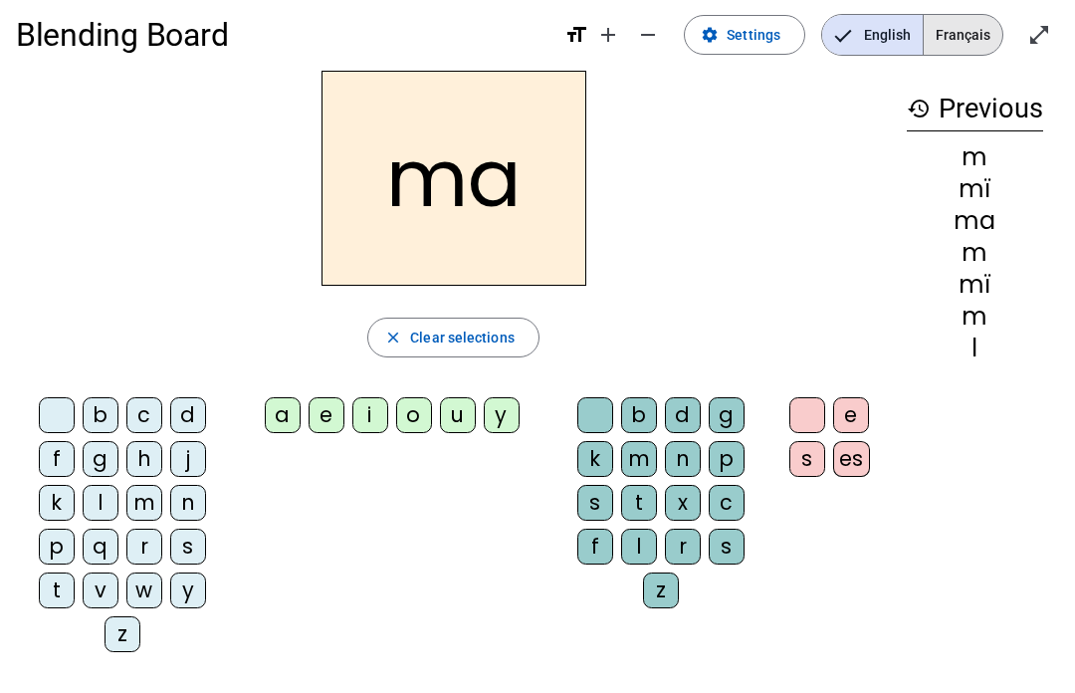
click at [962, 27] on span "Français" at bounding box center [963, 35] width 79 height 40
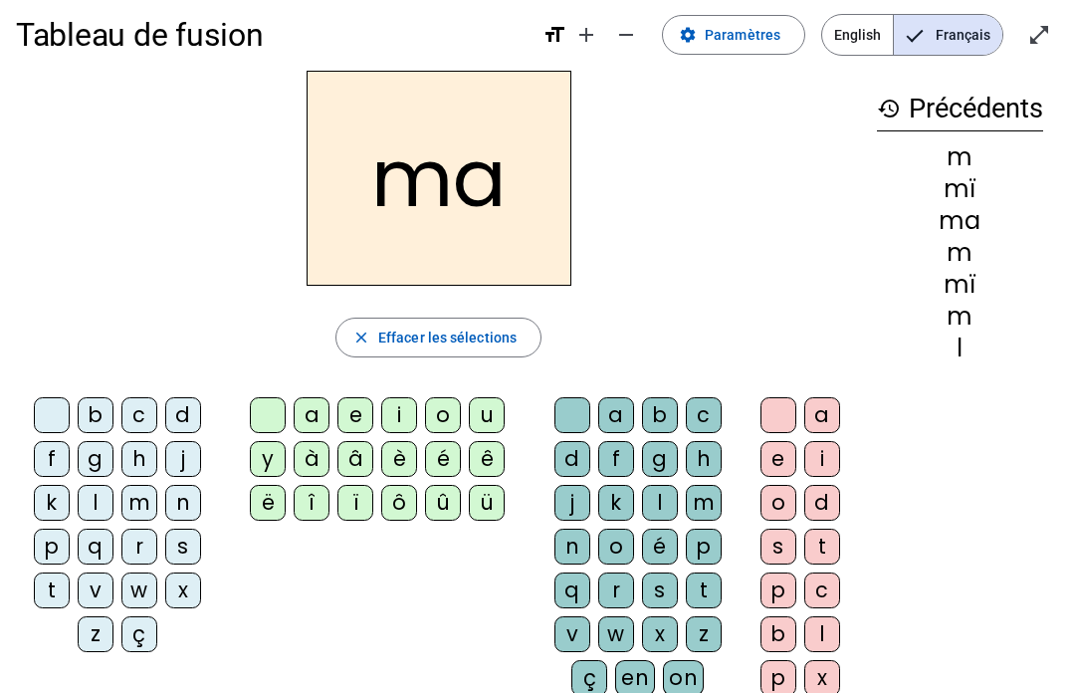
click at [822, 447] on div "i" at bounding box center [823, 459] width 36 height 36
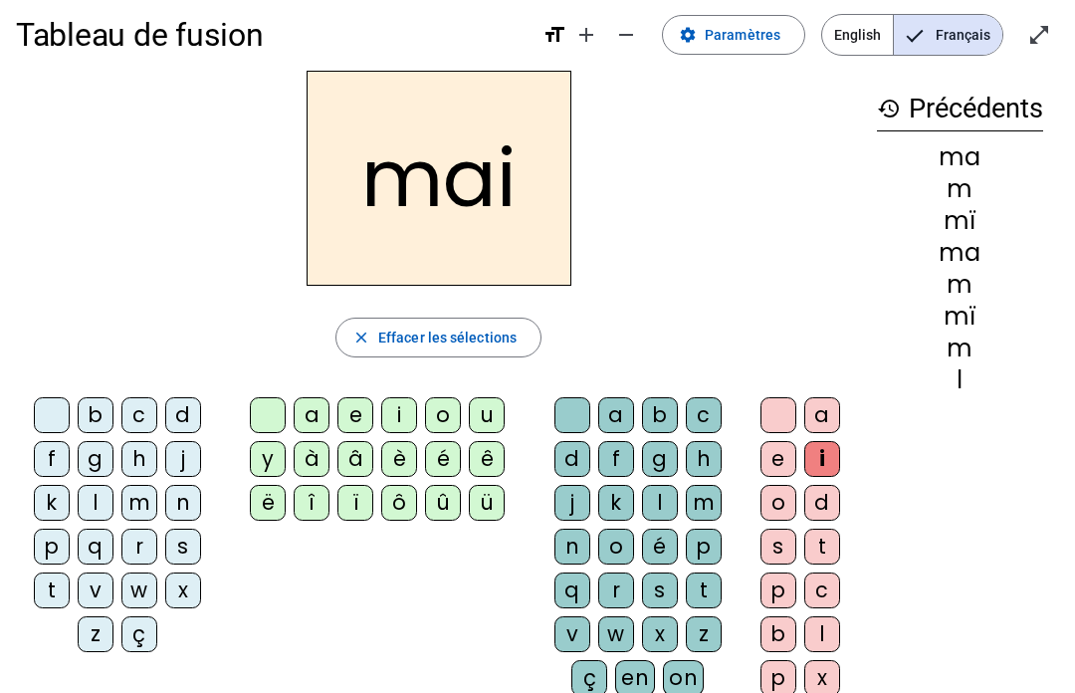
click at [782, 544] on div "s" at bounding box center [779, 547] width 36 height 36
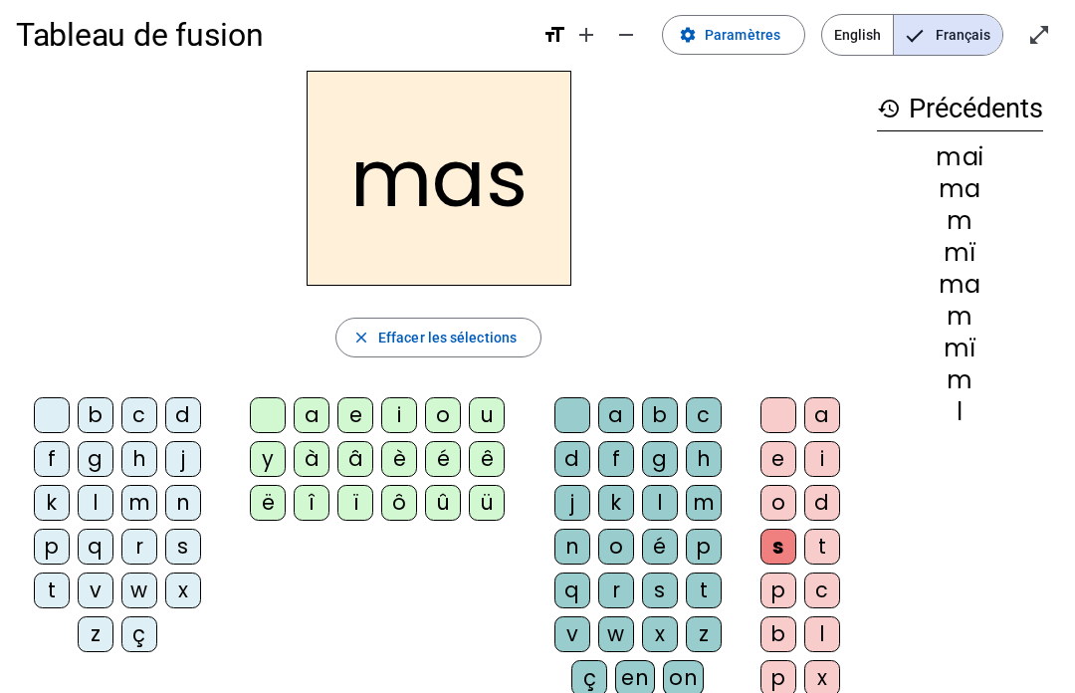
click at [786, 415] on div at bounding box center [779, 415] width 36 height 36
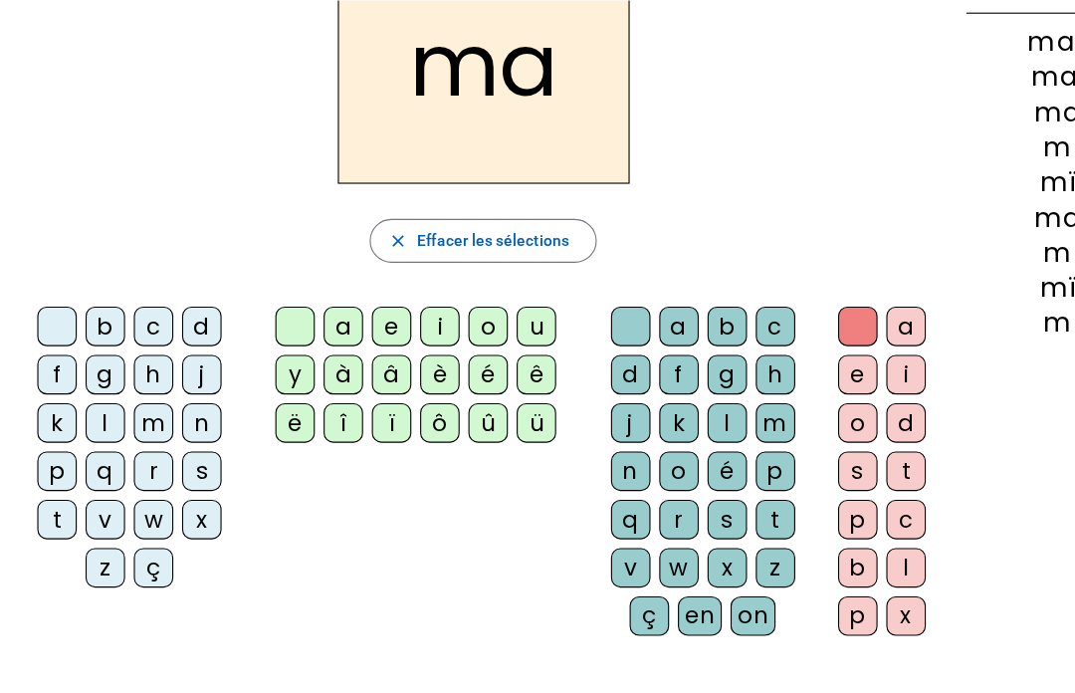
scroll to position [136, 0]
click at [124, 385] on div "m" at bounding box center [139, 383] width 36 height 36
click at [303, 299] on div "a" at bounding box center [312, 296] width 36 height 36
click at [822, 345] on div "i" at bounding box center [823, 340] width 36 height 36
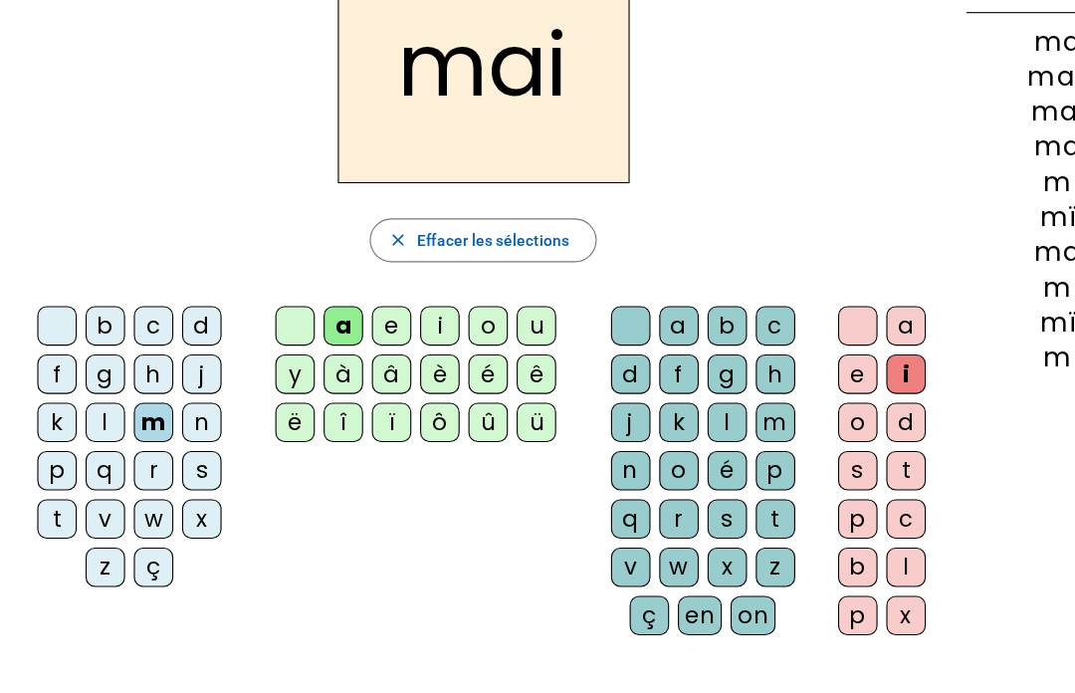
click at [779, 420] on div "s" at bounding box center [779, 427] width 36 height 36
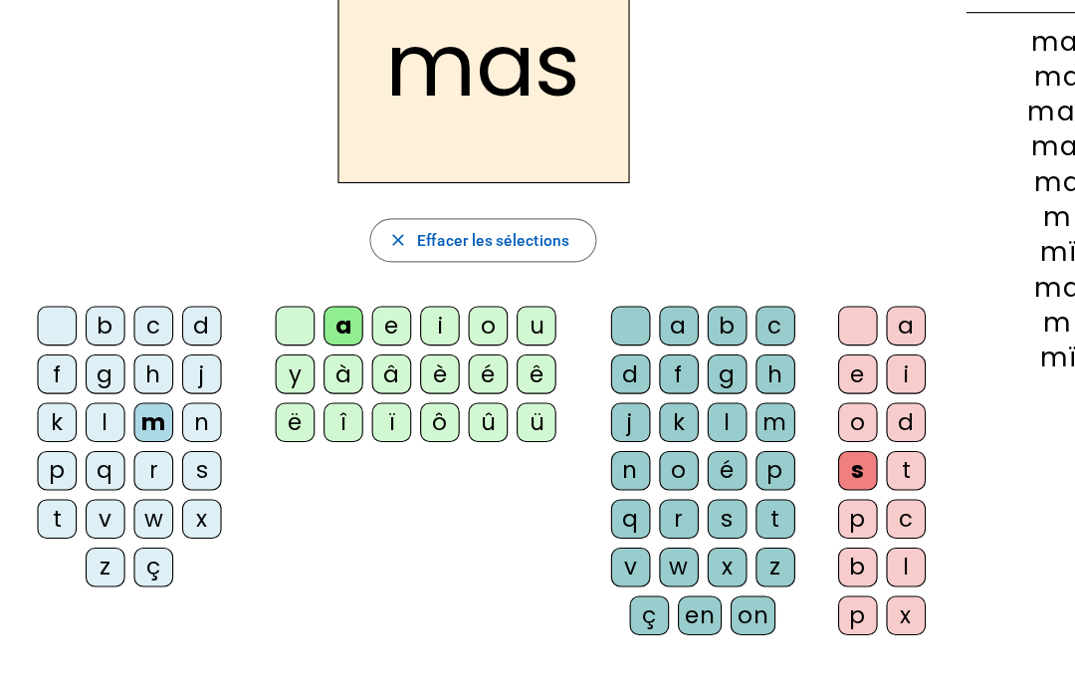
click at [744, 238] on div "mas close Effacer les sélections b c d f g h j k l m n p q r s t v w x z ç a e …" at bounding box center [438, 271] width 845 height 641
click at [748, 302] on div "a e i o d s t p c b l p x" at bounding box center [805, 431] width 114 height 323
click at [787, 265] on div "mas close Effacer les sélections b c d f g h j k l m n p q r s t v w x z ç a e …" at bounding box center [438, 271] width 845 height 641
click at [782, 278] on div at bounding box center [779, 296] width 36 height 36
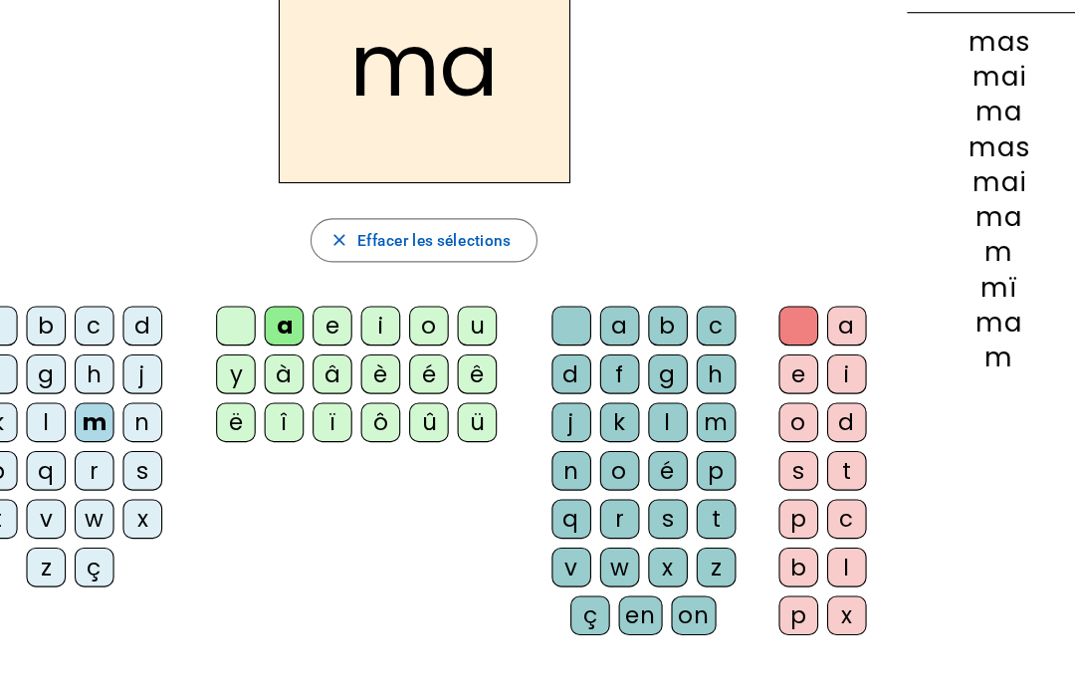
click at [337, 183] on div "ma close Effacer les sélections b c d f g h j k l m n p q r s t v w x z ç a e i…" at bounding box center [438, 271] width 845 height 641
click at [378, 207] on span "Effacer les sélections" at bounding box center [447, 218] width 138 height 24
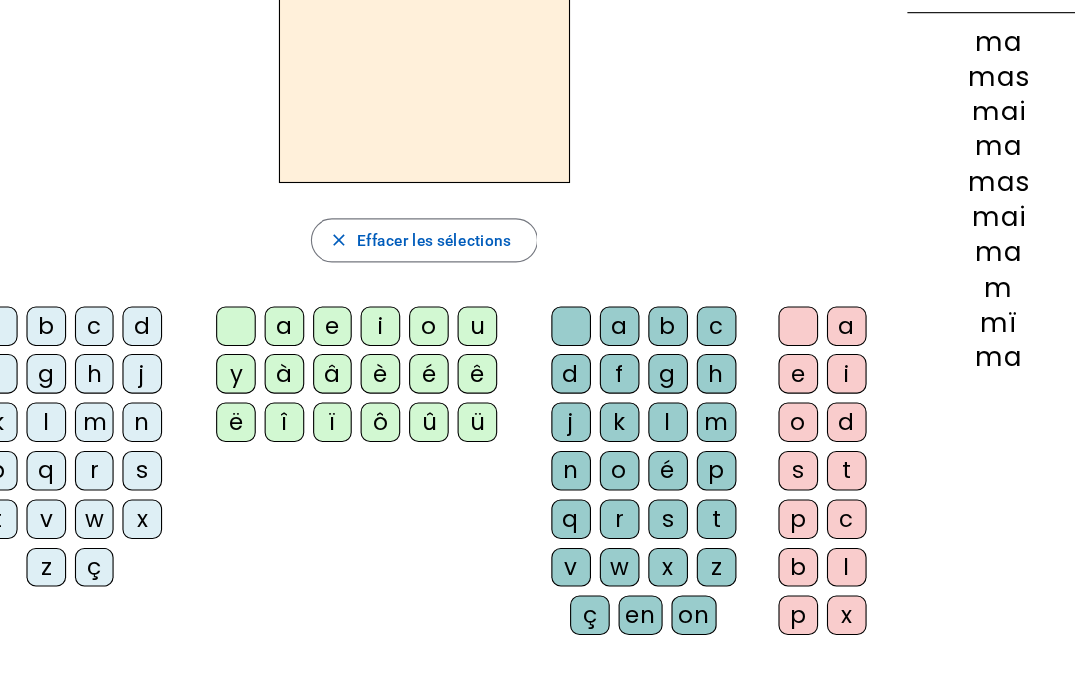
click at [121, 377] on div "m" at bounding box center [139, 383] width 36 height 36
click at [381, 294] on div "i" at bounding box center [399, 296] width 36 height 36
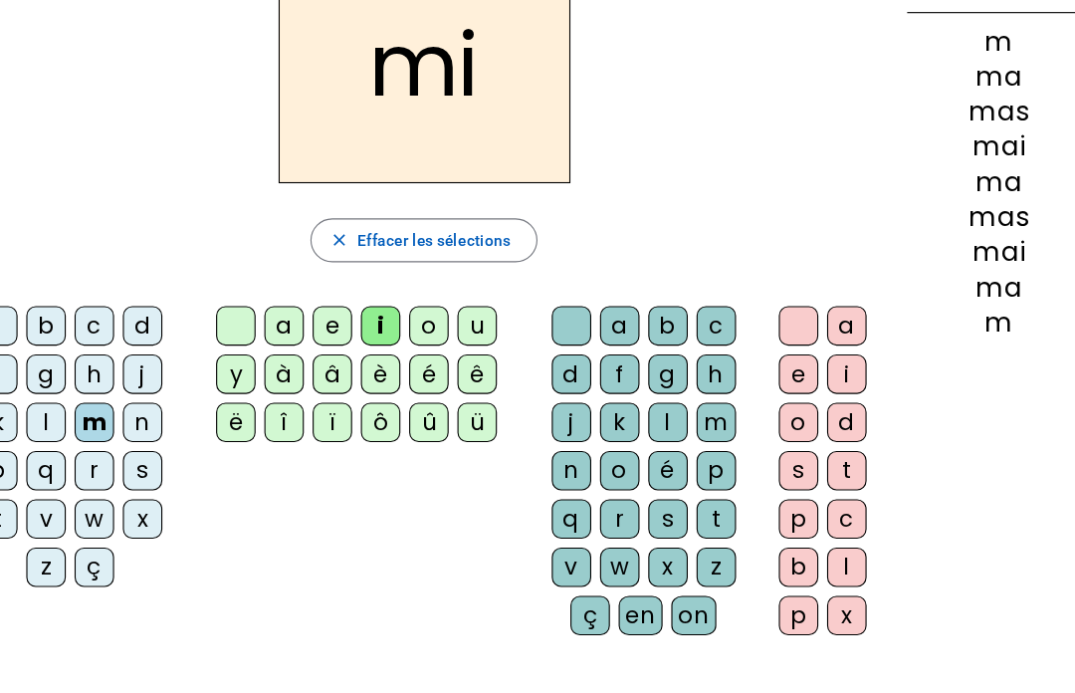
click at [555, 332] on div "d" at bounding box center [573, 340] width 36 height 36
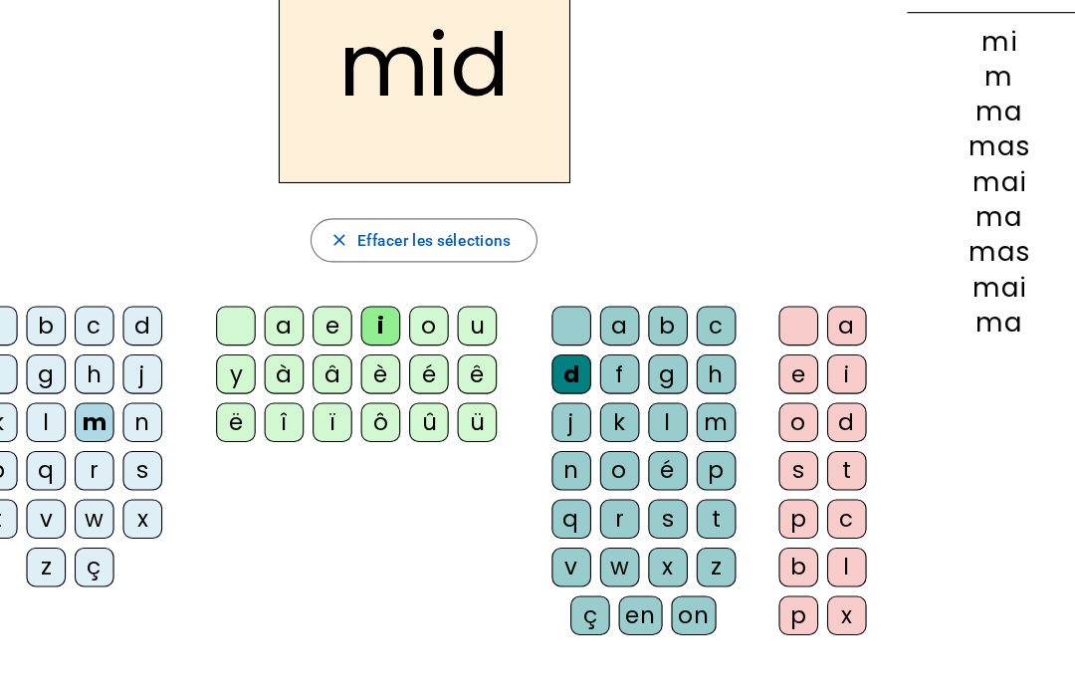
click at [463, 216] on span "button" at bounding box center [439, 218] width 204 height 48
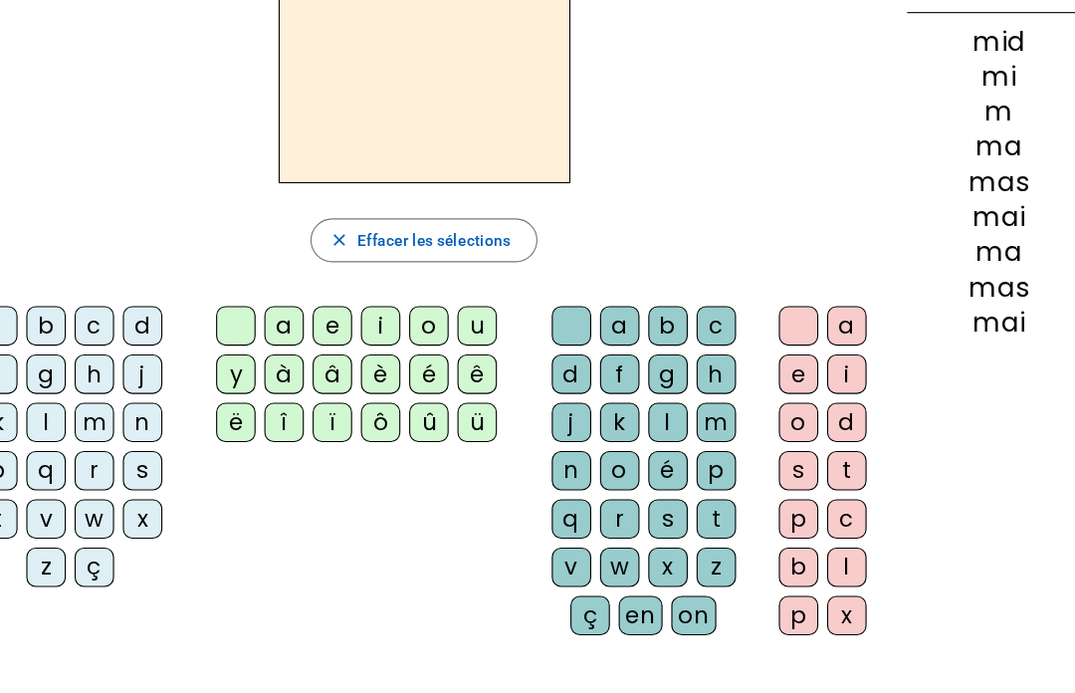
click at [250, 294] on div at bounding box center [268, 296] width 36 height 36
click at [338, 398] on div "ï" at bounding box center [356, 383] width 36 height 36
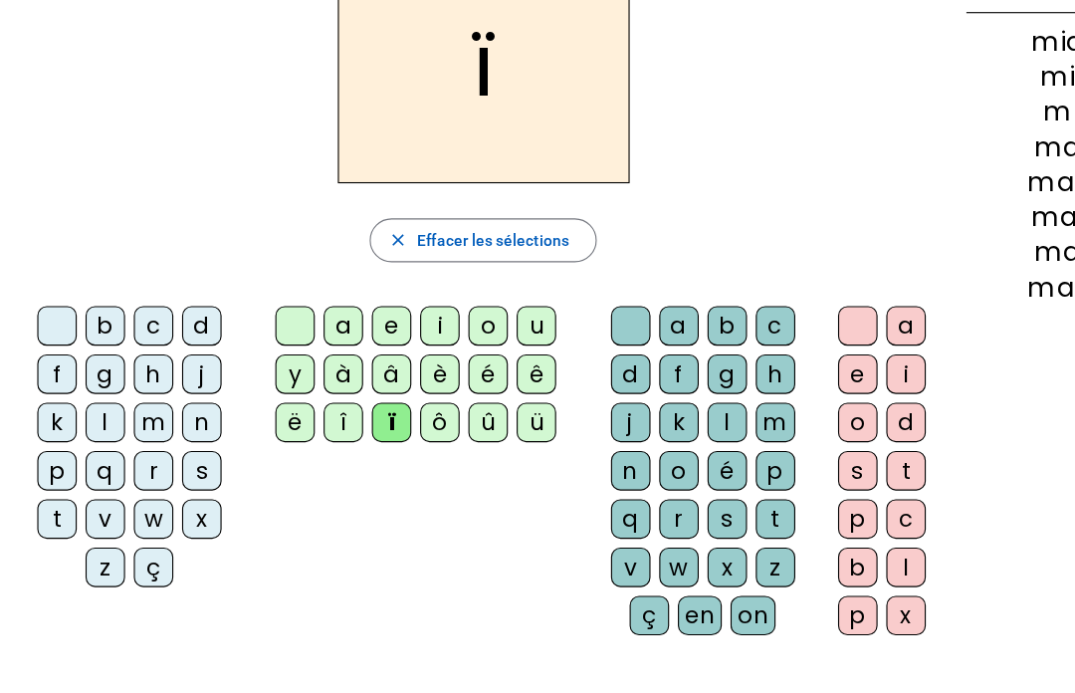
click at [137, 389] on div "m" at bounding box center [139, 383] width 36 height 36
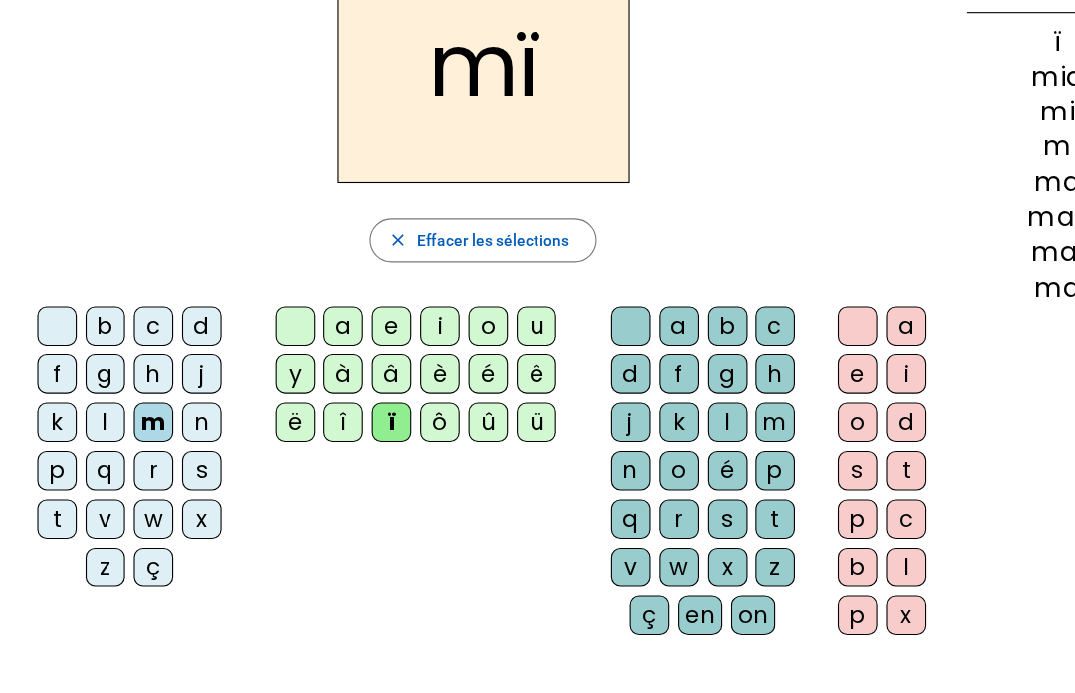
click at [606, 296] on div "a" at bounding box center [616, 296] width 36 height 36
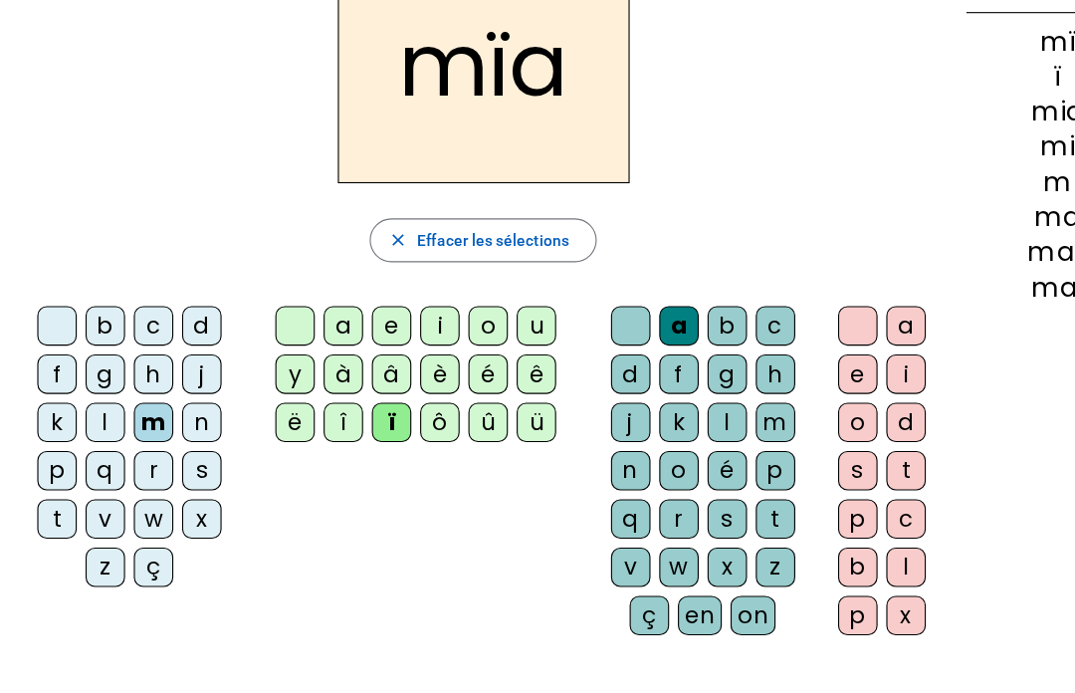
click at [782, 433] on div "s" at bounding box center [779, 427] width 36 height 36
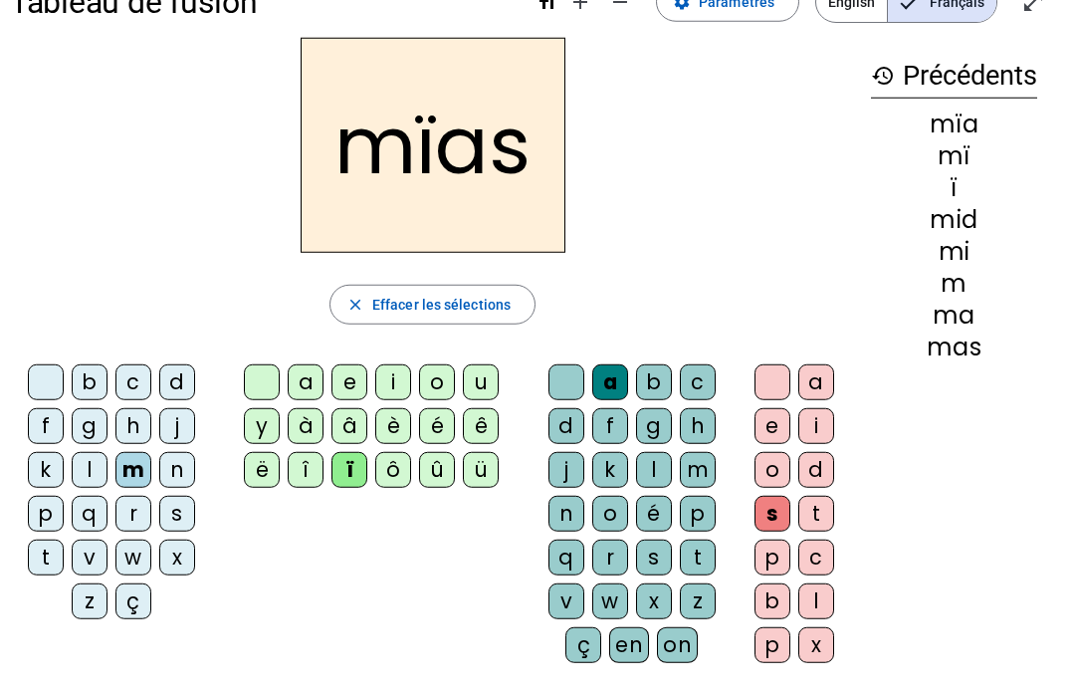
scroll to position [20, 0]
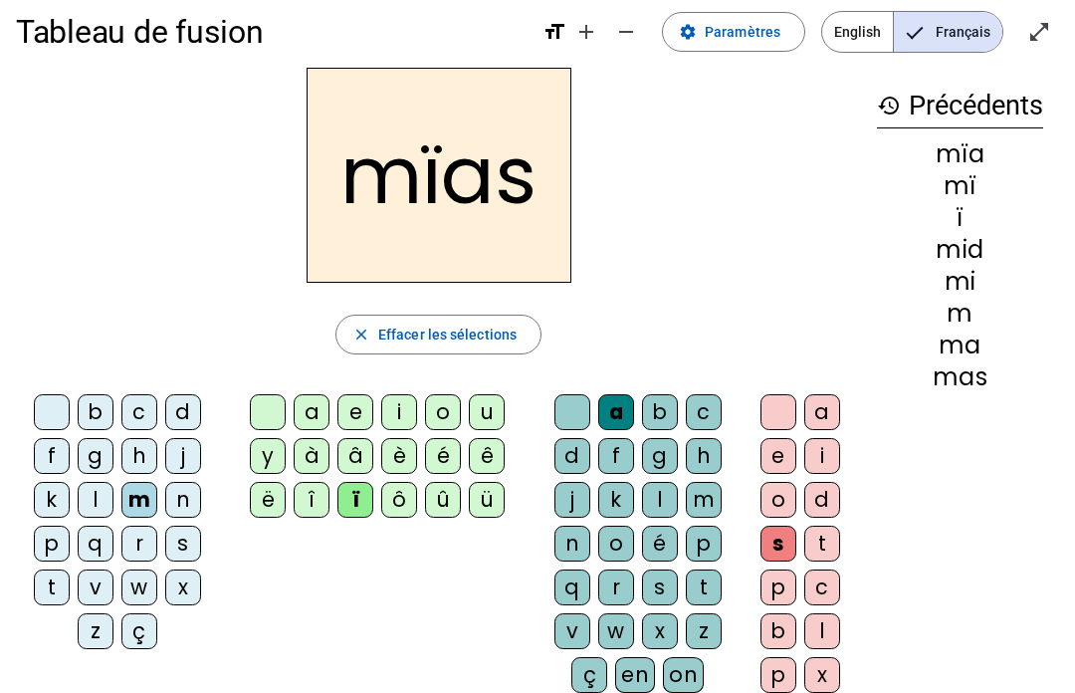
click at [381, 468] on div "è" at bounding box center [399, 456] width 36 height 36
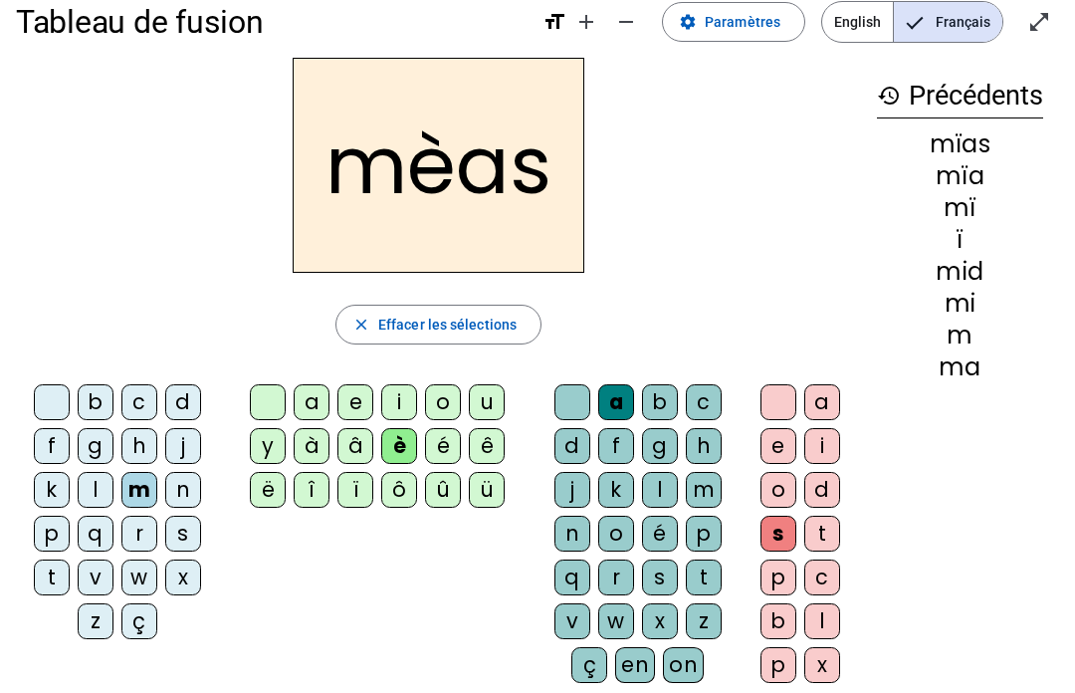
scroll to position [0, 0]
